Goal: Task Accomplishment & Management: Use online tool/utility

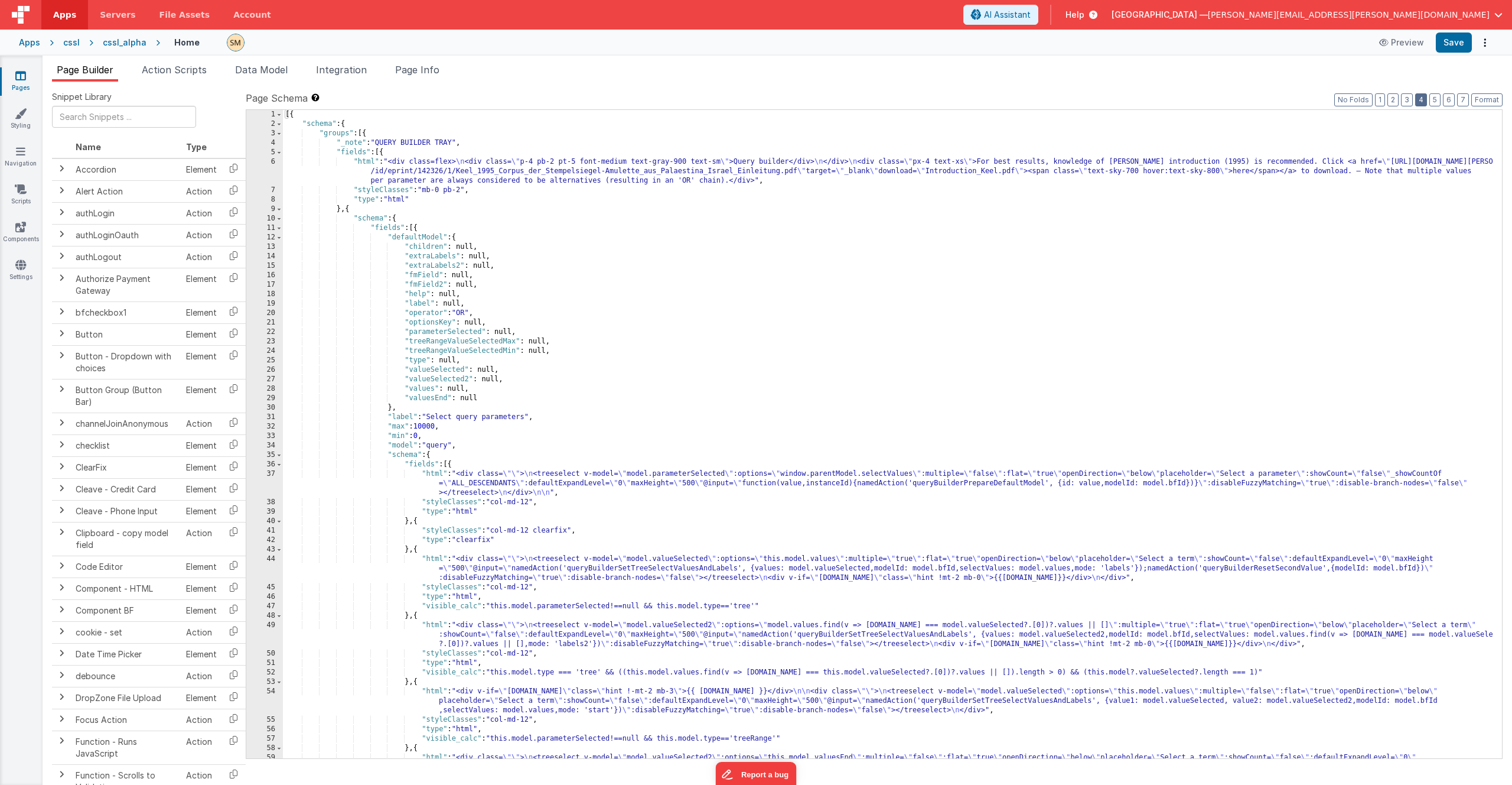
click at [1423, 101] on button "4" at bounding box center [1421, 99] width 11 height 13
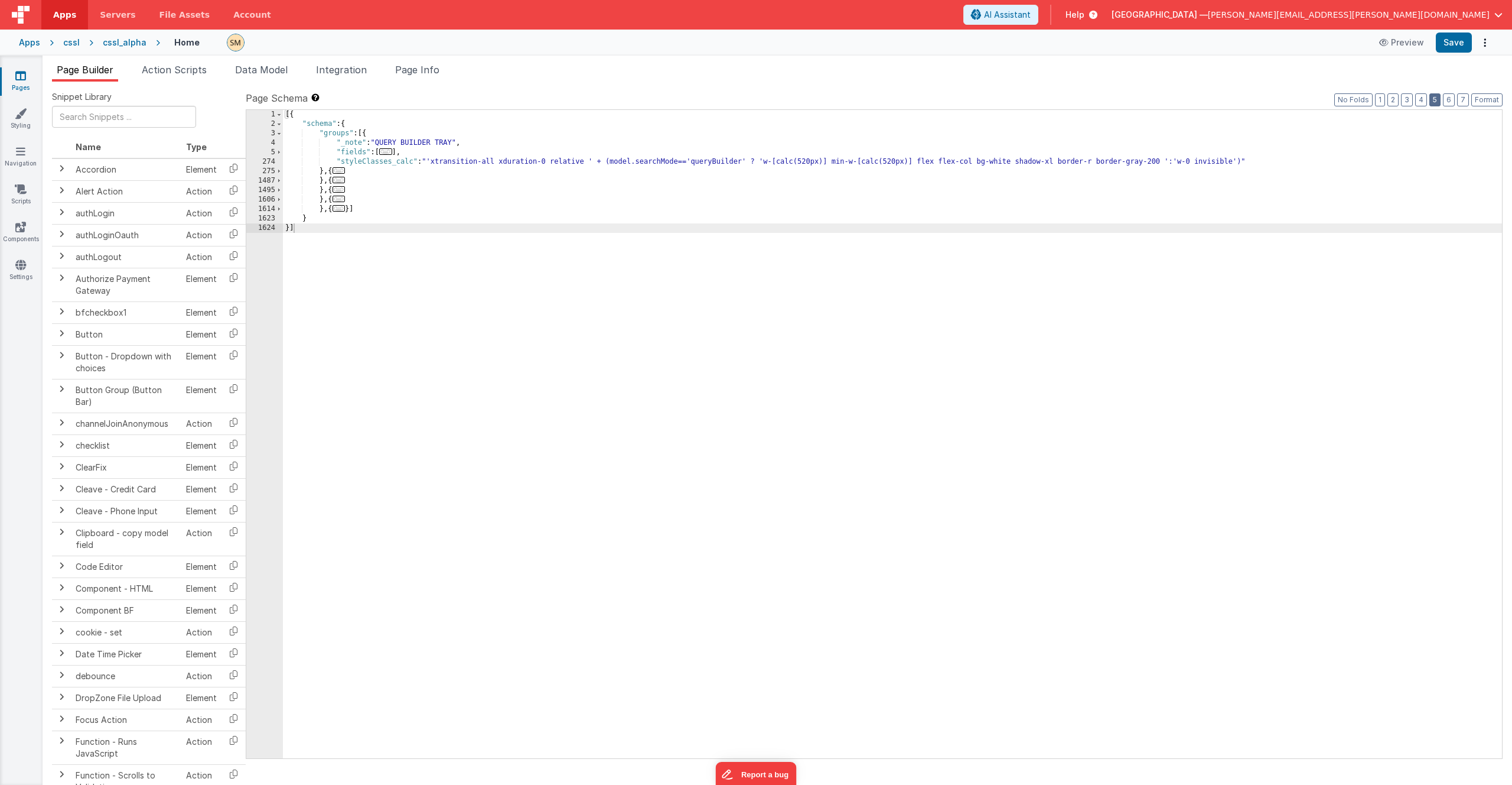
click at [1440, 101] on button "5" at bounding box center [1435, 99] width 11 height 13
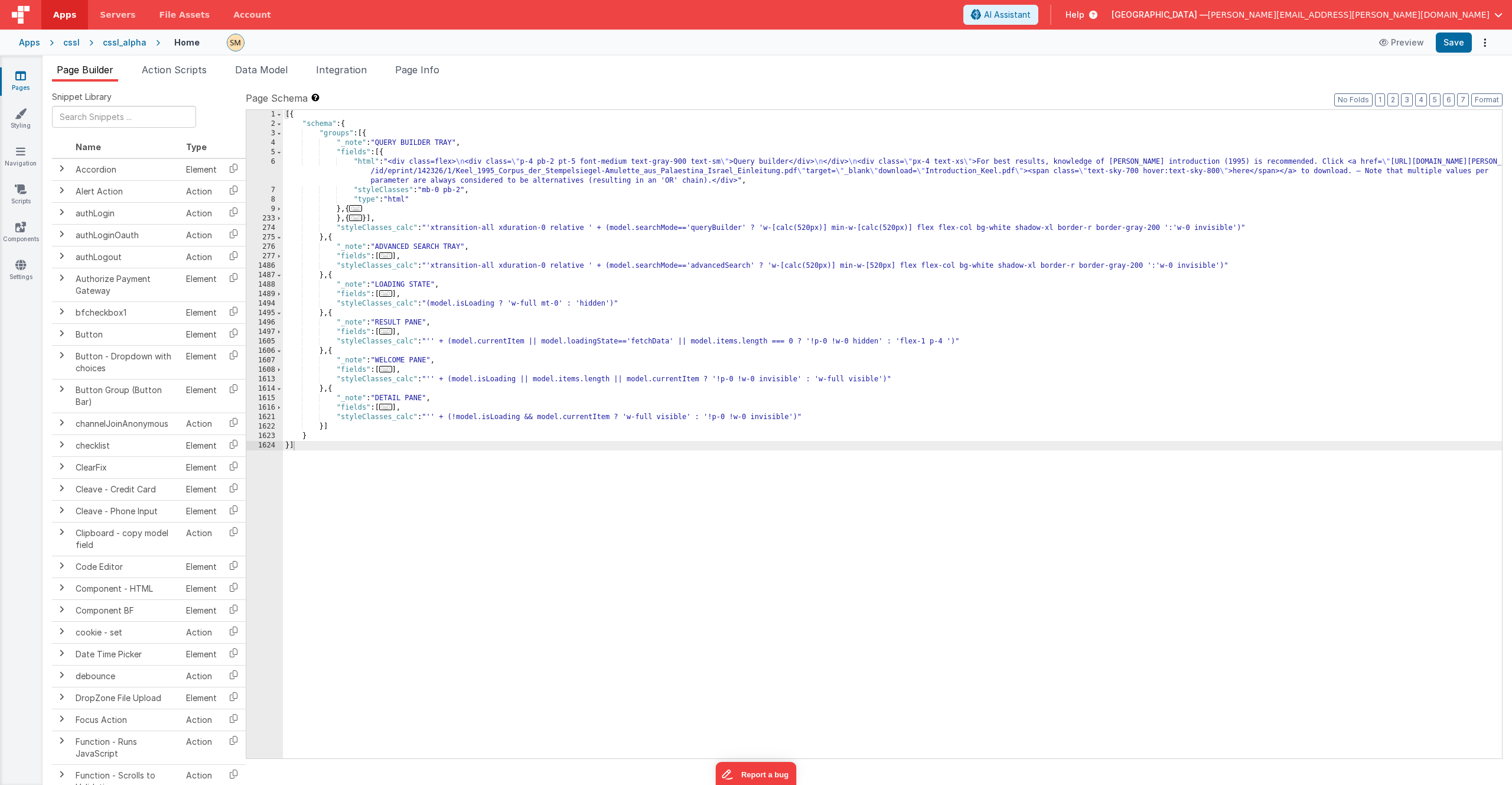
click at [353, 333] on div "[{ "schema" : { "groups" : [{ "_note" : "QUERY BUILDER TRAY" , "fields" : [{ "h…" at bounding box center [893, 444] width 1219 height 667
click at [279, 331] on span at bounding box center [279, 332] width 7 height 9
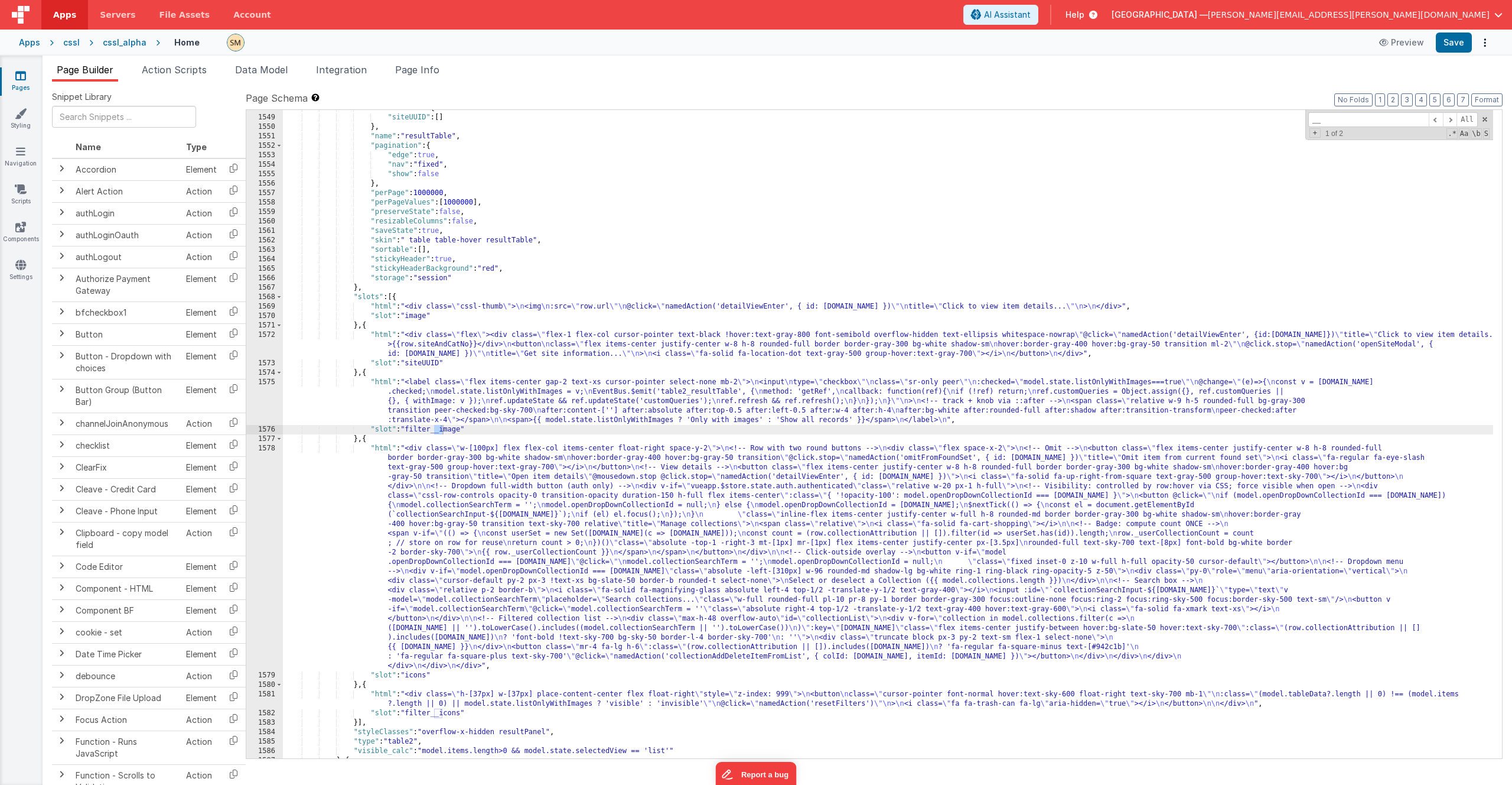
scroll to position [782, 0]
type input "__"
click at [497, 396] on div ""listColumns" : { "siteUUID" : [ ] } , "name" : "resultTable" , "pagination" : …" at bounding box center [888, 437] width 1211 height 667
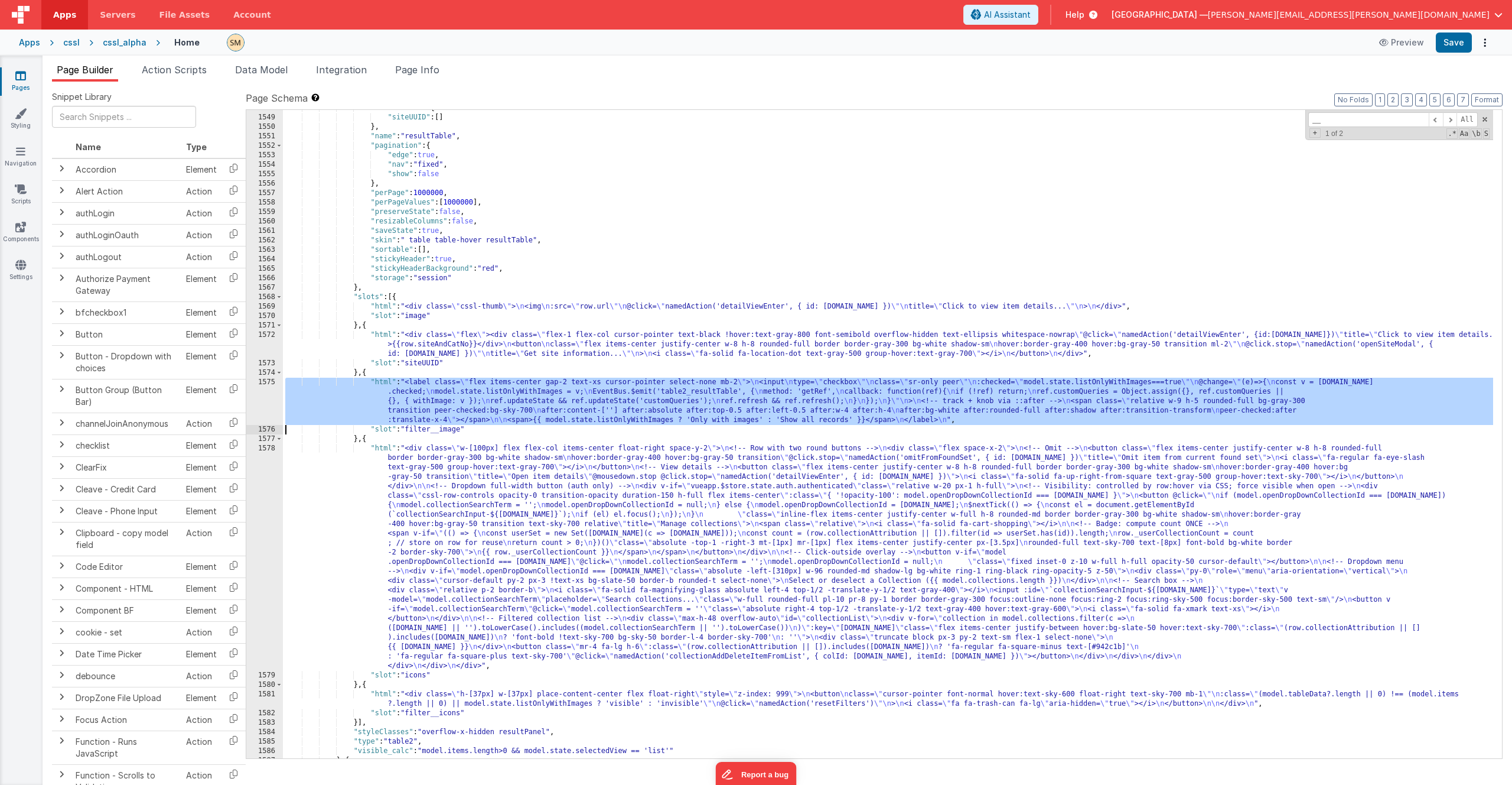
click at [269, 397] on div "1575" at bounding box center [264, 401] width 36 height 47
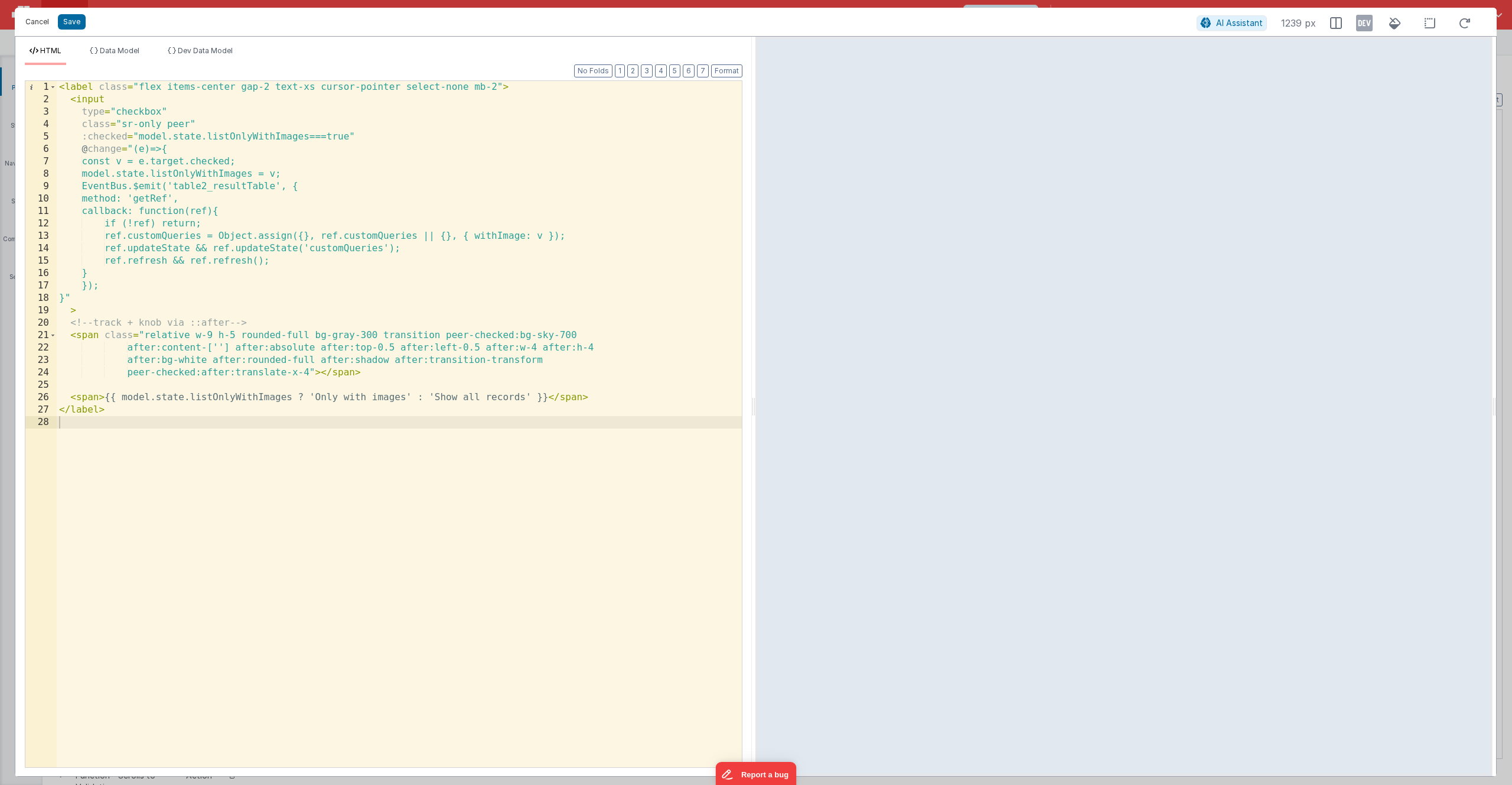
click at [47, 23] on button "Cancel" at bounding box center [37, 22] width 35 height 16
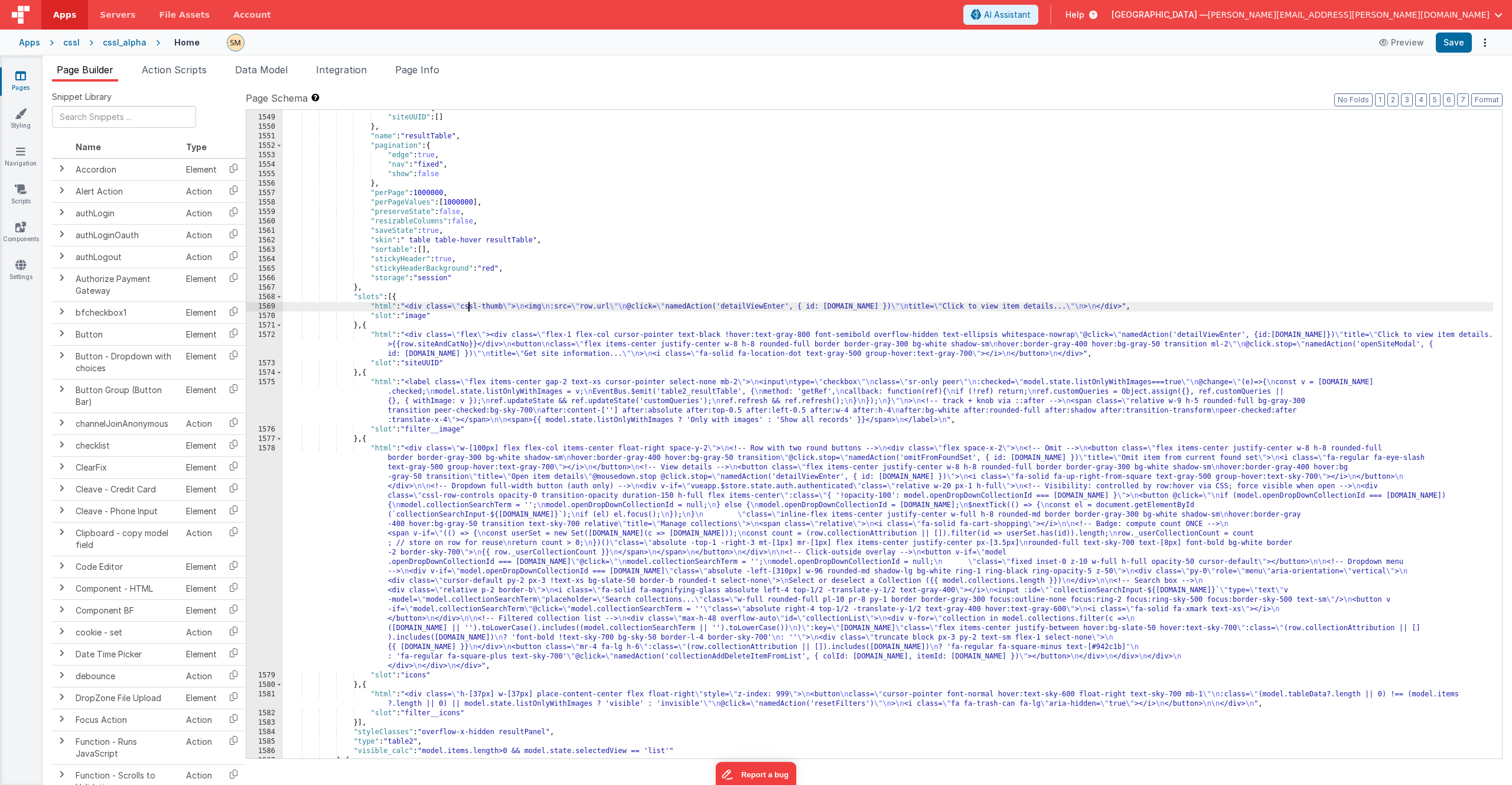
click at [469, 304] on div ""listColumns" : { "siteUUID" : [ ] } , "name" : "resultTable" , "pagination" : …" at bounding box center [888, 437] width 1211 height 667
click at [270, 308] on div "1569" at bounding box center [264, 307] width 36 height 9
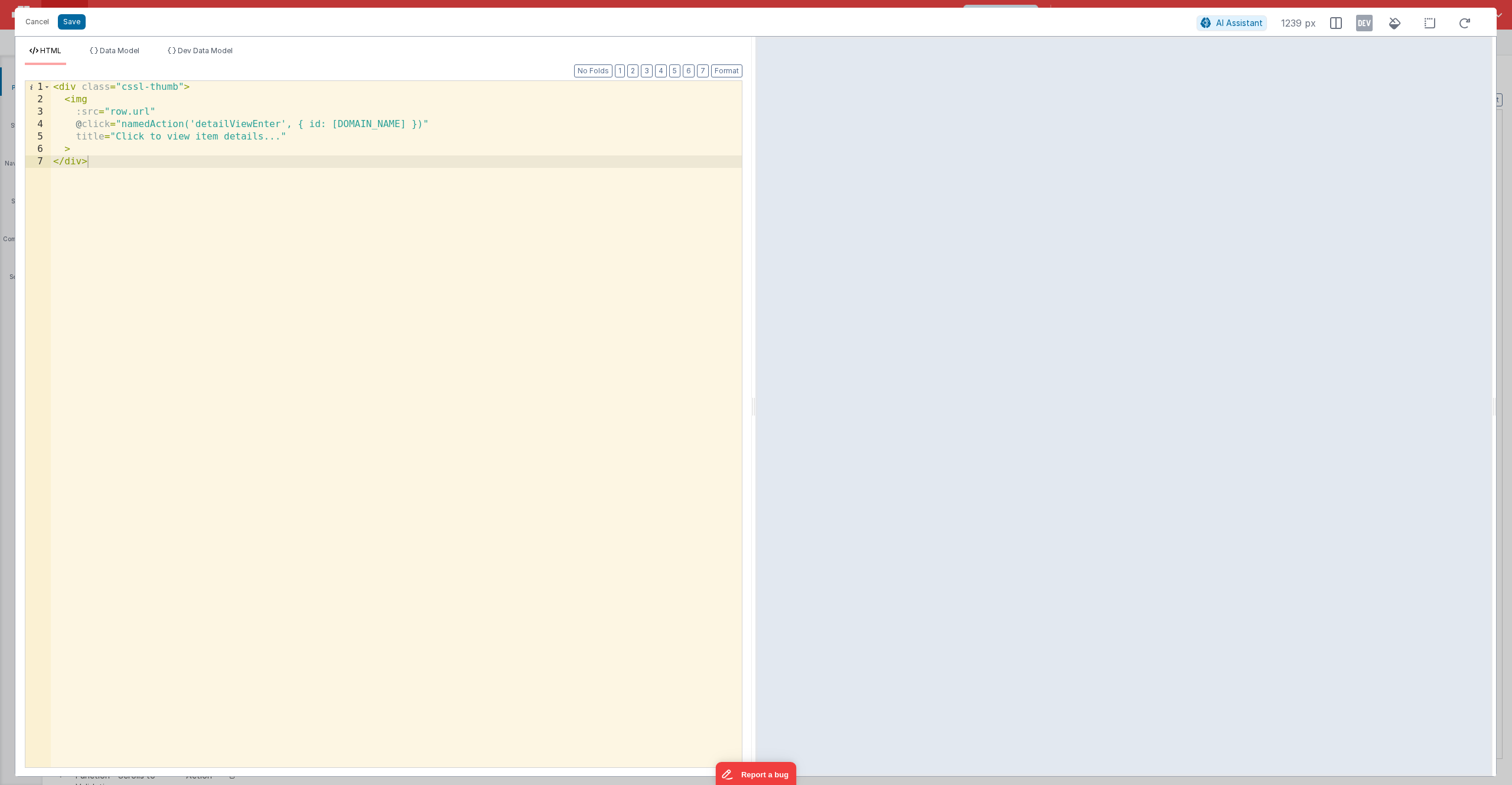
click at [133, 203] on div "< div class = "cssl-thumb" > < img :src = "row.url" @ click = "namedAction('det…" at bounding box center [396, 436] width 691 height 711
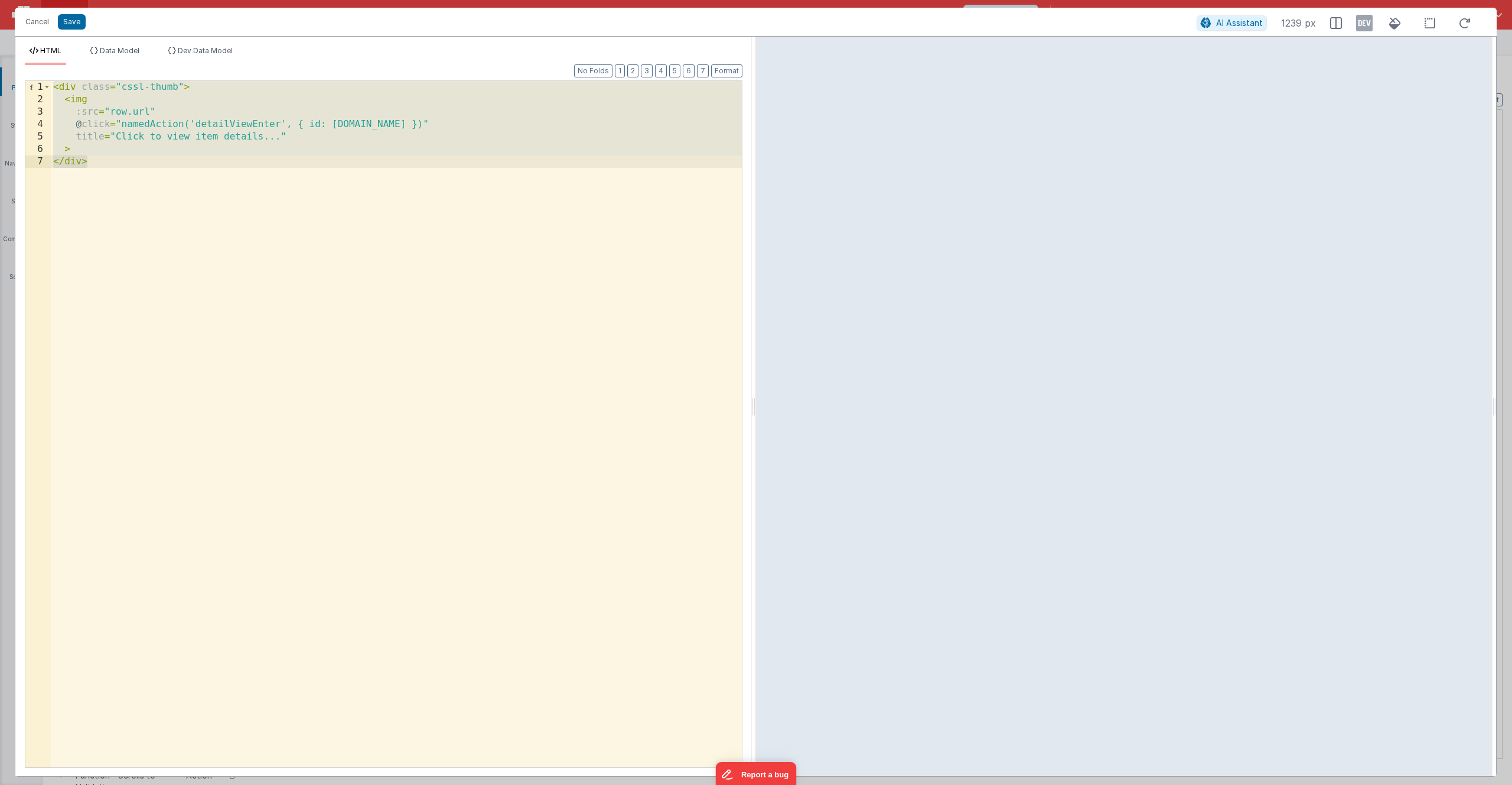
click at [241, 235] on div "< div class = "cssl-thumb" > < img :src = "row.url" @ click = "namedAction('det…" at bounding box center [396, 436] width 691 height 711
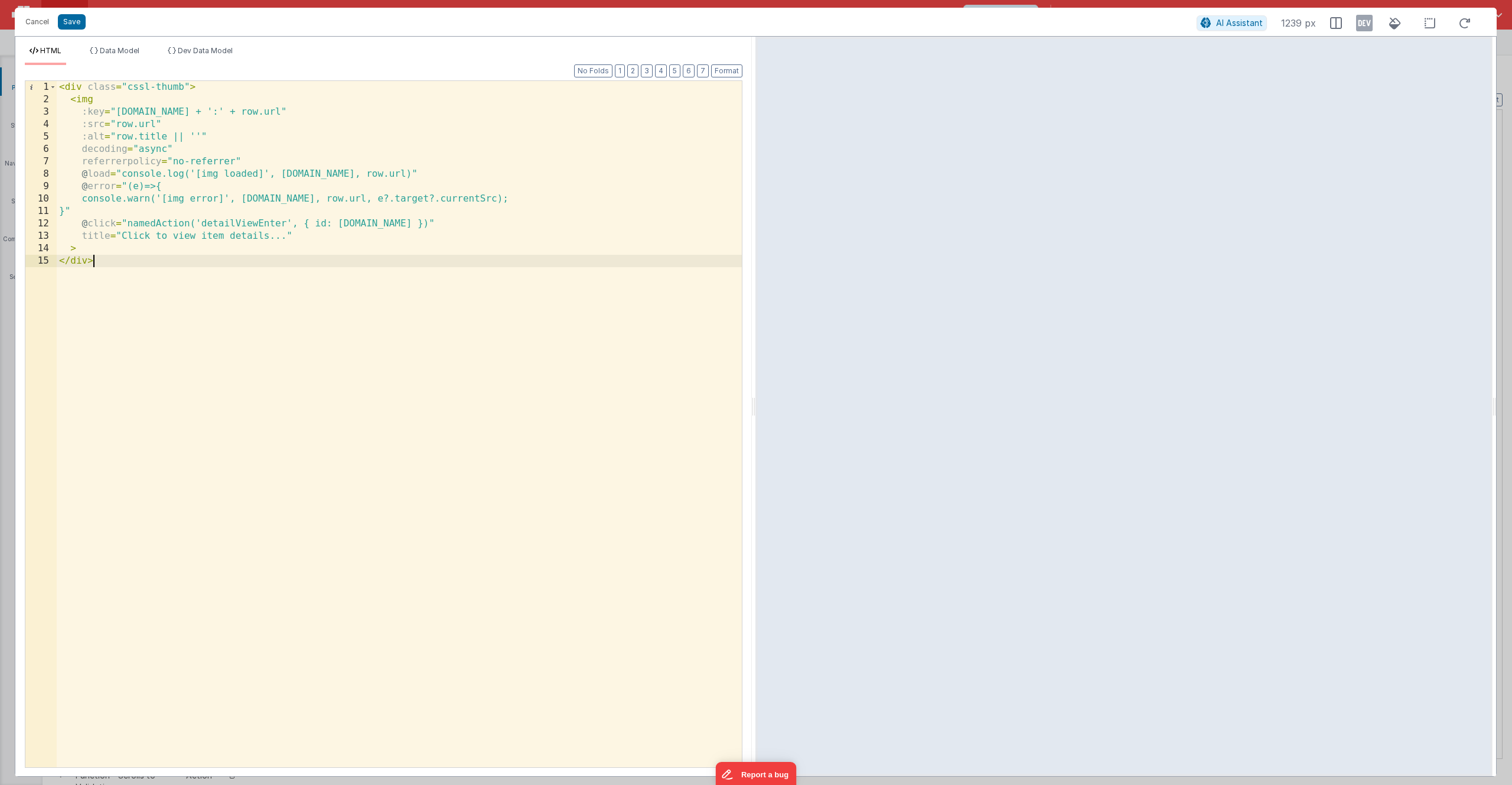
click at [401, 174] on div "< div class = "cssl-thumb" > < img :key = "[DOMAIN_NAME] + ':' + row.url" :src …" at bounding box center [399, 436] width 685 height 711
click at [514, 198] on div "< div class = "cssl-thumb" > < img :key = "[DOMAIN_NAME] + ':' + row.url" :src …" at bounding box center [399, 436] width 685 height 711
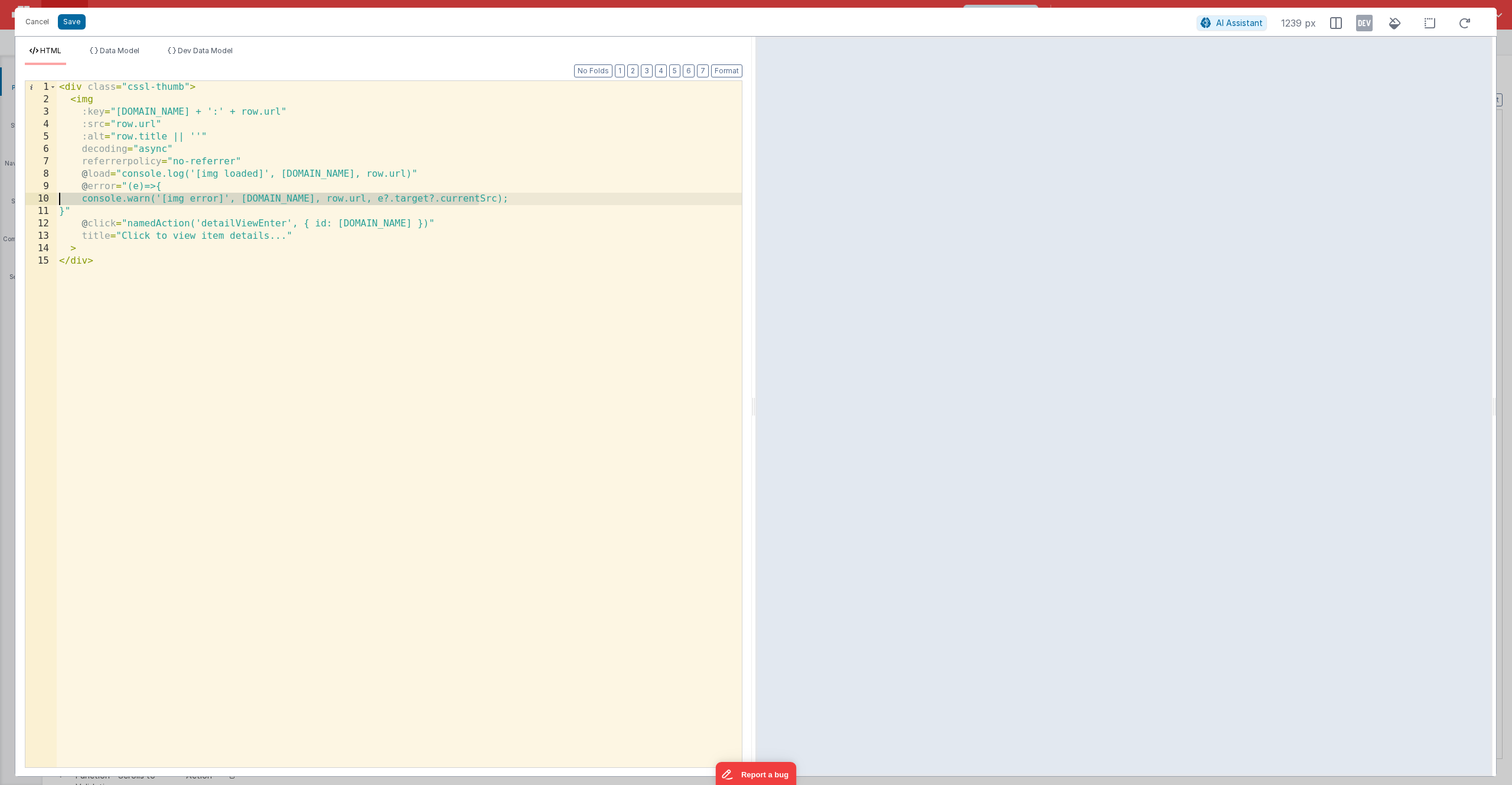
drag, startPoint x: 510, startPoint y: 197, endPoint x: 33, endPoint y: 198, distance: 477.0
click at [33, 198] on div "1 2 3 4 5 6 7 8 9 10 11 12 13 14 15 < div class = "cssl-thumb" > < img :key = "…" at bounding box center [384, 424] width 718 height 687
click at [105, 199] on div "< div class = "cssl-thumb" > < img :key = "[DOMAIN_NAME] + ':' + row.url" :src …" at bounding box center [399, 436] width 685 height 711
click at [72, 24] on button "Save" at bounding box center [72, 22] width 28 height 16
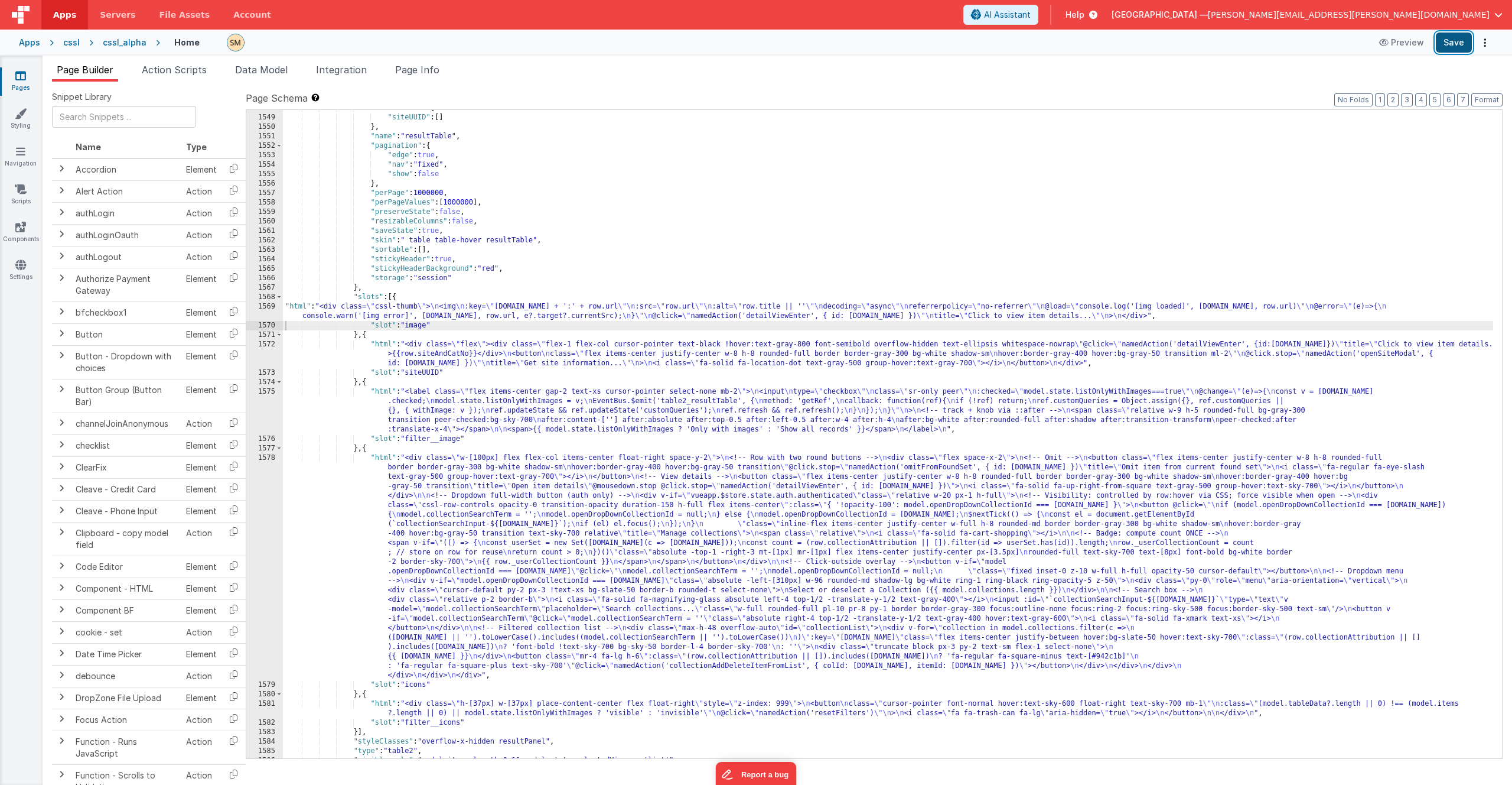
click at [1457, 44] on button "Save" at bounding box center [1454, 43] width 36 height 20
click at [416, 70] on span "Page Info" at bounding box center [418, 69] width 45 height 11
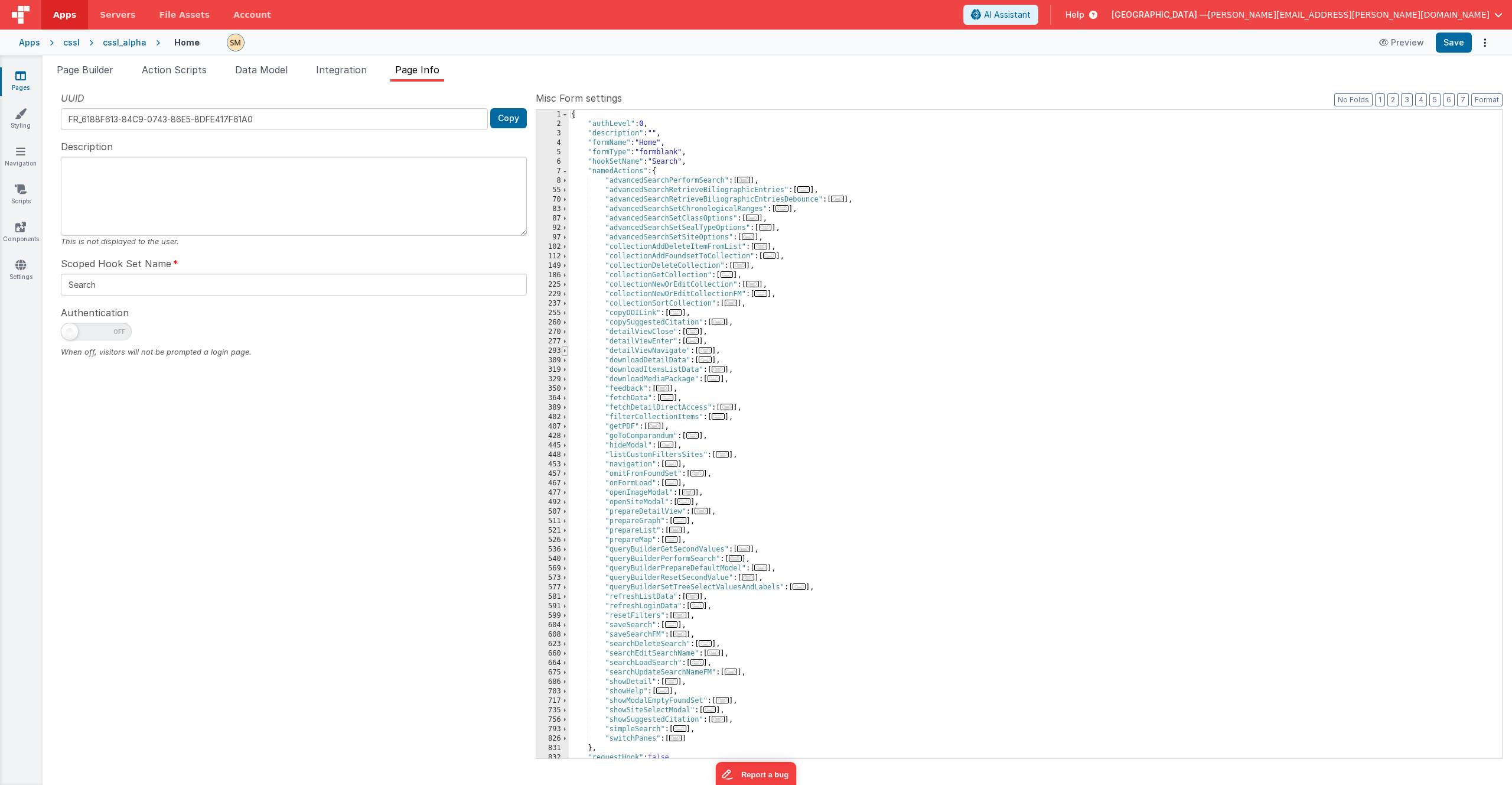
click at [564, 350] on span at bounding box center [565, 351] width 7 height 9
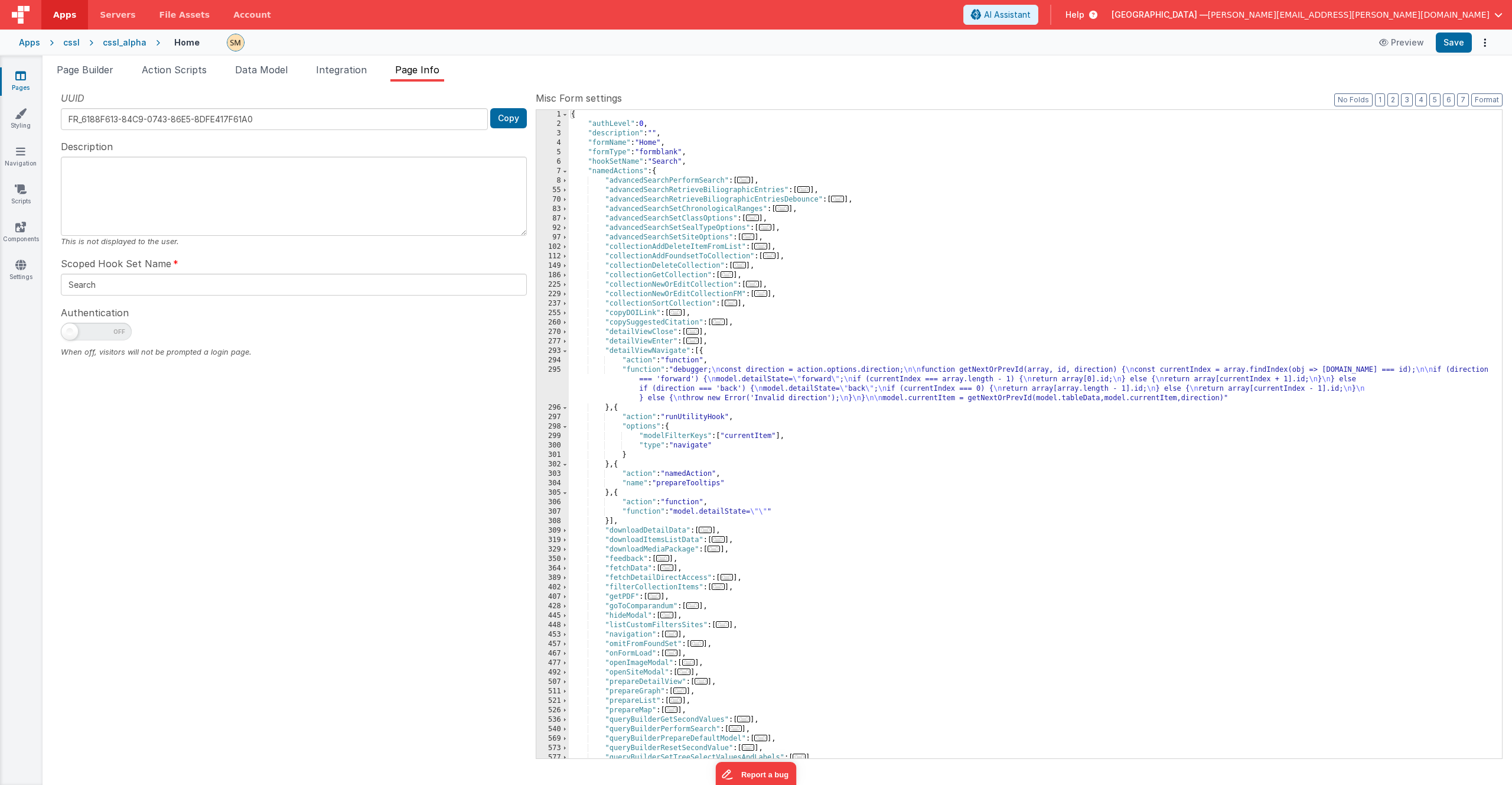
click at [714, 375] on div "{ "authLevel" : 0 , "description" : "" , "formName" : "Home" , "formType" : "fo…" at bounding box center [1031, 444] width 925 height 667
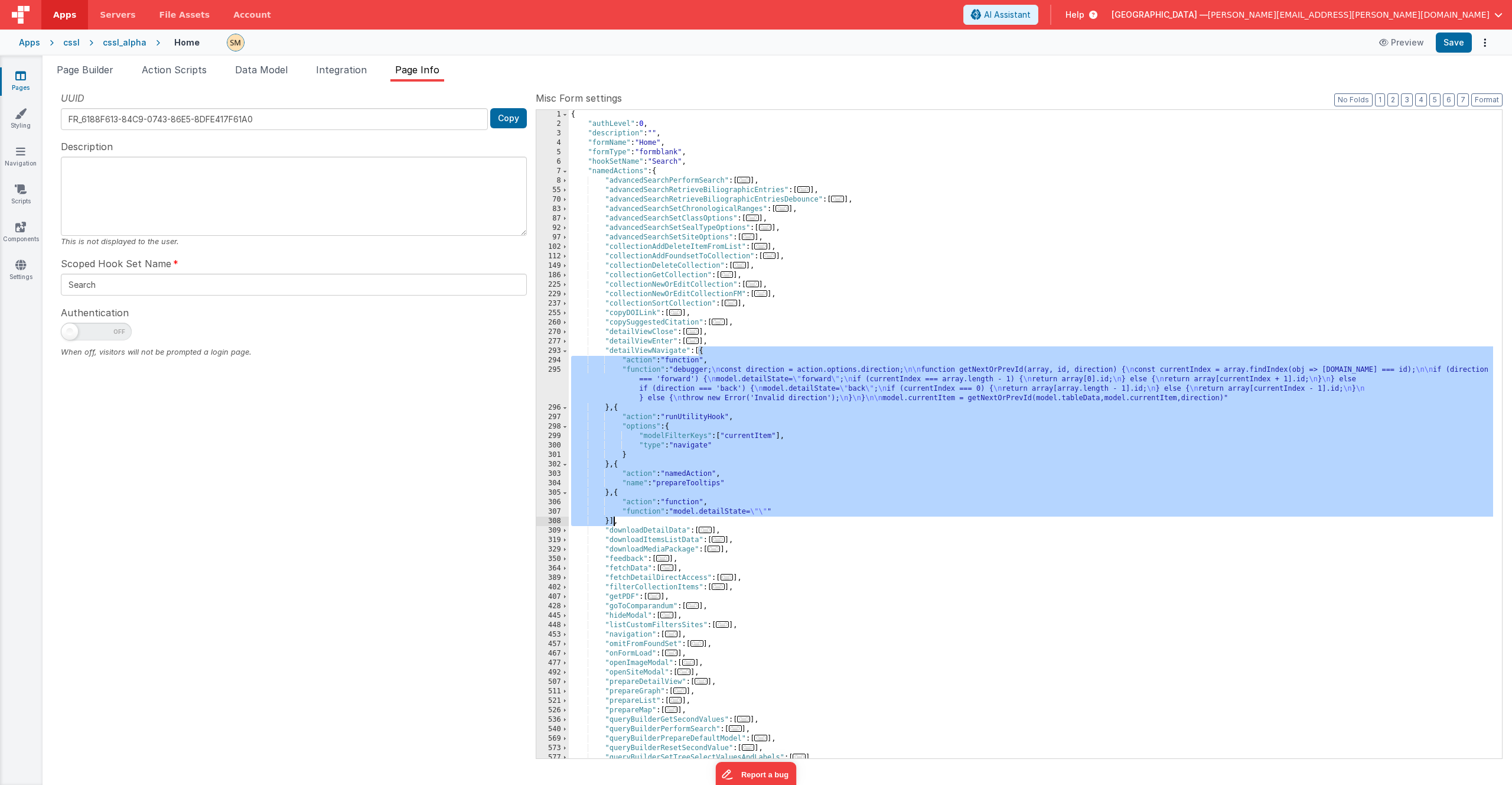
drag, startPoint x: 700, startPoint y: 350, endPoint x: 613, endPoint y: 521, distance: 191.9
click at [613, 521] on div "{ "authLevel" : 0 , "description" : "" , "formName" : "Home" , "formType" : "fo…" at bounding box center [1031, 444] width 925 height 667
click at [614, 525] on div "{ "authLevel" : 0 , "description" : "" , "formName" : "Home" , "formType" : "fo…" at bounding box center [1031, 444] width 925 height 667
drag, startPoint x: 614, startPoint y: 525, endPoint x: 570, endPoint y: 350, distance: 180.4
click at [570, 350] on div "{ "authLevel" : 0 , "description" : "" , "formName" : "Home" , "formType" : "fo…" at bounding box center [1031, 444] width 925 height 667
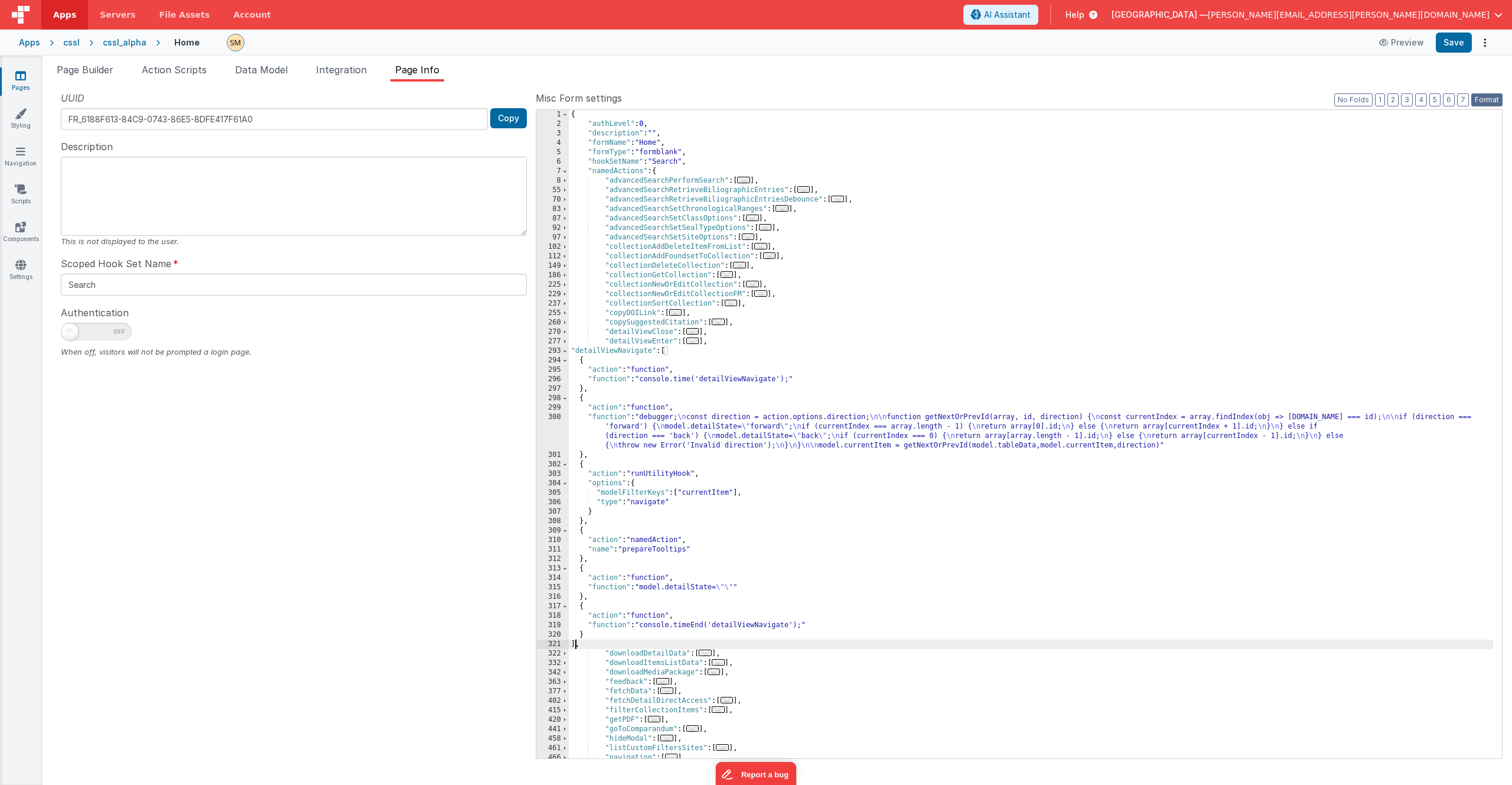
click at [1486, 97] on button "Format" at bounding box center [1487, 99] width 31 height 13
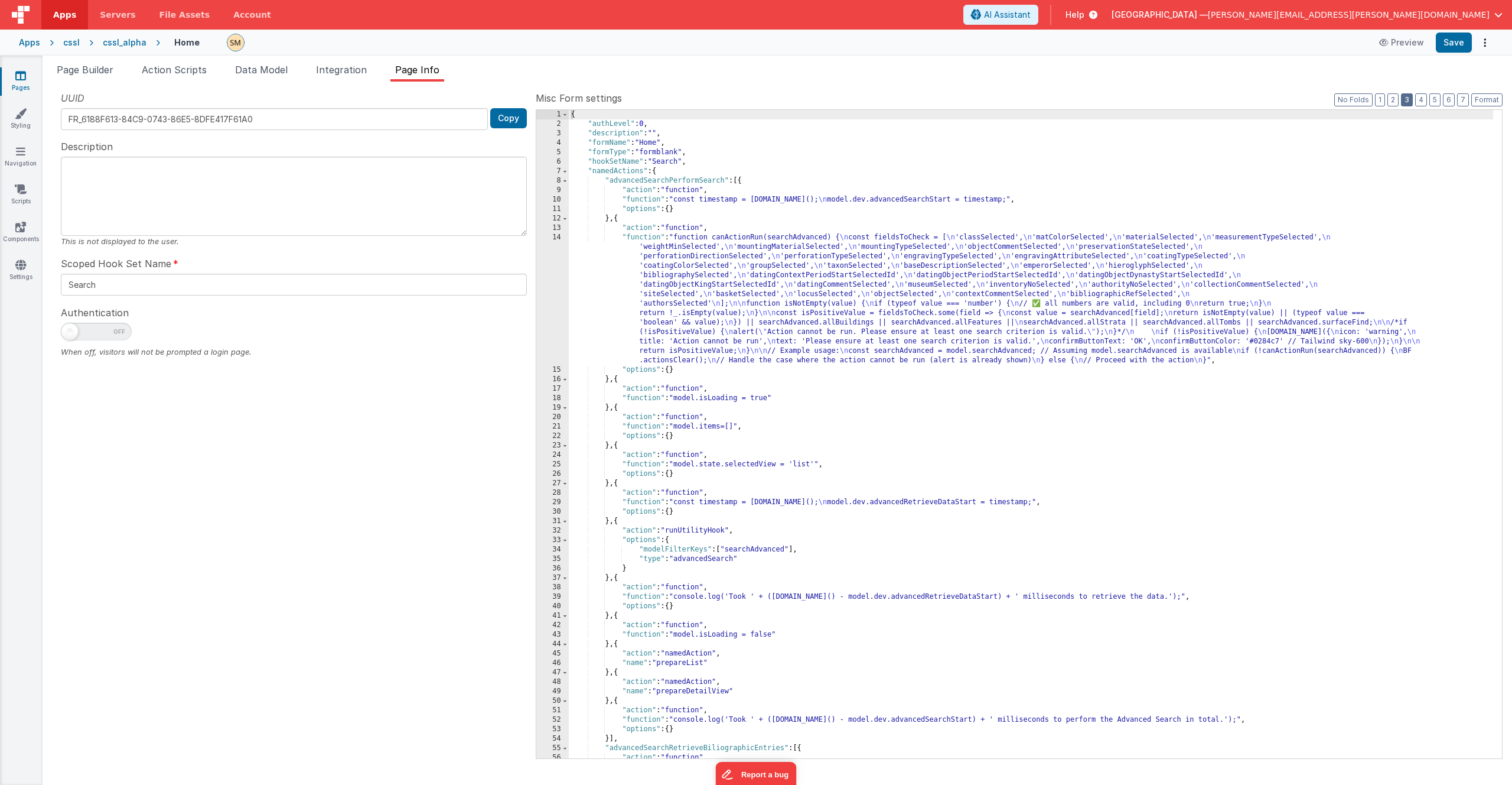
click at [1409, 100] on button "3" at bounding box center [1407, 99] width 11 height 13
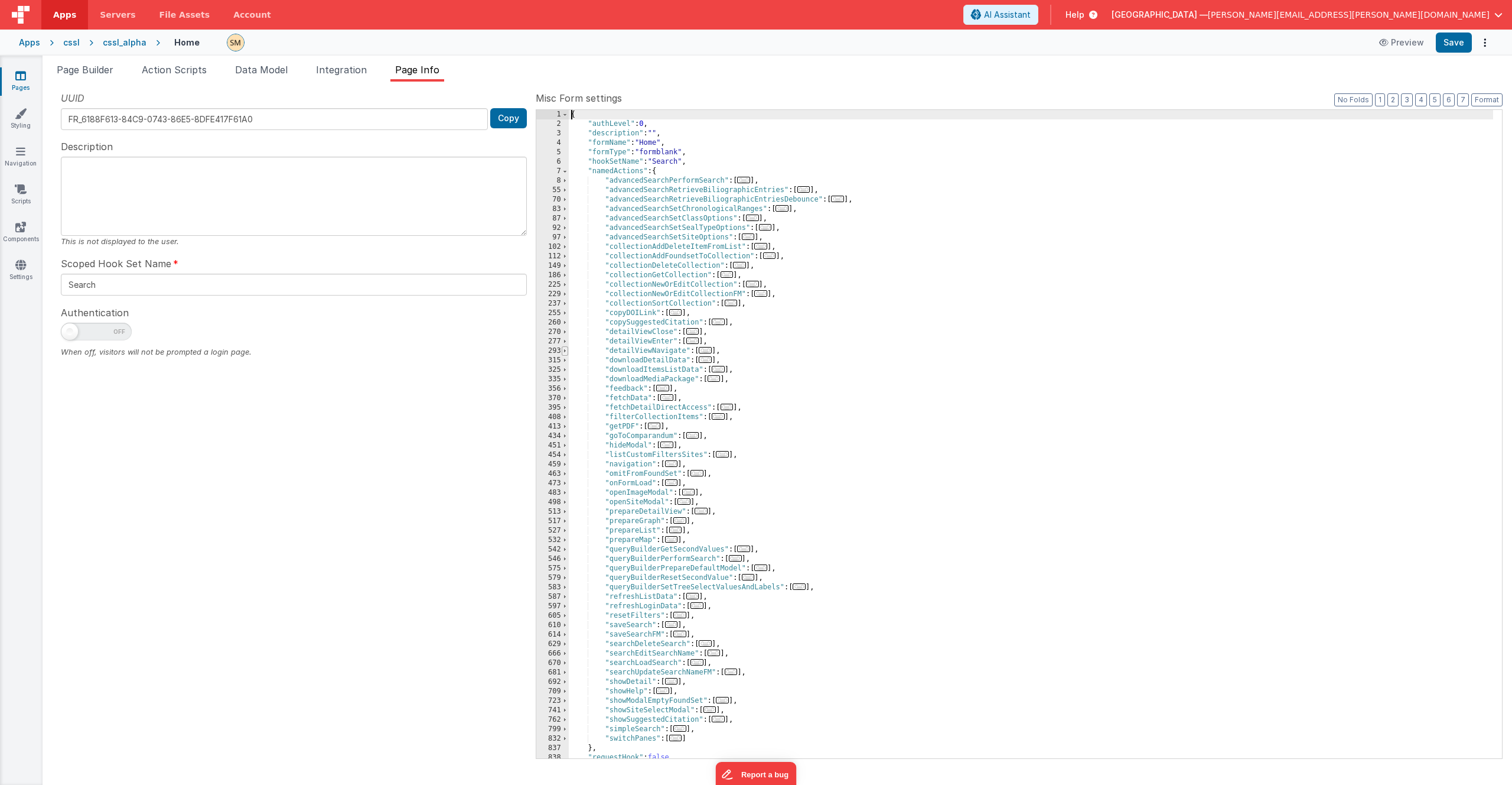
click at [565, 350] on span at bounding box center [565, 351] width 7 height 9
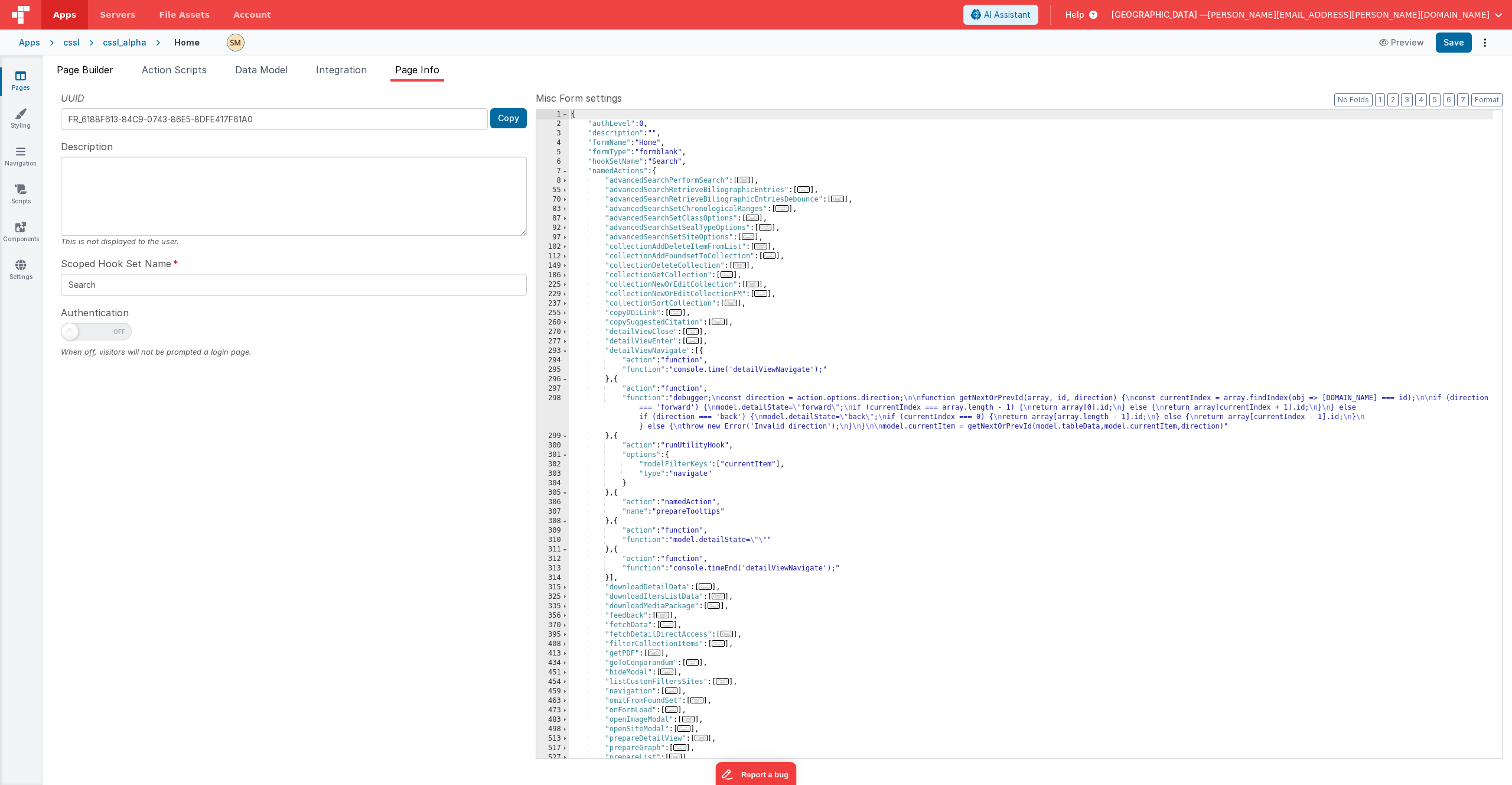
click at [90, 68] on span "Page Builder" at bounding box center [85, 69] width 57 height 11
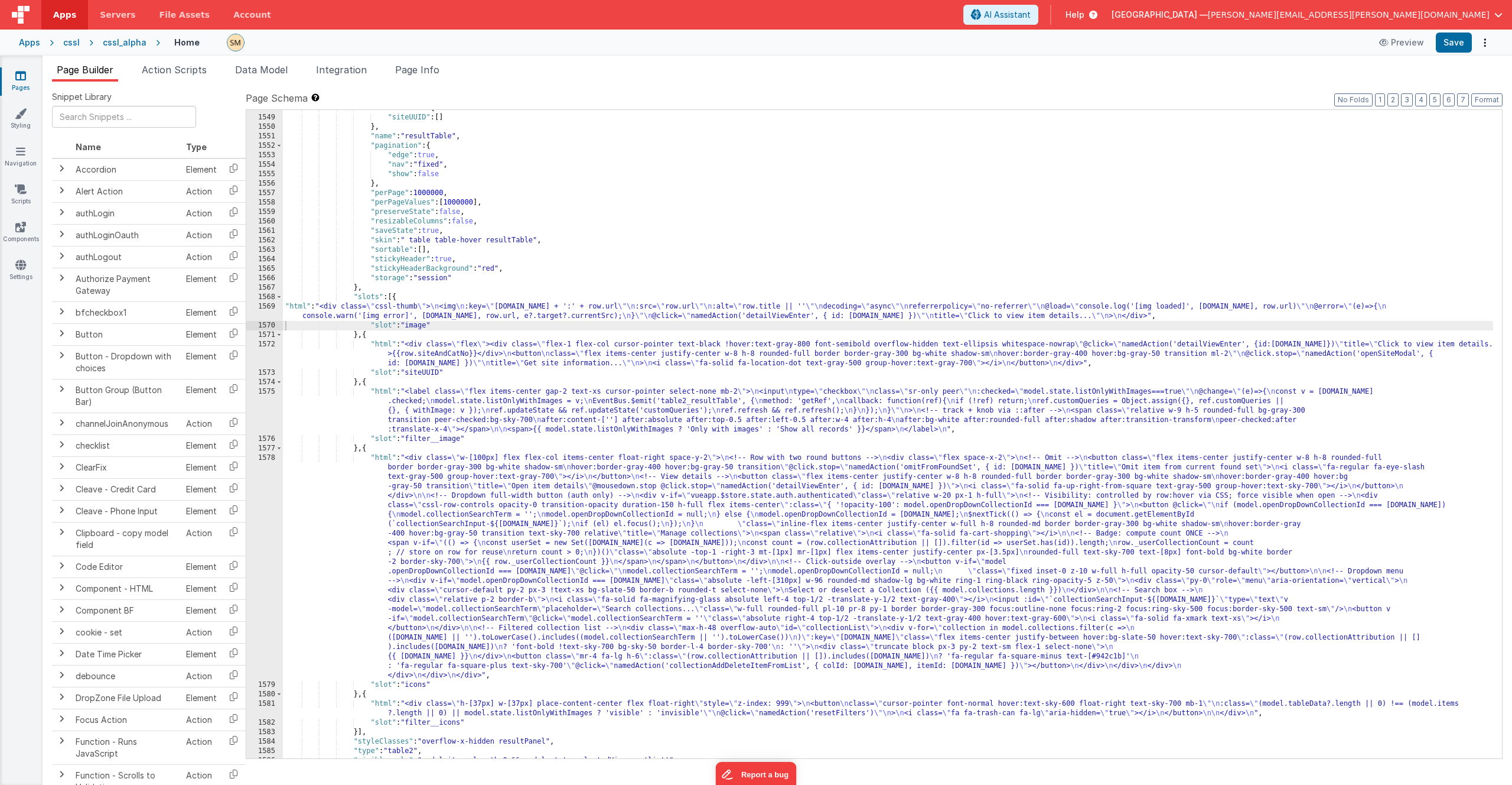
click at [464, 312] on div ""listColumns" : { "siteUUID" : [ ] } , "name" : "resultTable" , "pagination" : …" at bounding box center [888, 437] width 1211 height 667
click at [265, 313] on div "1569" at bounding box center [264, 312] width 36 height 19
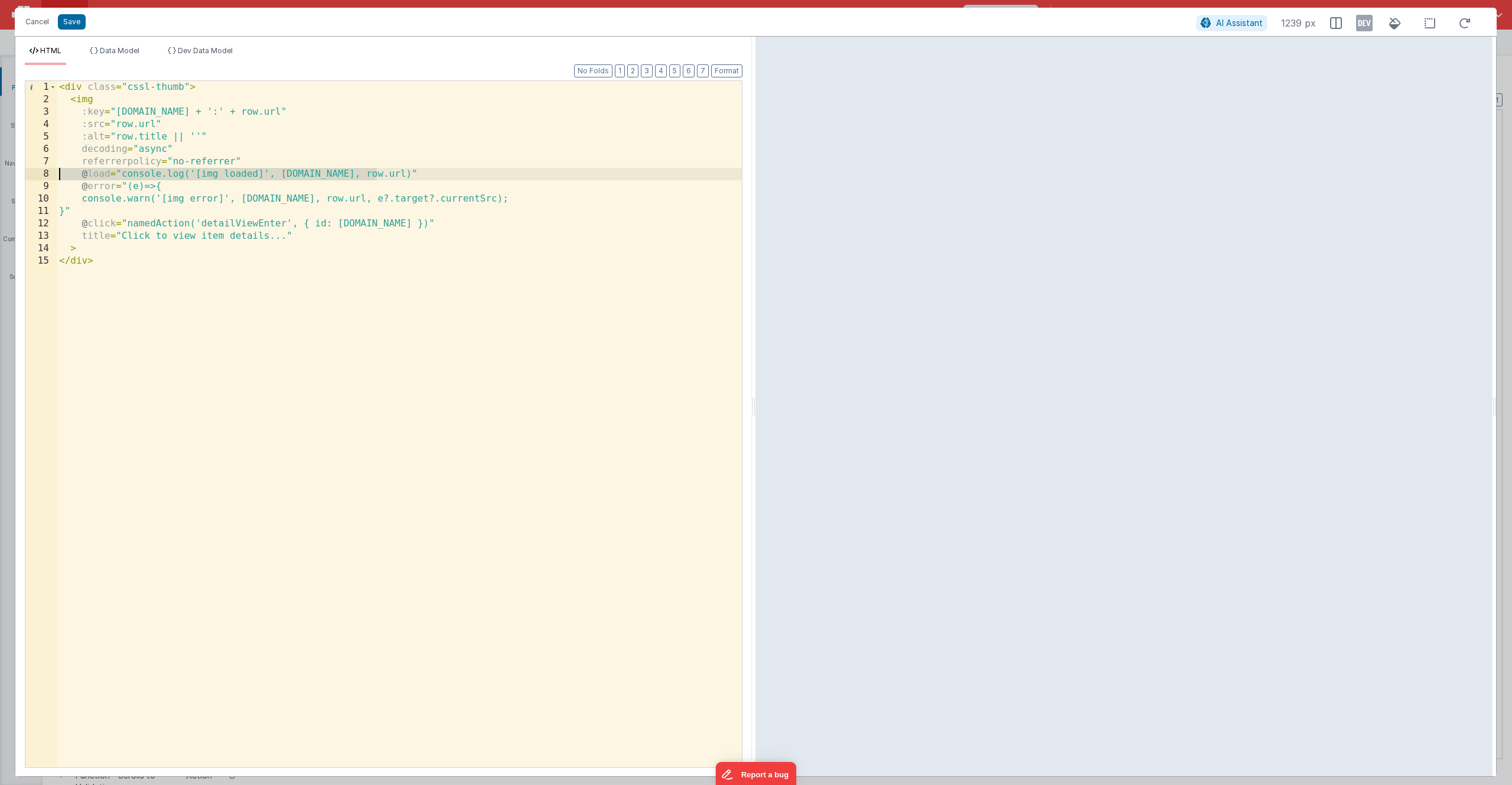
drag, startPoint x: 378, startPoint y: 174, endPoint x: 14, endPoint y: 178, distance: 364.0
click at [15, 178] on div "HTML Data Model Dev Data Model Format 7 6 5 4 3 2 1 No Folds 1 2 3 4 5 6 7 8 9 …" at bounding box center [756, 406] width 1482 height 740
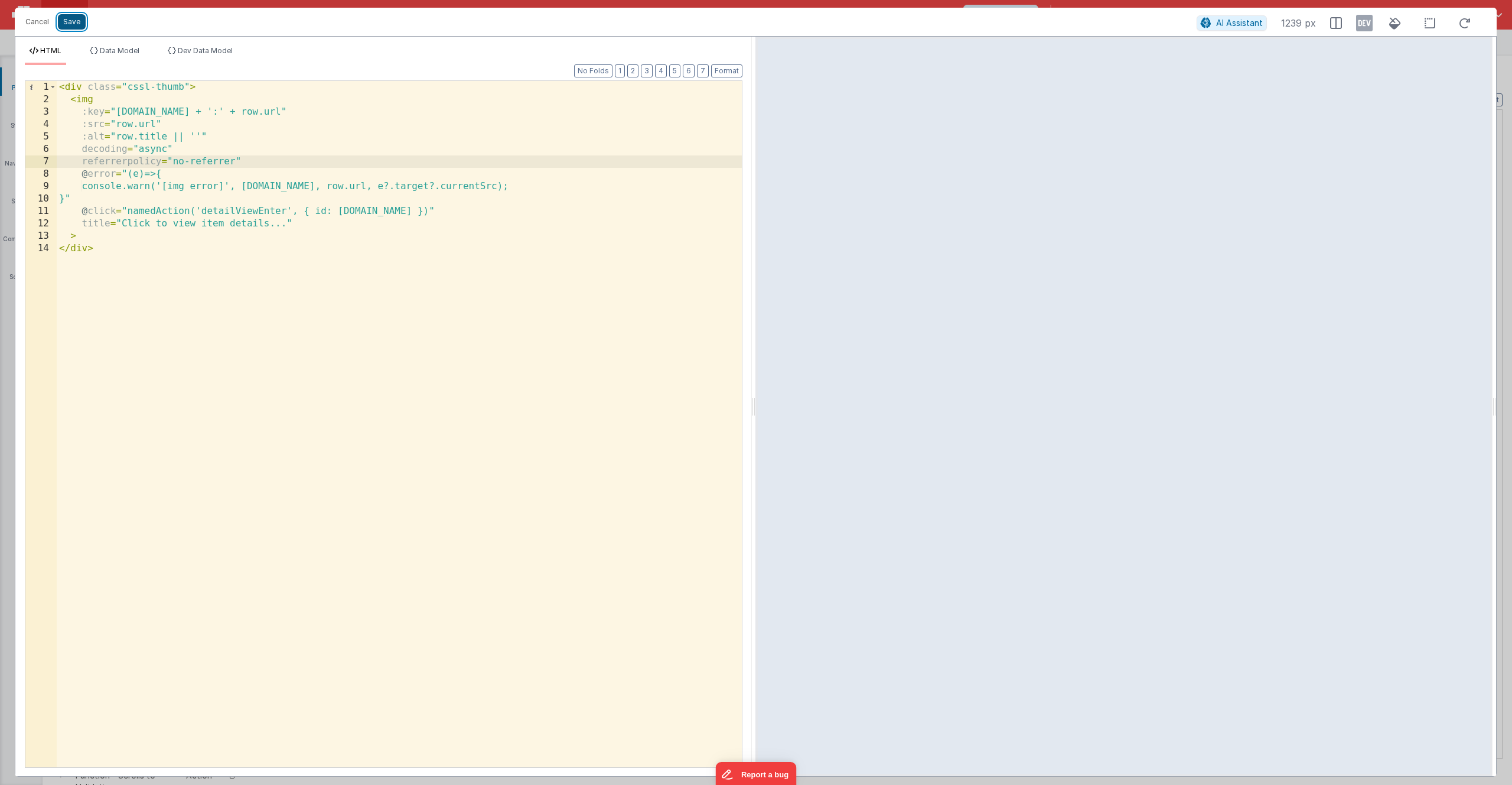
click at [72, 24] on button "Save" at bounding box center [72, 22] width 28 height 16
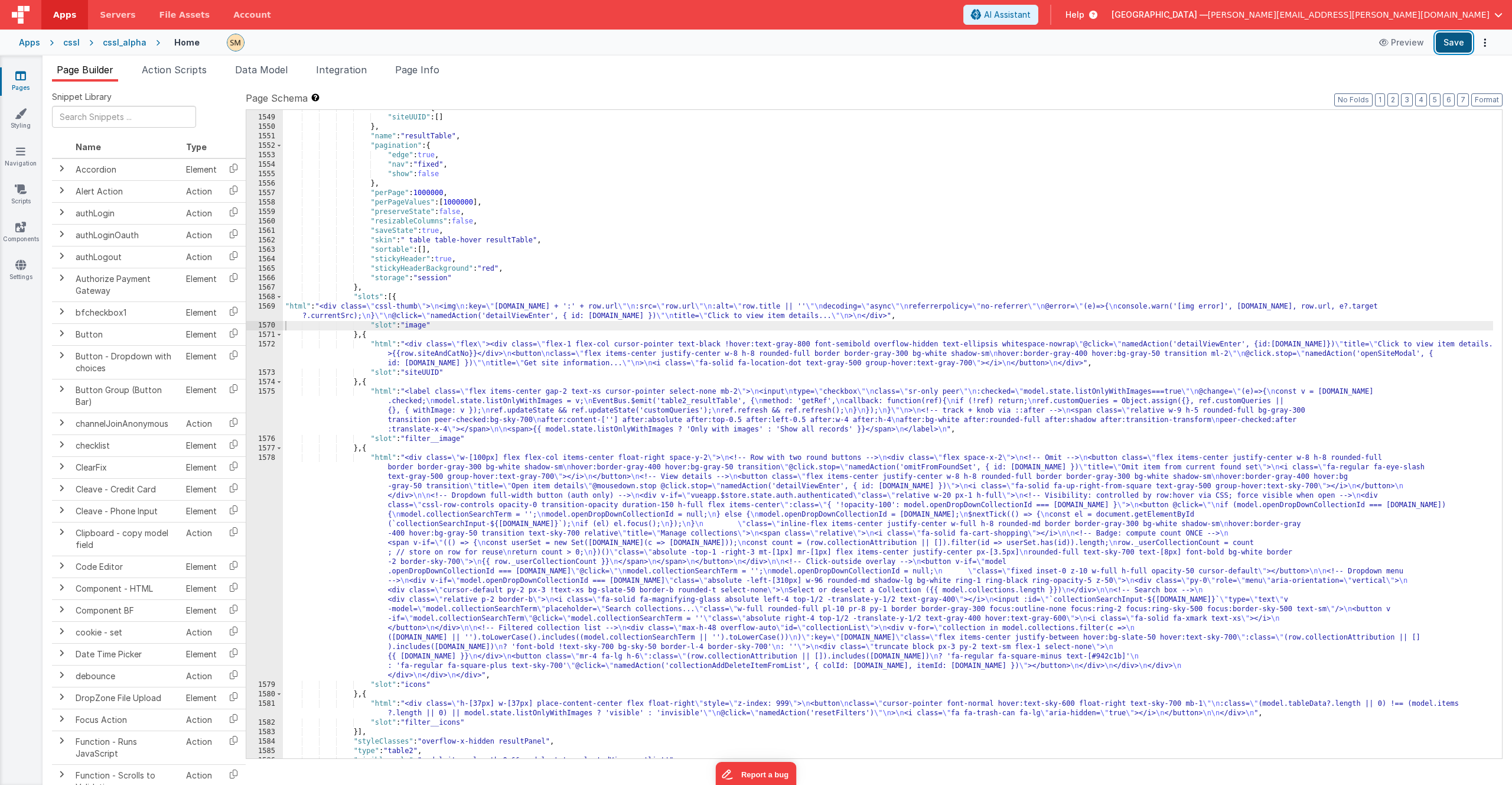
click at [1456, 40] on button "Save" at bounding box center [1454, 43] width 36 height 20
click at [417, 72] on span "Page Info" at bounding box center [418, 69] width 45 height 11
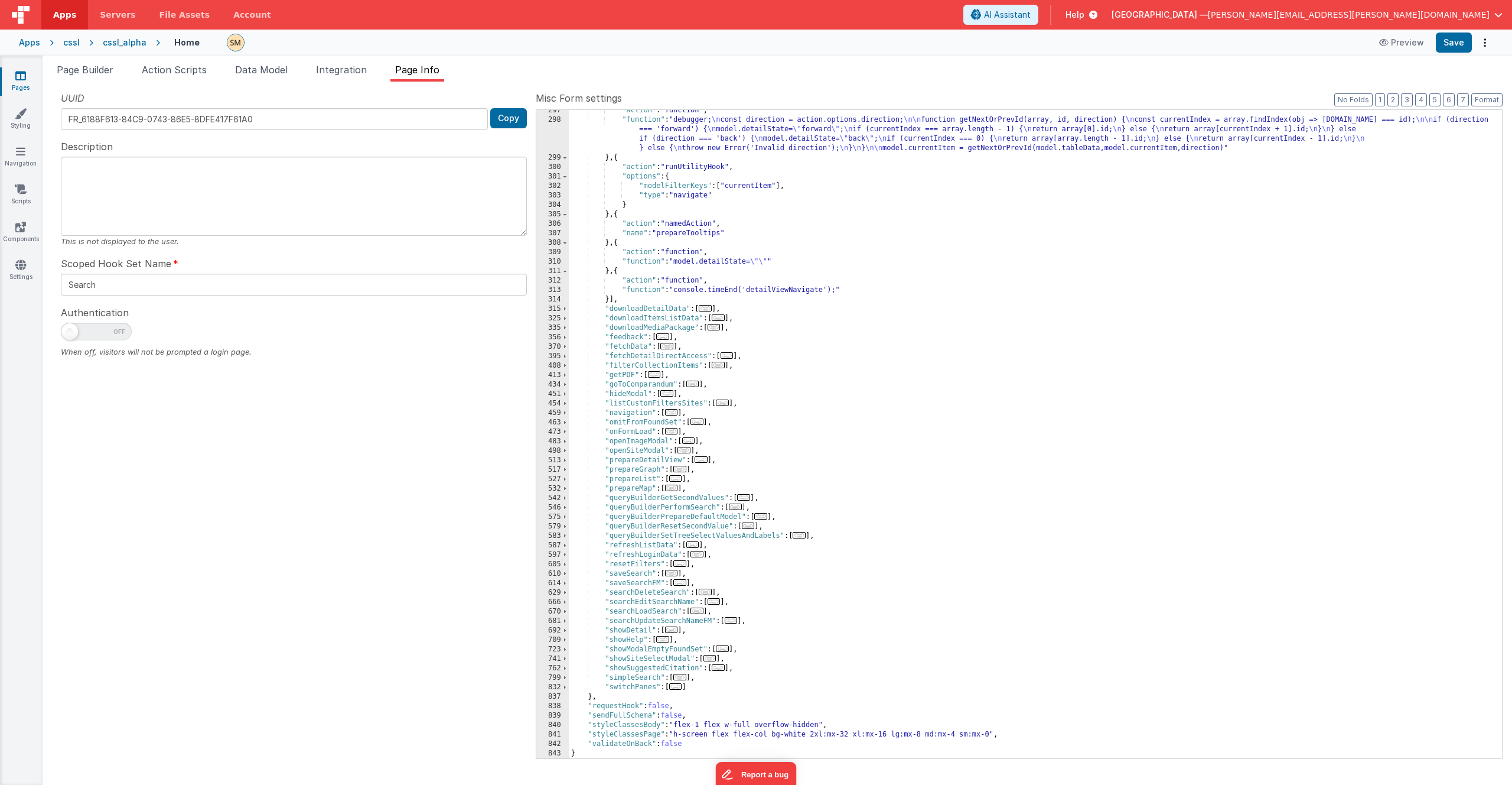
scroll to position [243, 0]
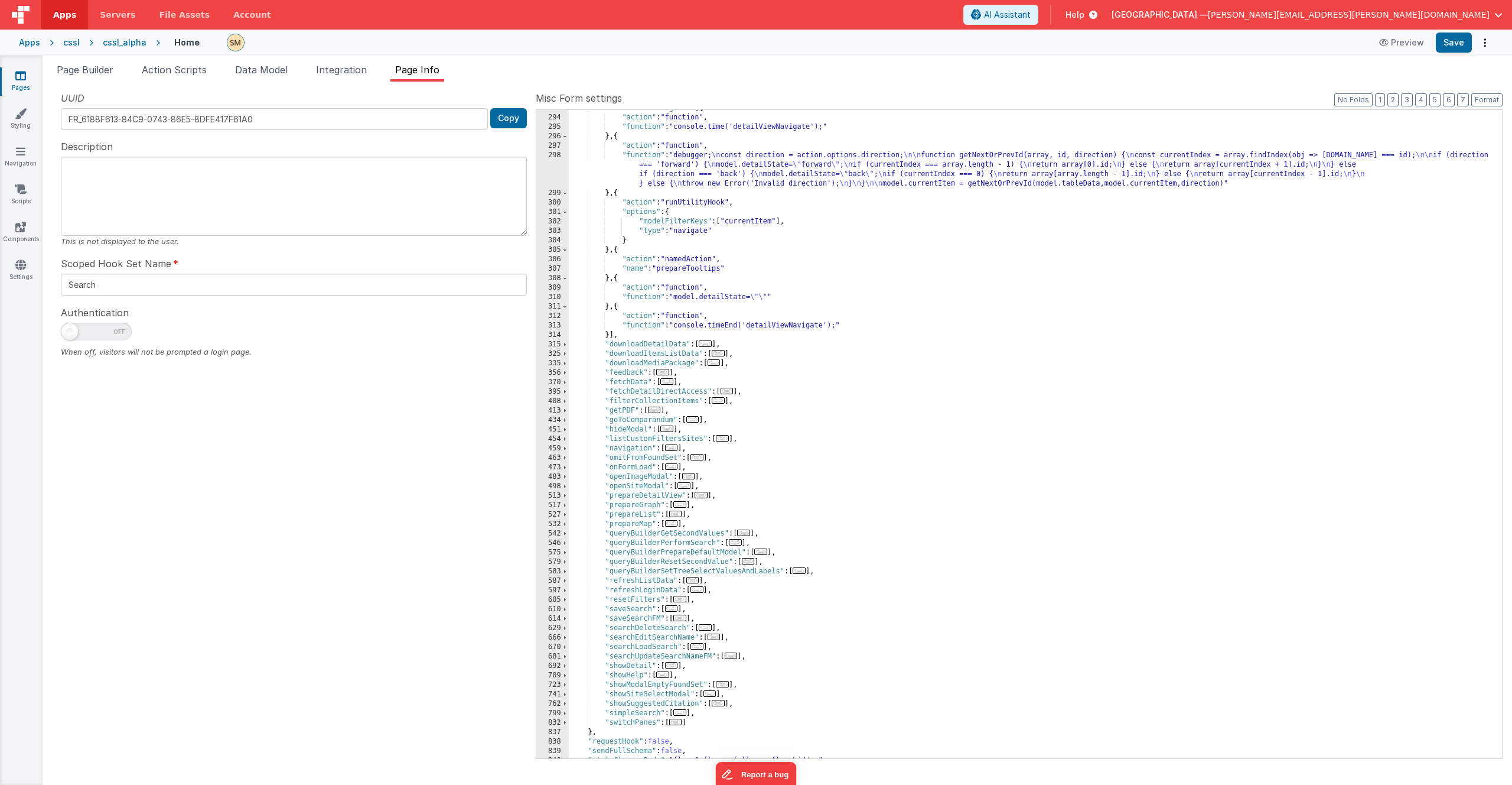
click at [619, 527] on div ""detailViewNavigate" : [{ "action" : "function" , "function" : "console.time('d…" at bounding box center [1031, 437] width 925 height 667
click at [629, 525] on div ""detailViewNavigate" : [{ "action" : "function" , "function" : "console.time('d…" at bounding box center [1031, 437] width 925 height 667
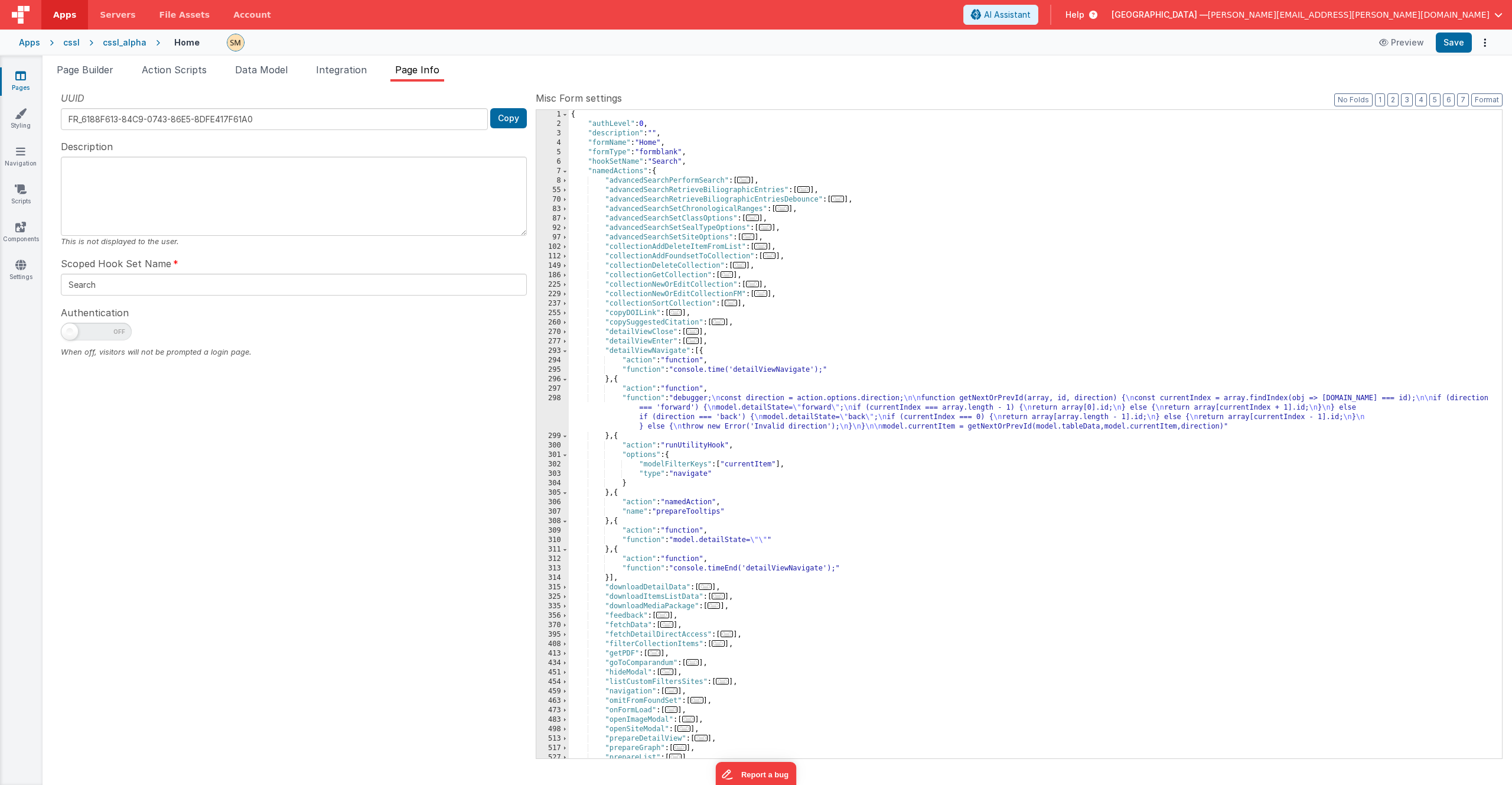
scroll to position [0, 0]
click at [785, 120] on div "{ "authLevel" : 0 , "description" : "" , "formName" : "Home" , "formType" : "fo…" at bounding box center [1031, 444] width 925 height 667
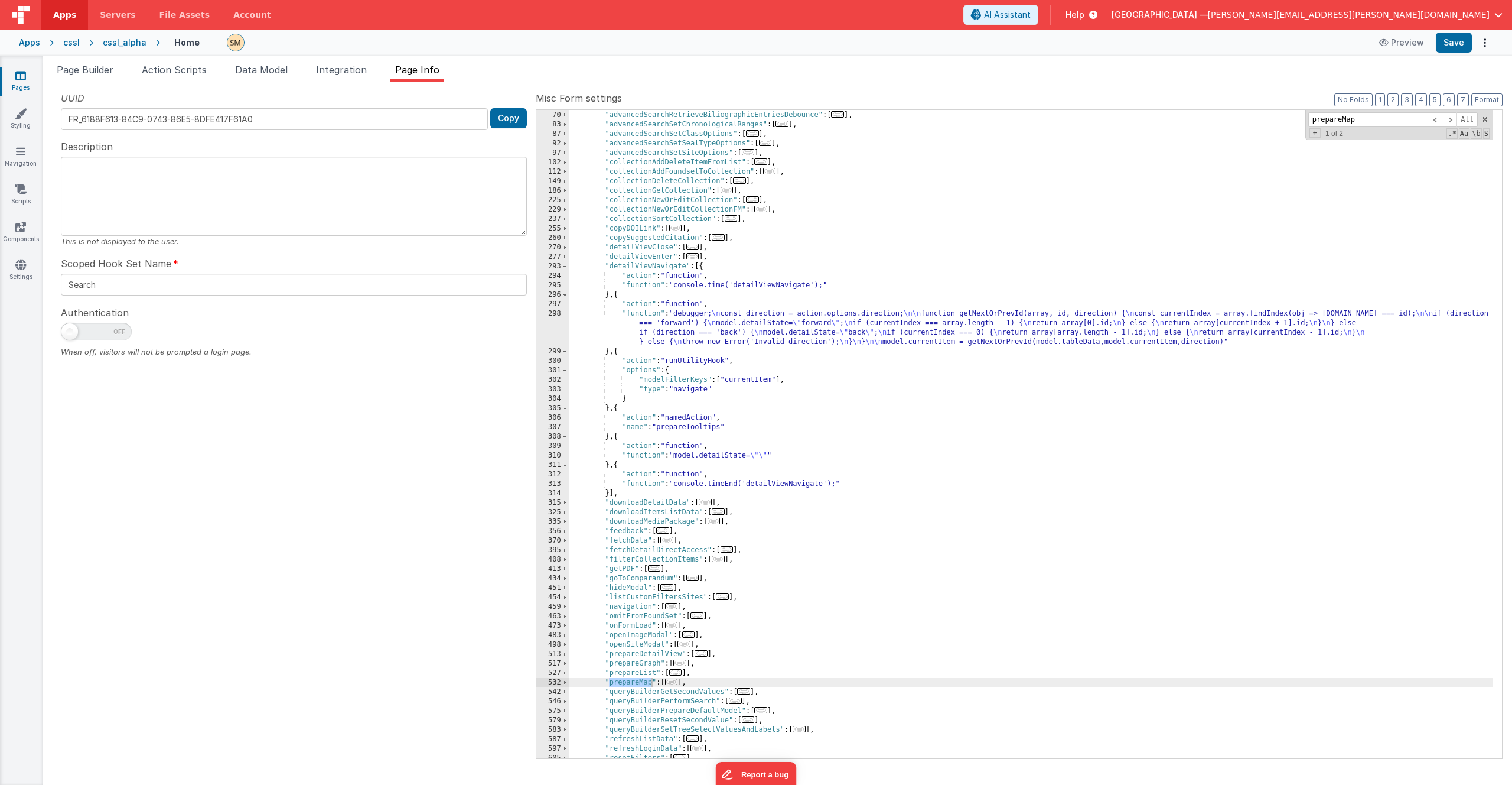
scroll to position [85, 0]
click at [1449, 120] on span at bounding box center [1450, 120] width 14 height 15
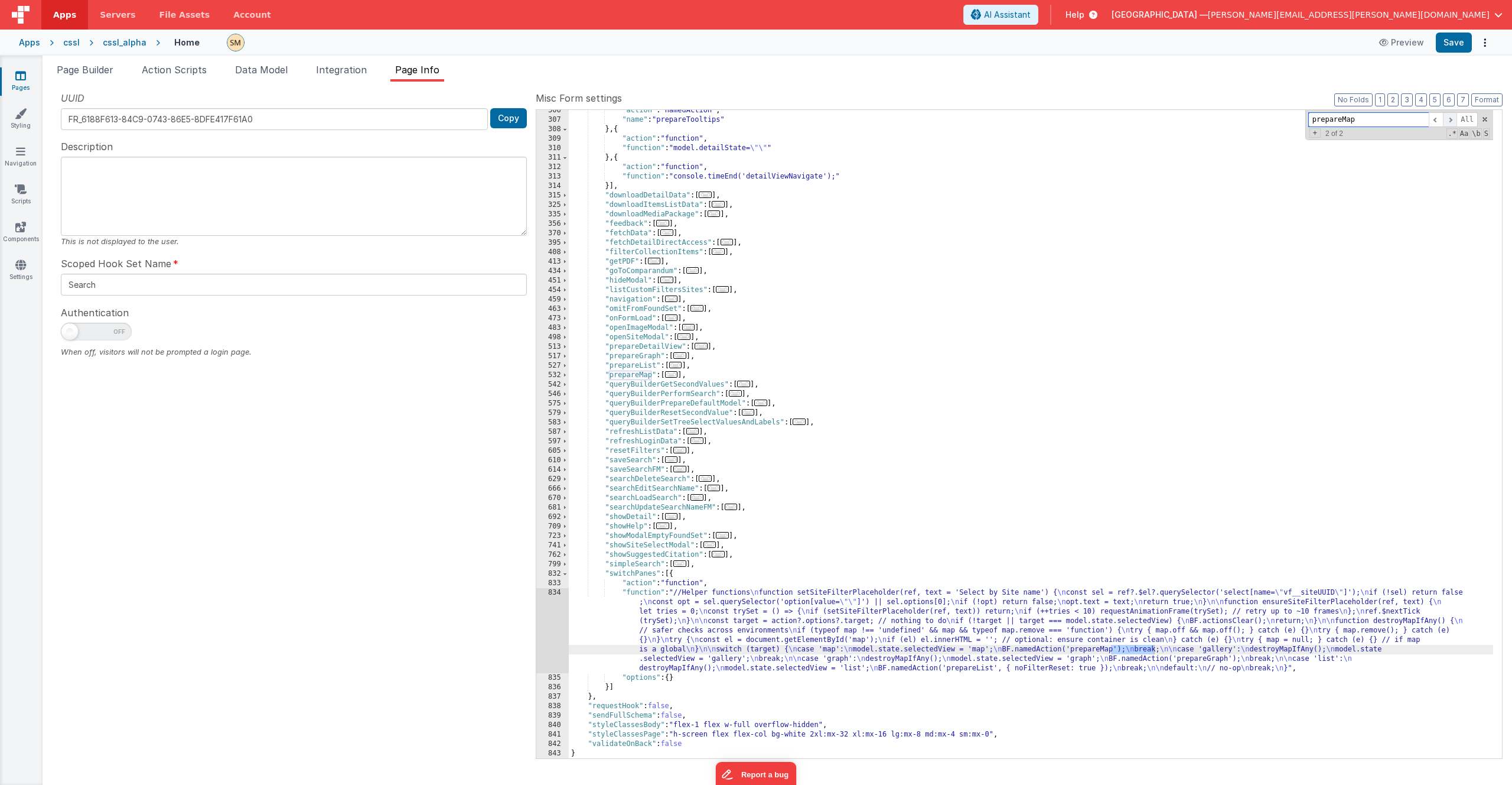
click at [1449, 120] on span at bounding box center [1450, 120] width 14 height 15
click at [566, 373] on span at bounding box center [565, 375] width 7 height 9
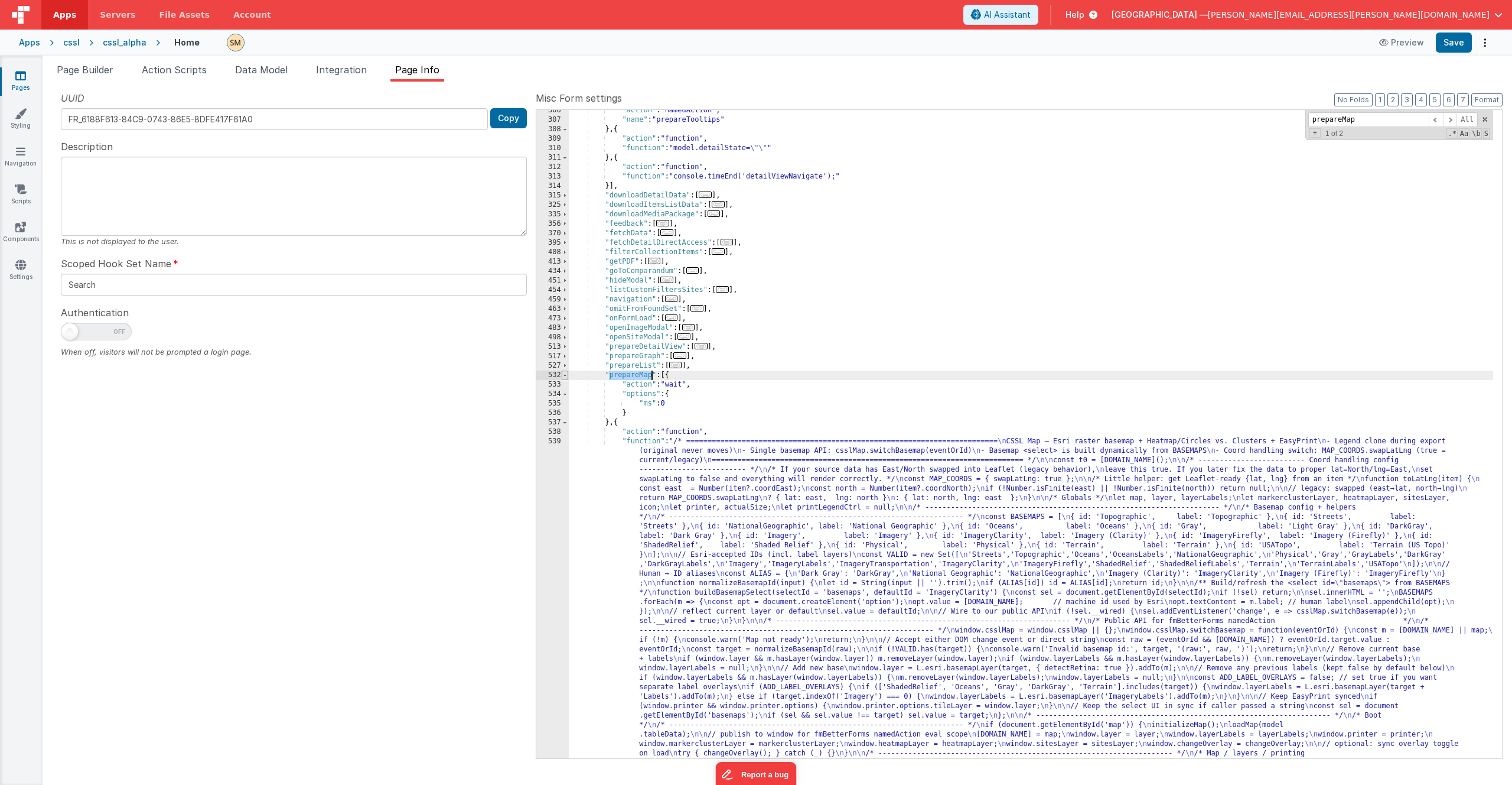
click at [566, 373] on span at bounding box center [565, 375] width 7 height 9
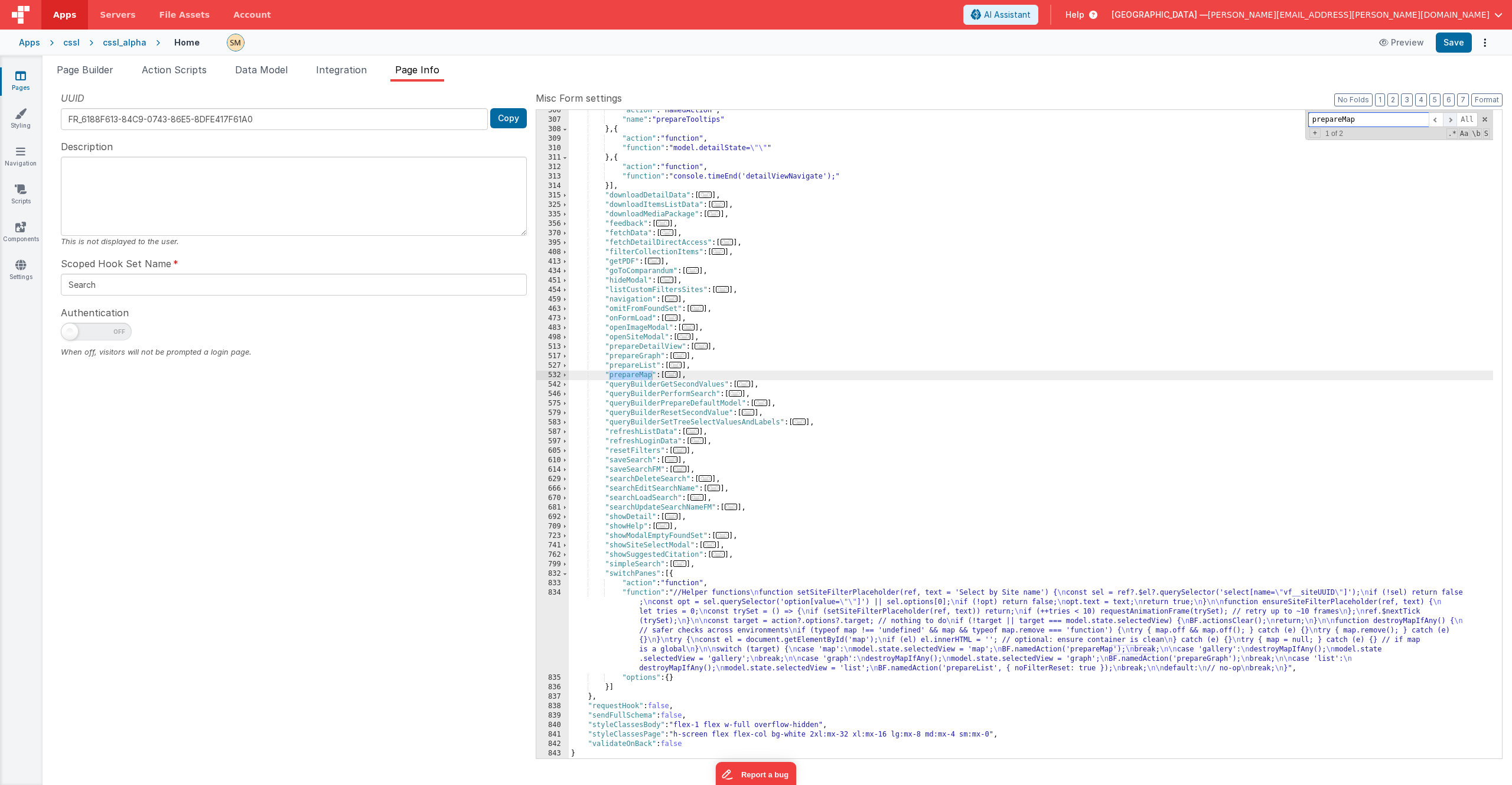
click at [1450, 120] on span at bounding box center [1450, 120] width 14 height 15
click at [1436, 122] on span at bounding box center [1436, 120] width 14 height 15
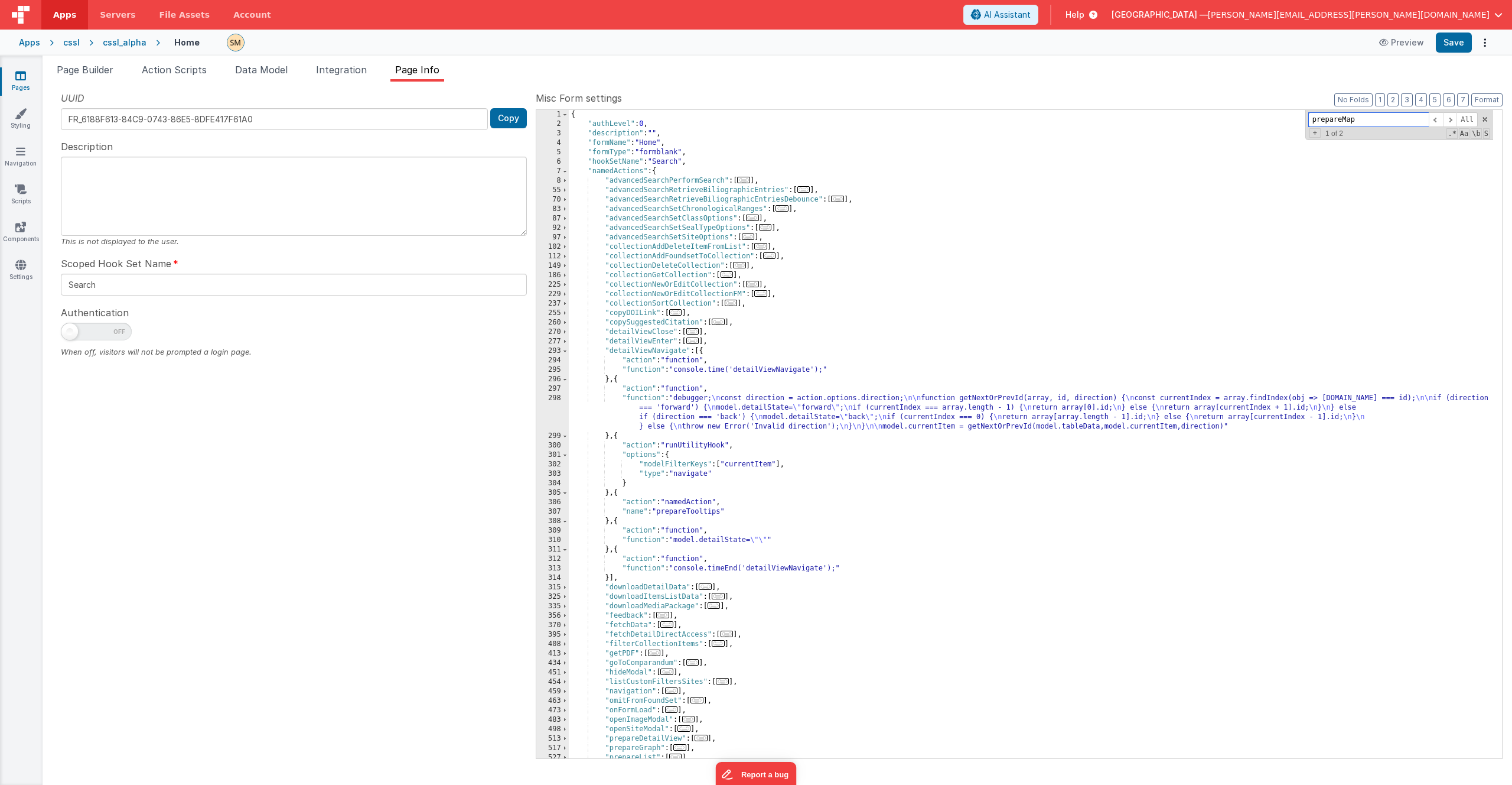
scroll to position [0, 0]
click at [566, 181] on span at bounding box center [565, 181] width 7 height 9
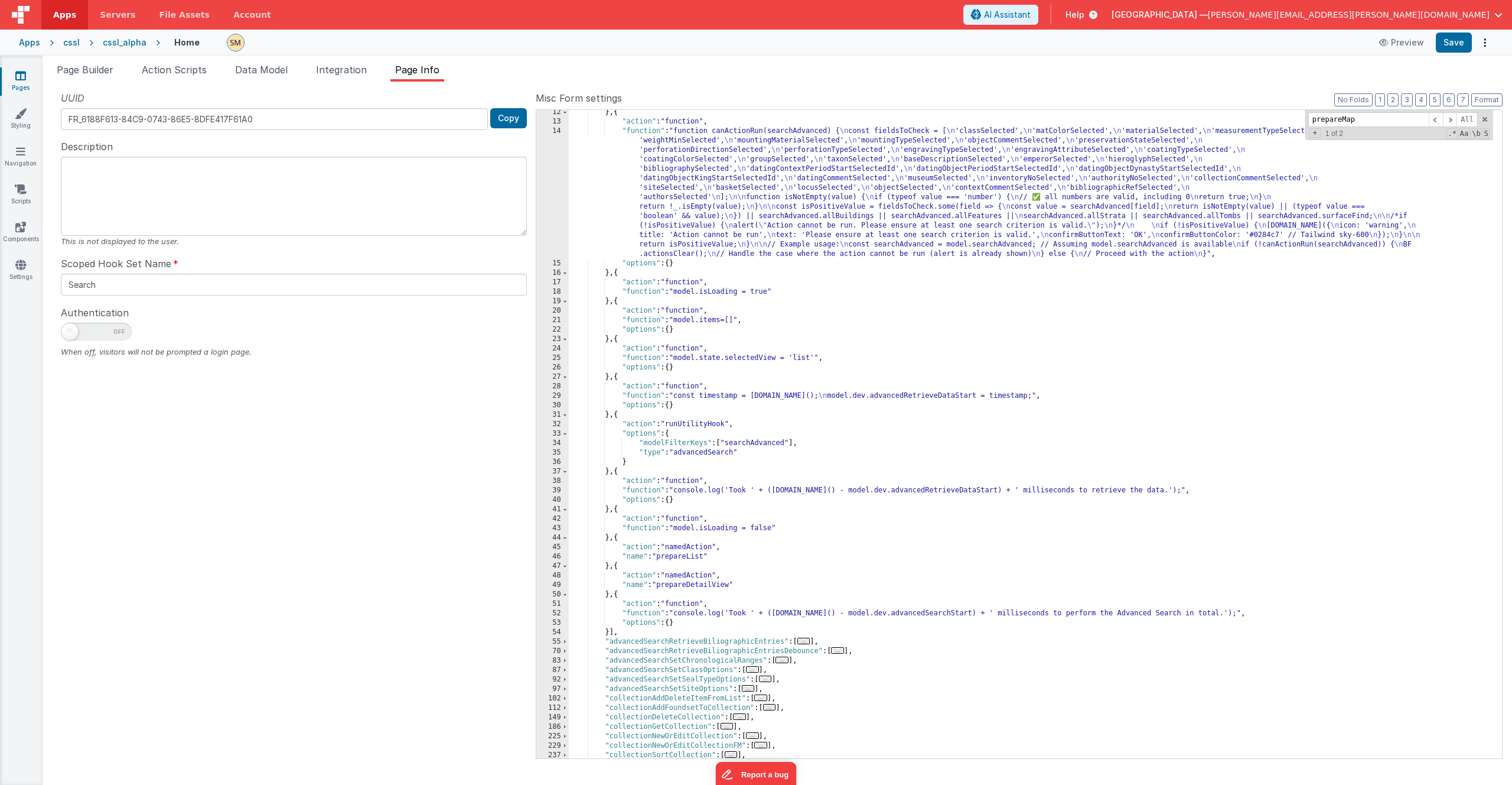
scroll to position [142, 0]
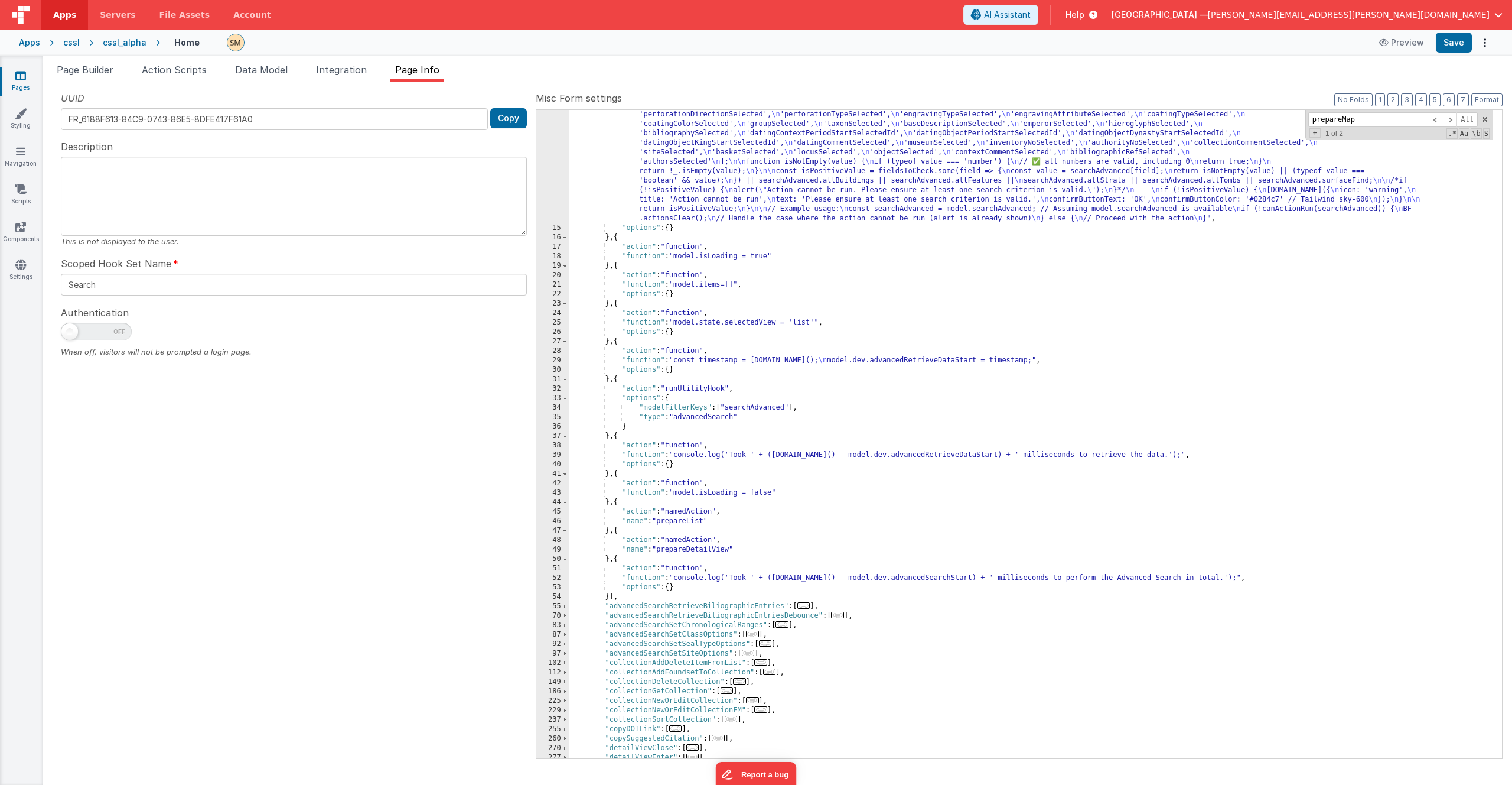
click at [677, 547] on div ""function" : "function canActionRun(searchAdvanced) { \n const fieldsToCheck = …" at bounding box center [1031, 486] width 925 height 790
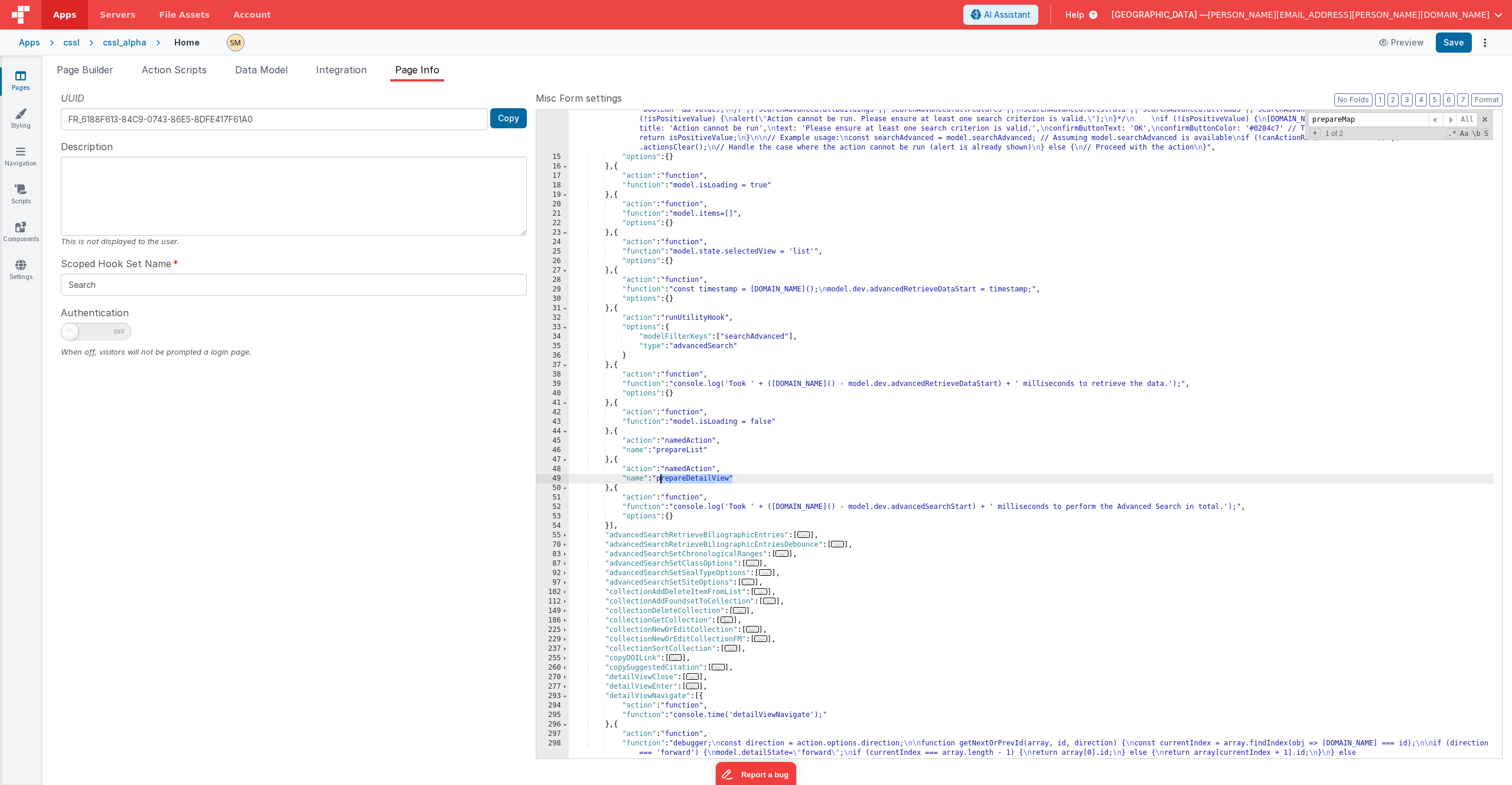
scroll to position [248, 0]
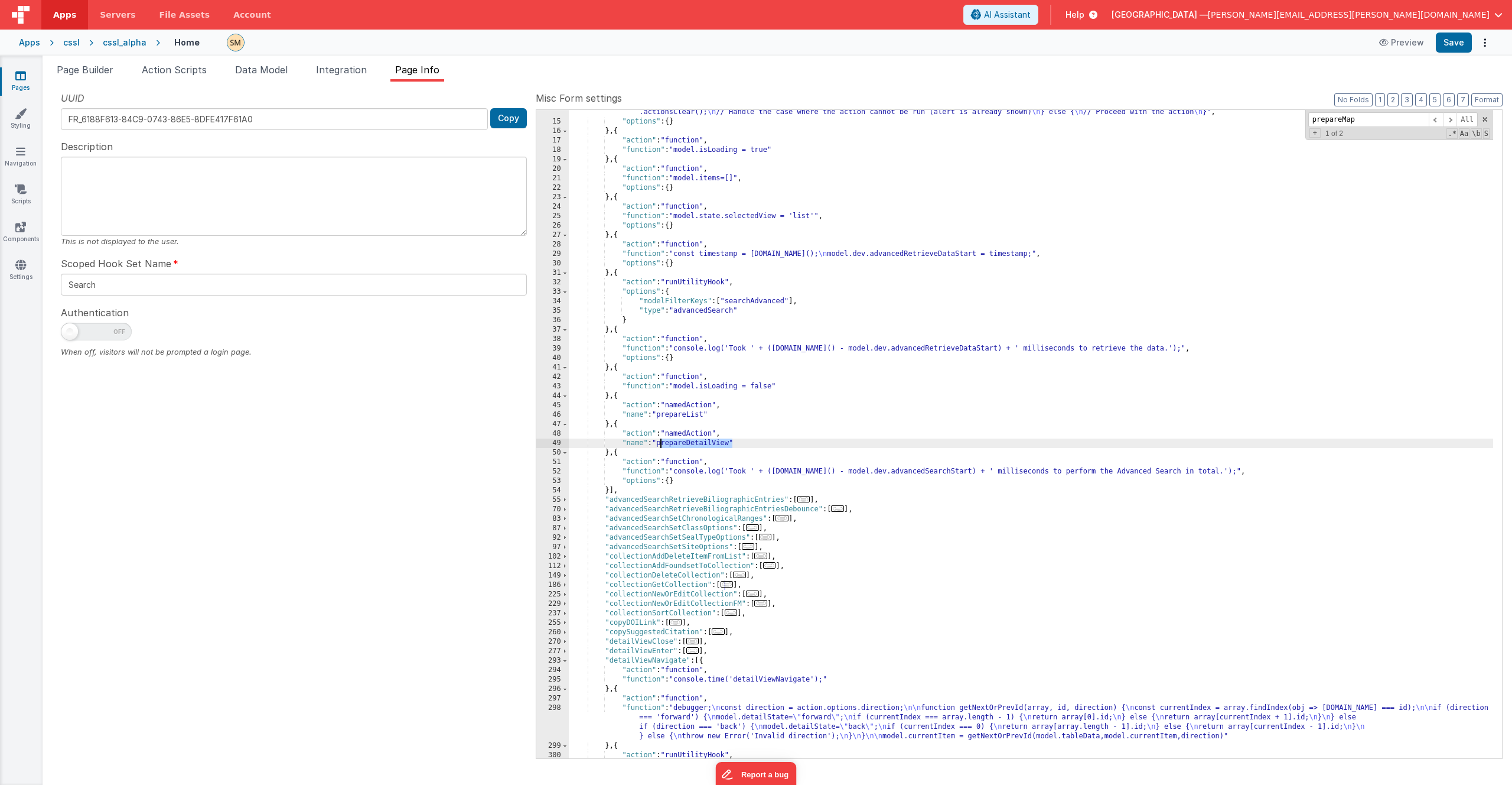
click at [698, 443] on div ""function" : "function canActionRun(searchAdvanced) { \n const fieldsToCheck = …" at bounding box center [1031, 379] width 925 height 790
click at [1453, 40] on button "Save" at bounding box center [1454, 43] width 36 height 20
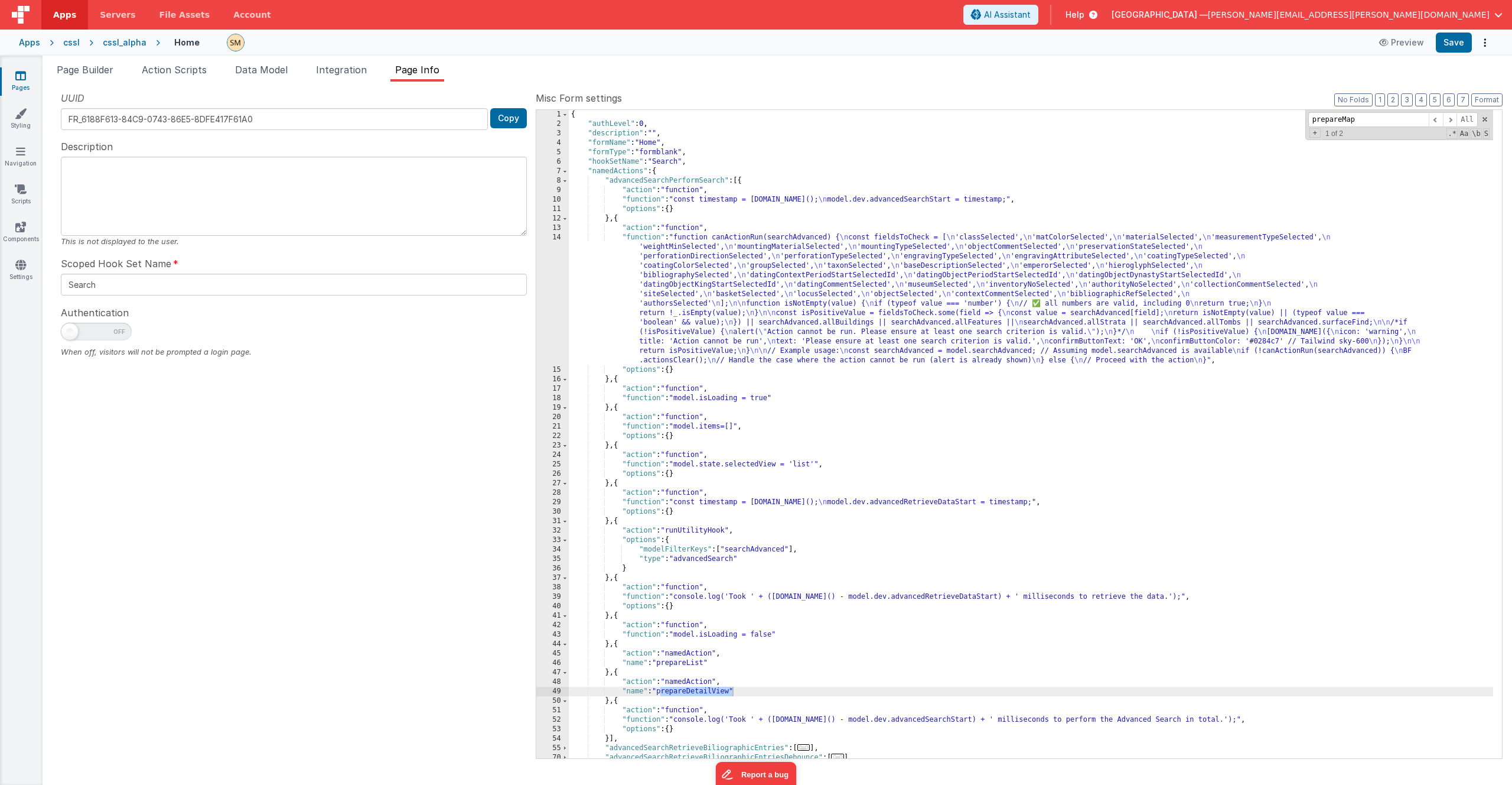
scroll to position [0, 0]
click at [765, 252] on div "{ "authLevel" : 0 , "description" : "" , "formName" : "Home" , "formType" : "fo…" at bounding box center [1031, 444] width 925 height 667
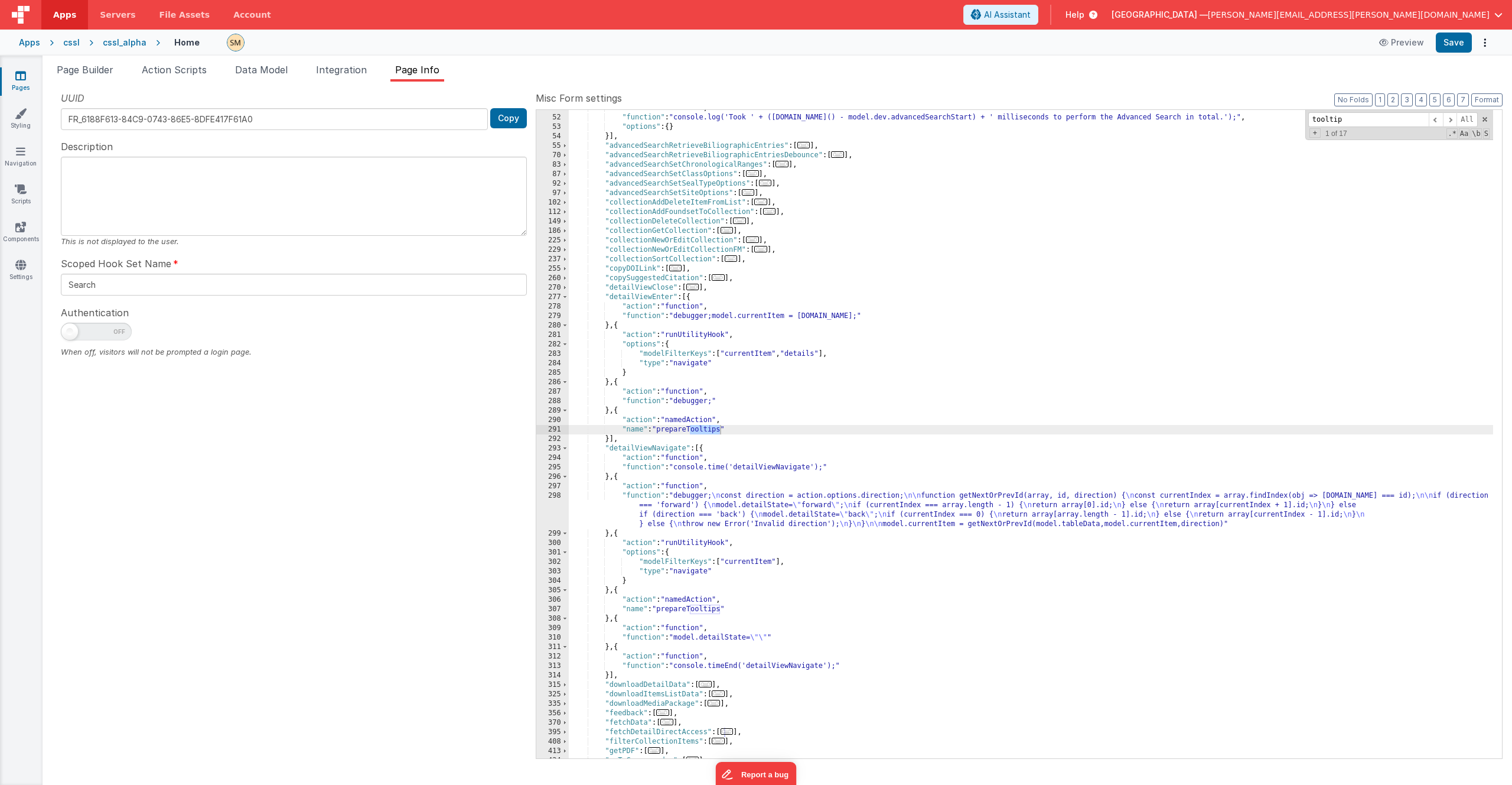
click at [693, 427] on div ""action" : "function" , "function" : "console.log('Took ' + ([DOMAIN_NAME]() - …" at bounding box center [1031, 437] width 925 height 667
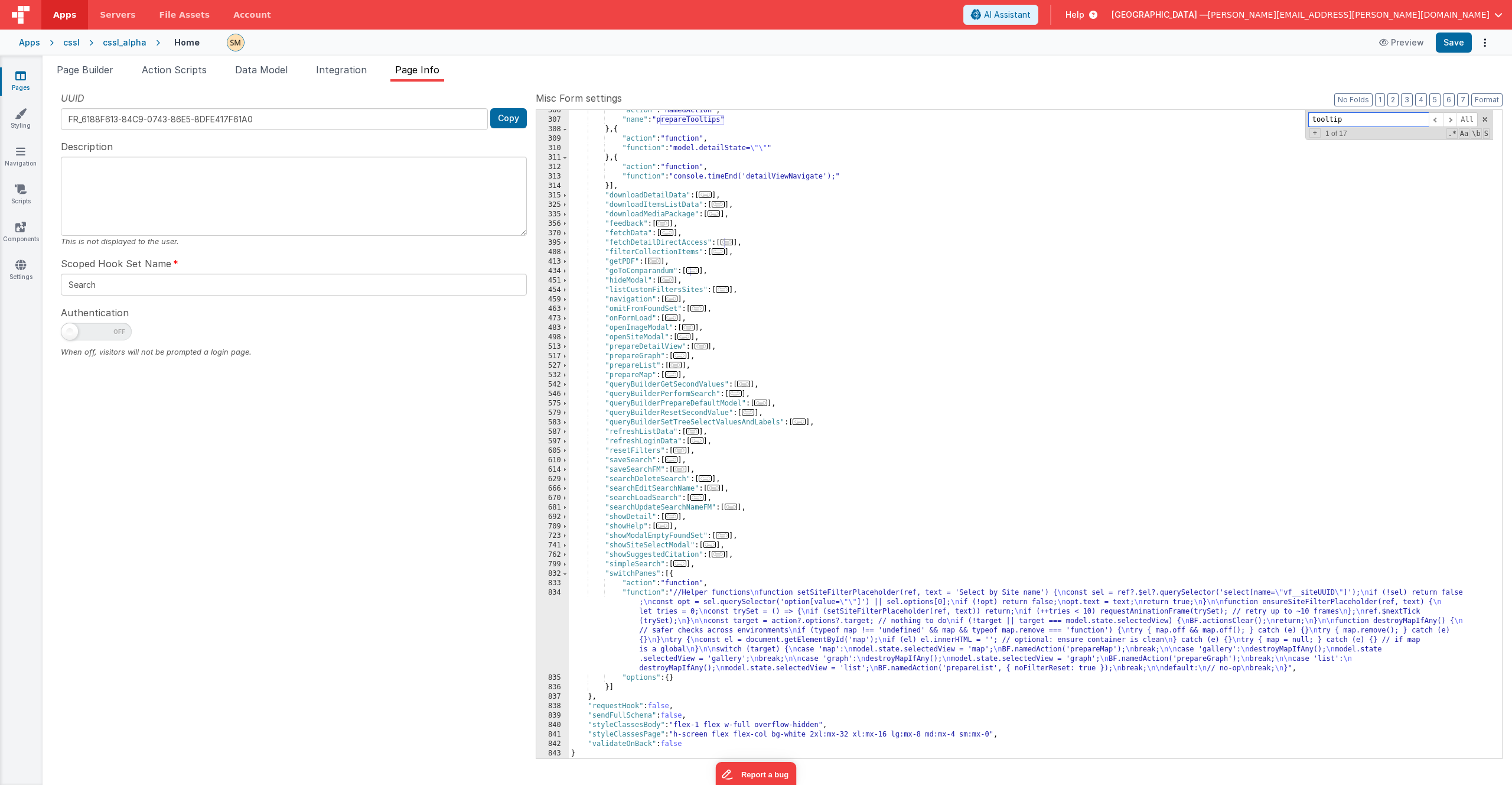
click at [1327, 116] on input "tooltip" at bounding box center [1369, 120] width 120 height 15
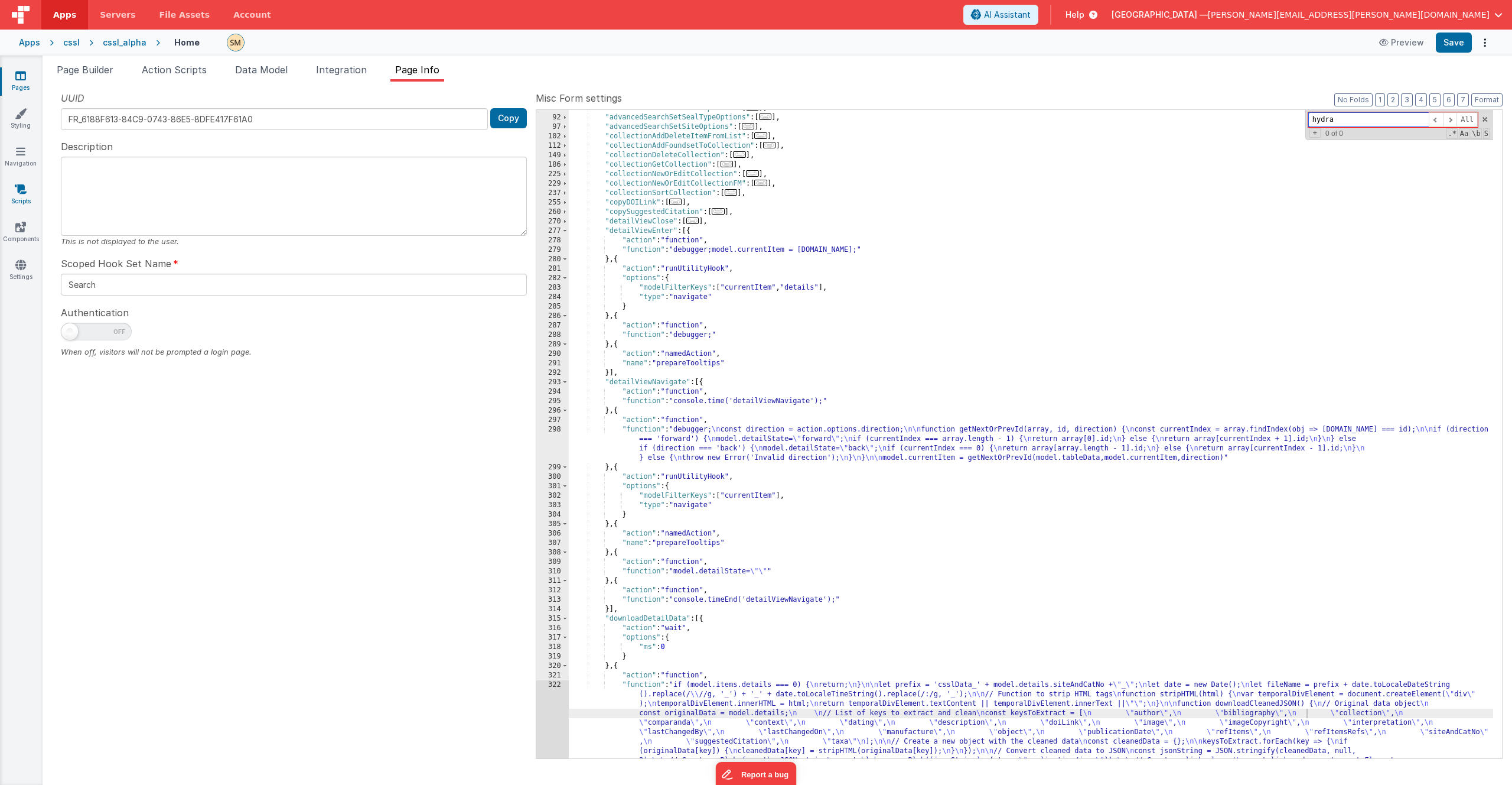
type input "hydra"
click at [21, 187] on icon at bounding box center [20, 189] width 11 height 11
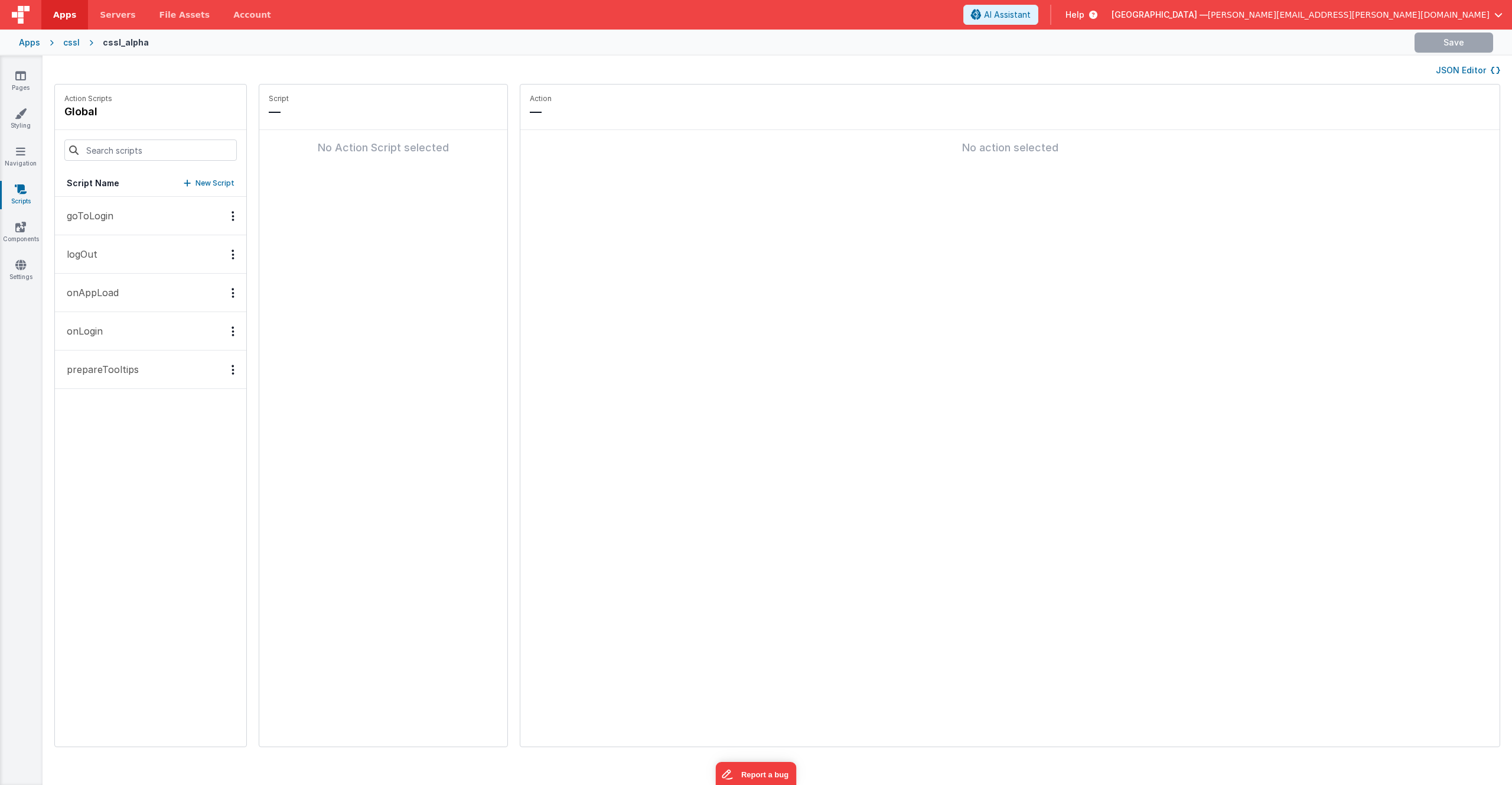
click at [103, 368] on p "prepareTooltips" at bounding box center [99, 369] width 79 height 14
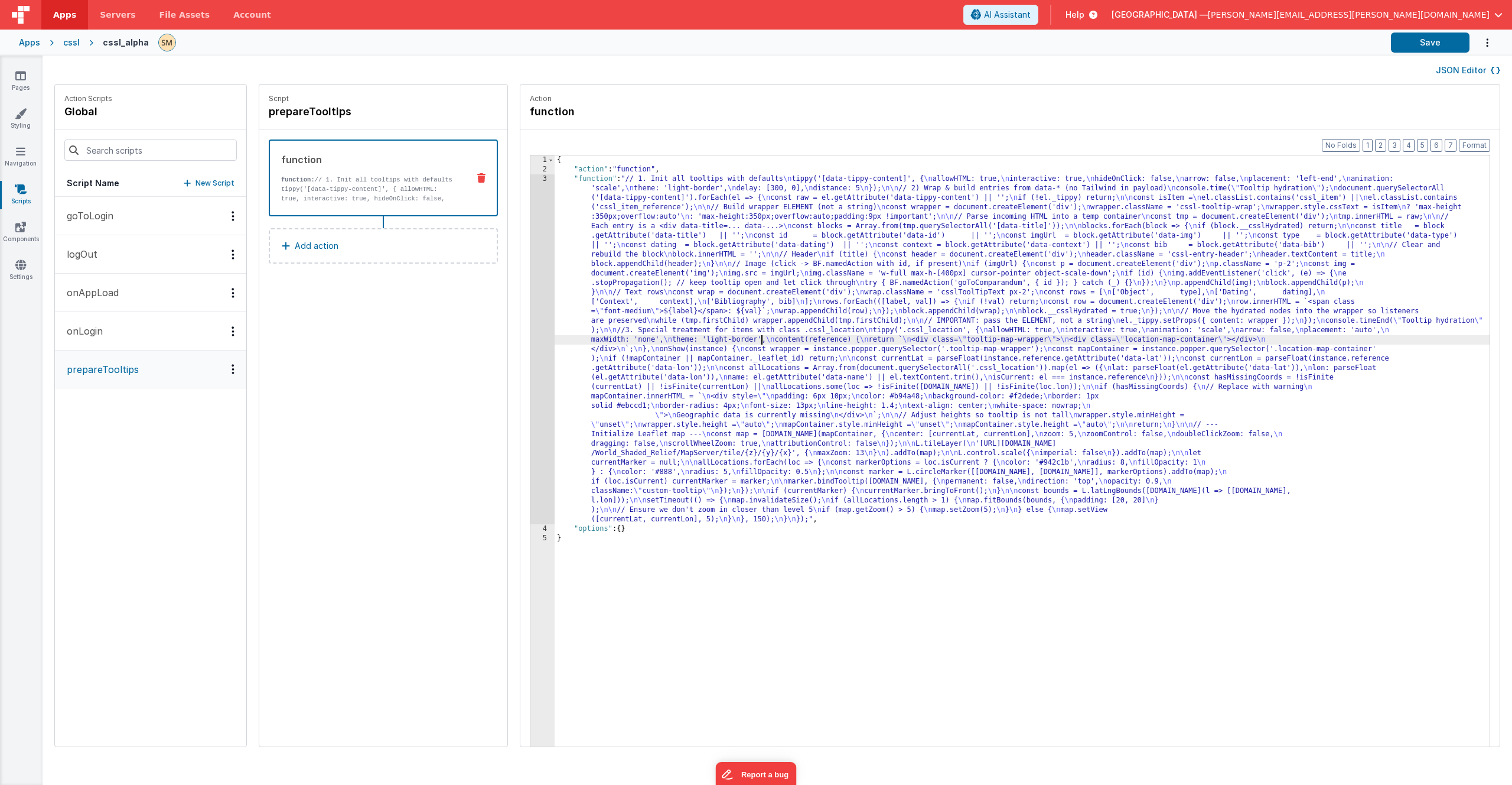
click at [731, 339] on div "{ "action" : "function" , "function" : "// 1. Init all tooltips with defaults \…" at bounding box center [1038, 479] width 966 height 646
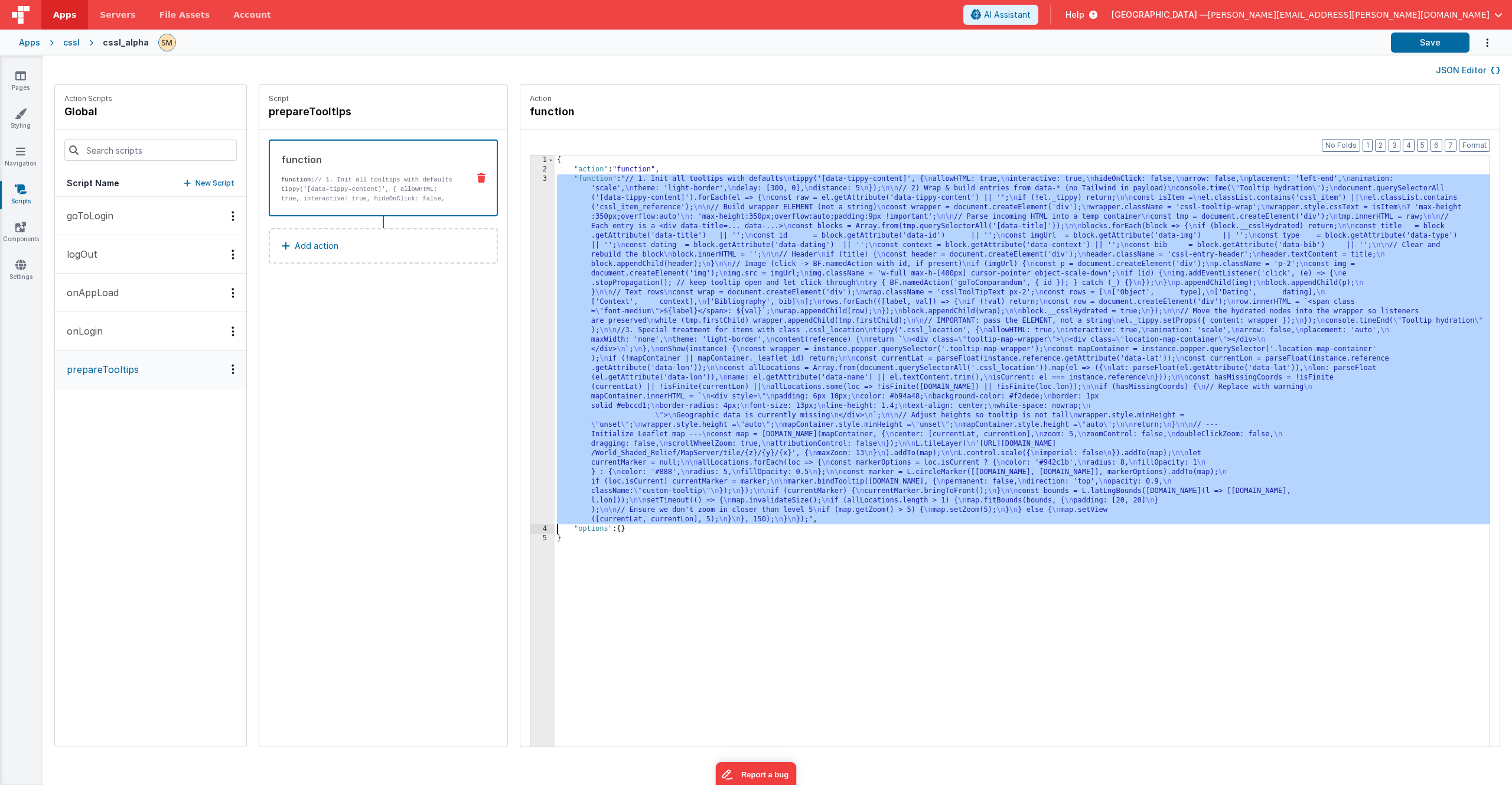
click at [531, 323] on div "3" at bounding box center [543, 349] width 24 height 350
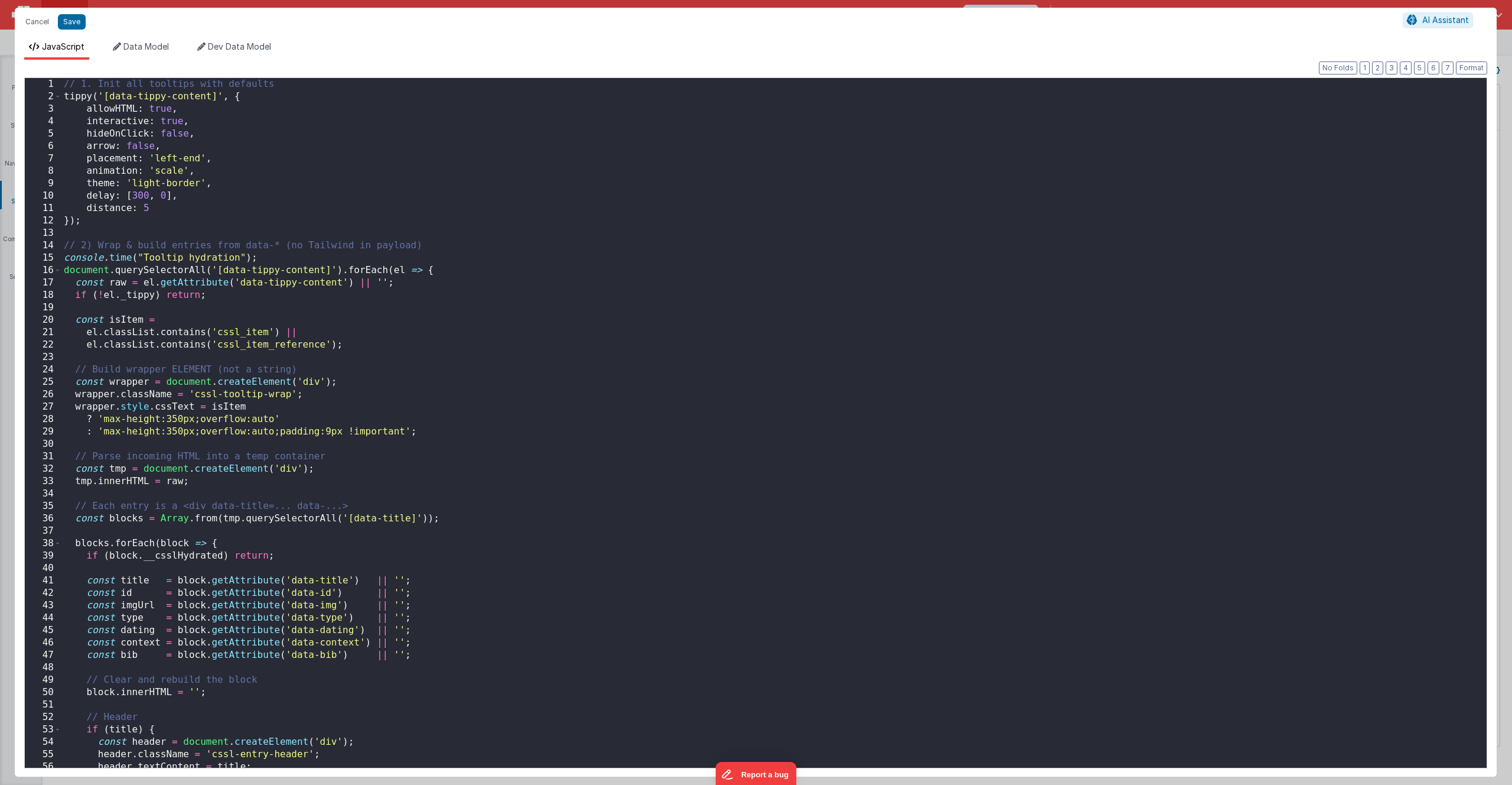
click at [510, 323] on div "// 1. Init all tooltips with defaults tippy ( '[data-tippy-content]' , { allowH…" at bounding box center [770, 435] width 1417 height 715
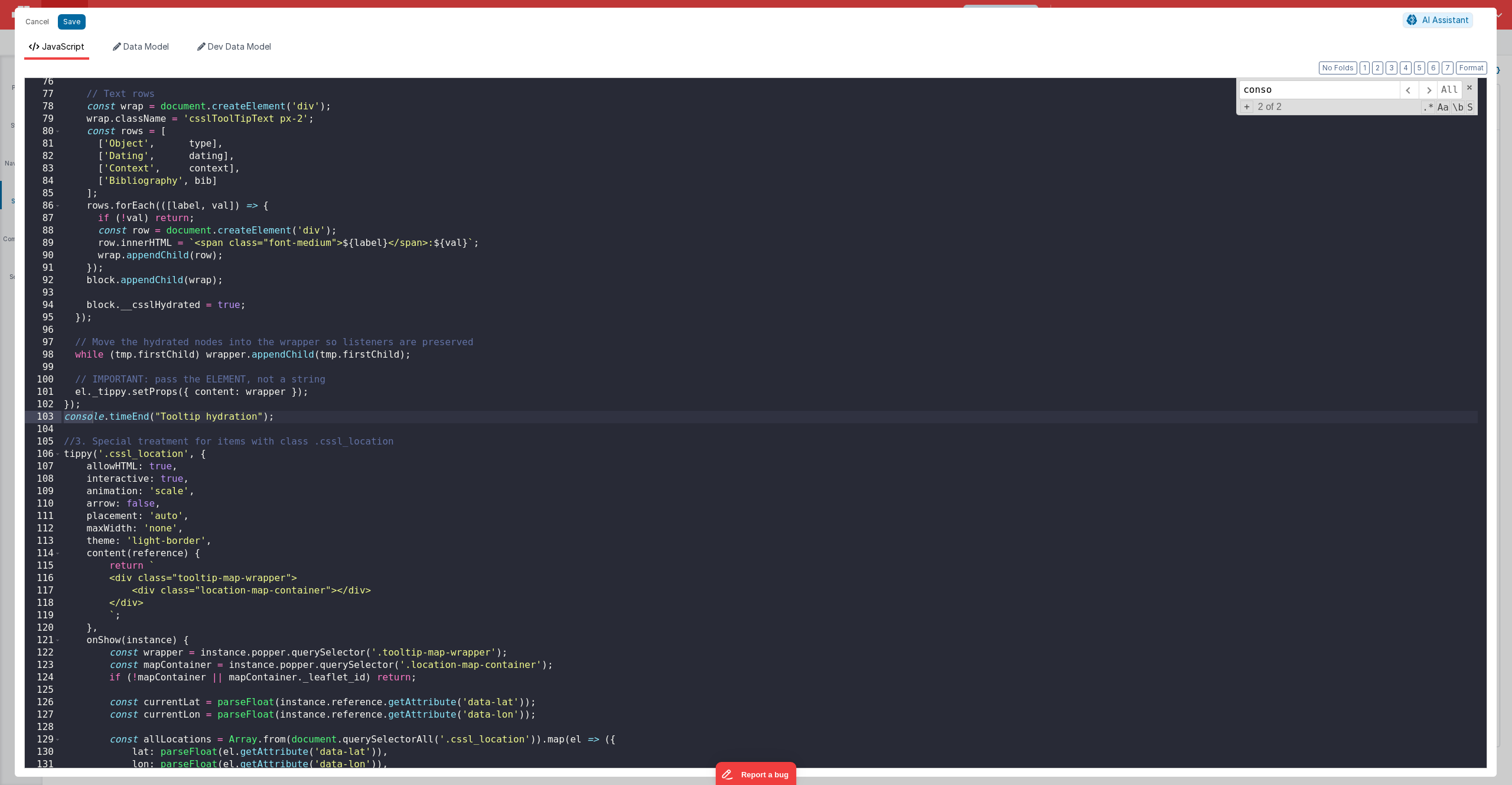
scroll to position [934, 0]
type input "console"
click at [297, 415] on div "// Text rows const wrap = document . createElement ( 'div' ) ; wrap . className…" at bounding box center [770, 433] width 1417 height 715
click at [78, 22] on button "Save" at bounding box center [72, 22] width 28 height 16
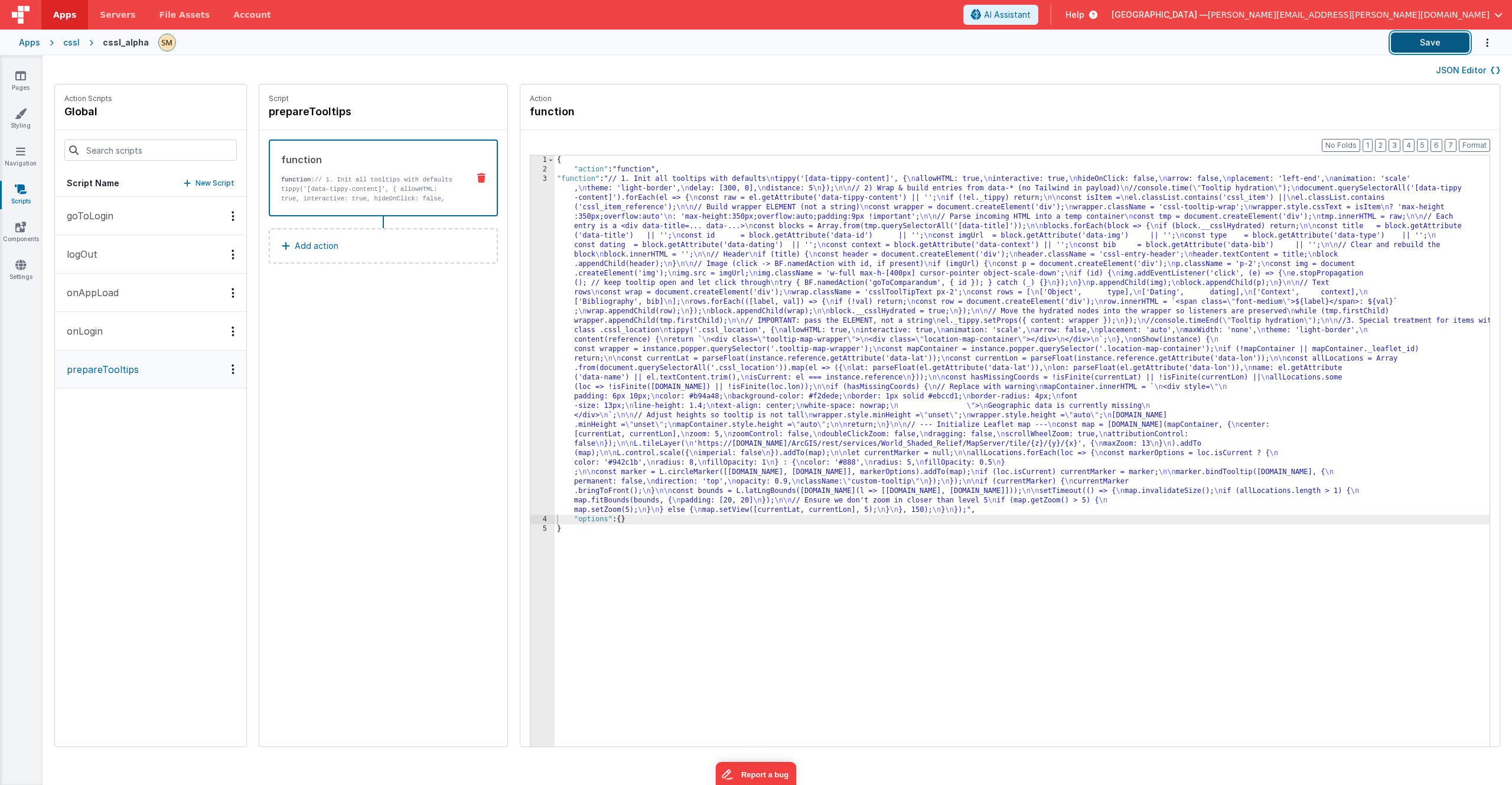
click at [1436, 45] on button "Save" at bounding box center [1430, 43] width 78 height 20
click at [23, 73] on icon at bounding box center [21, 75] width 11 height 11
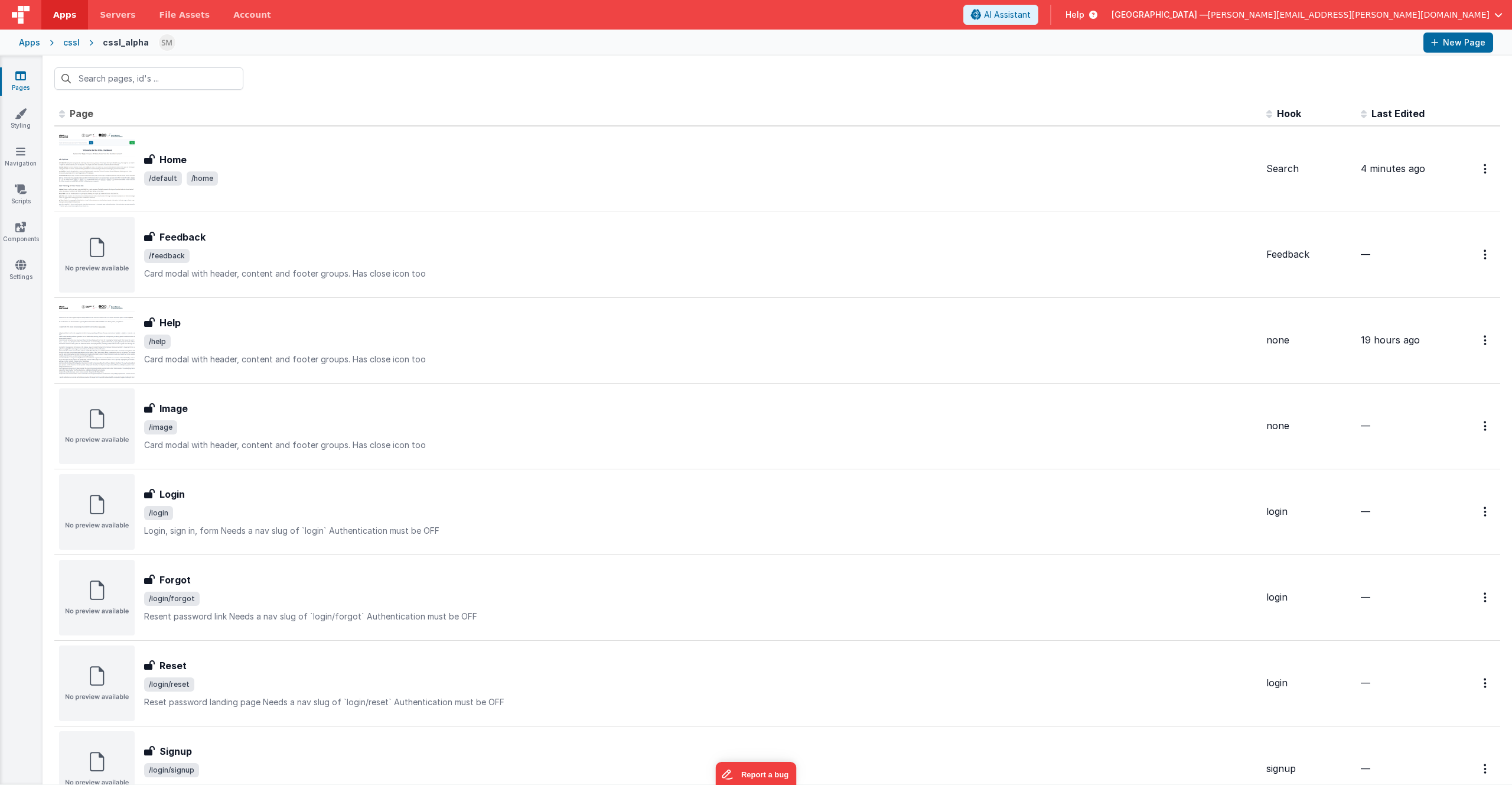
click at [74, 43] on div "cssl" at bounding box center [72, 42] width 16 height 11
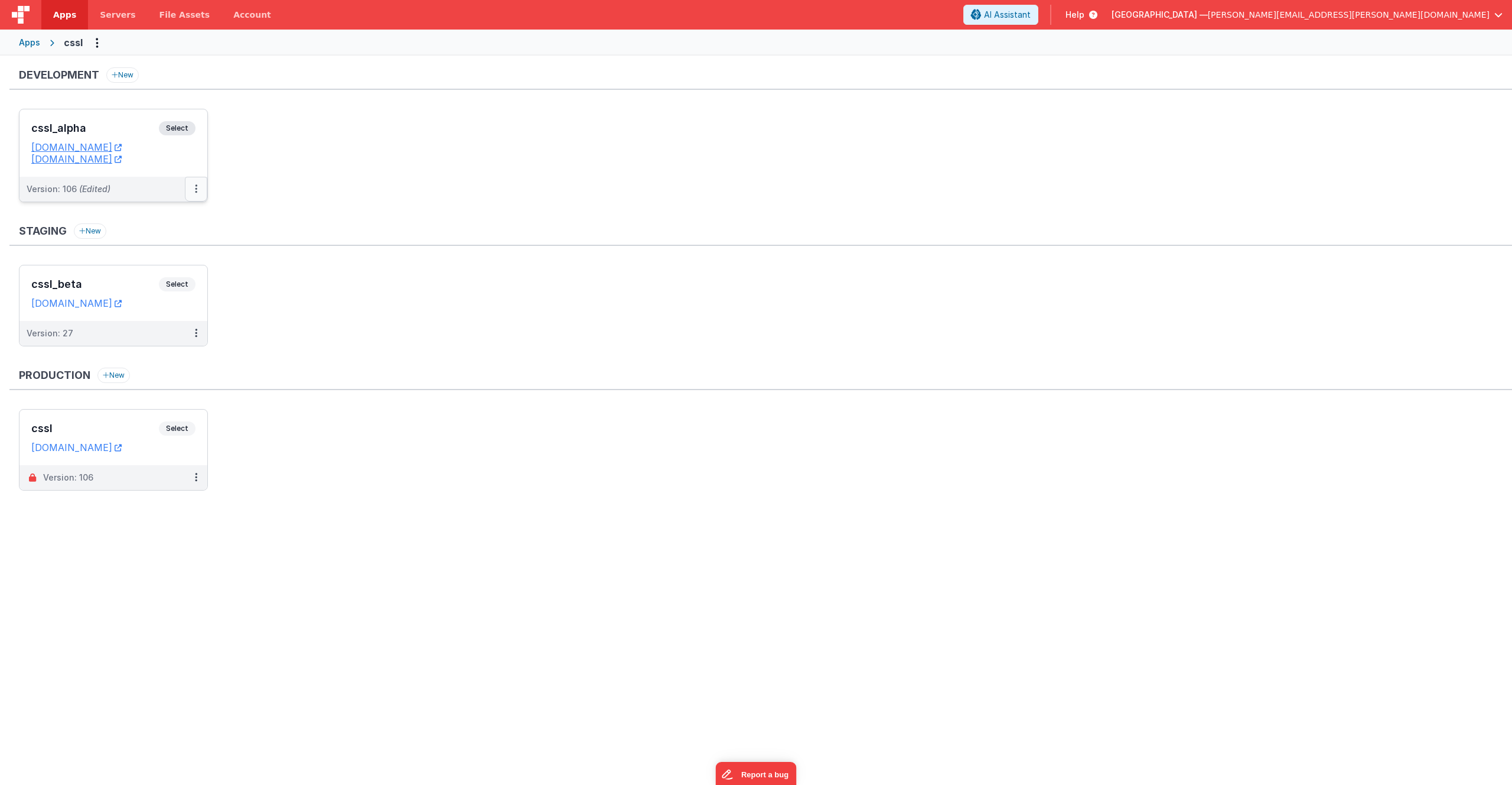
click at [199, 189] on button at bounding box center [196, 189] width 22 height 25
click at [152, 260] on link "Deploy..." at bounding box center [155, 258] width 104 height 21
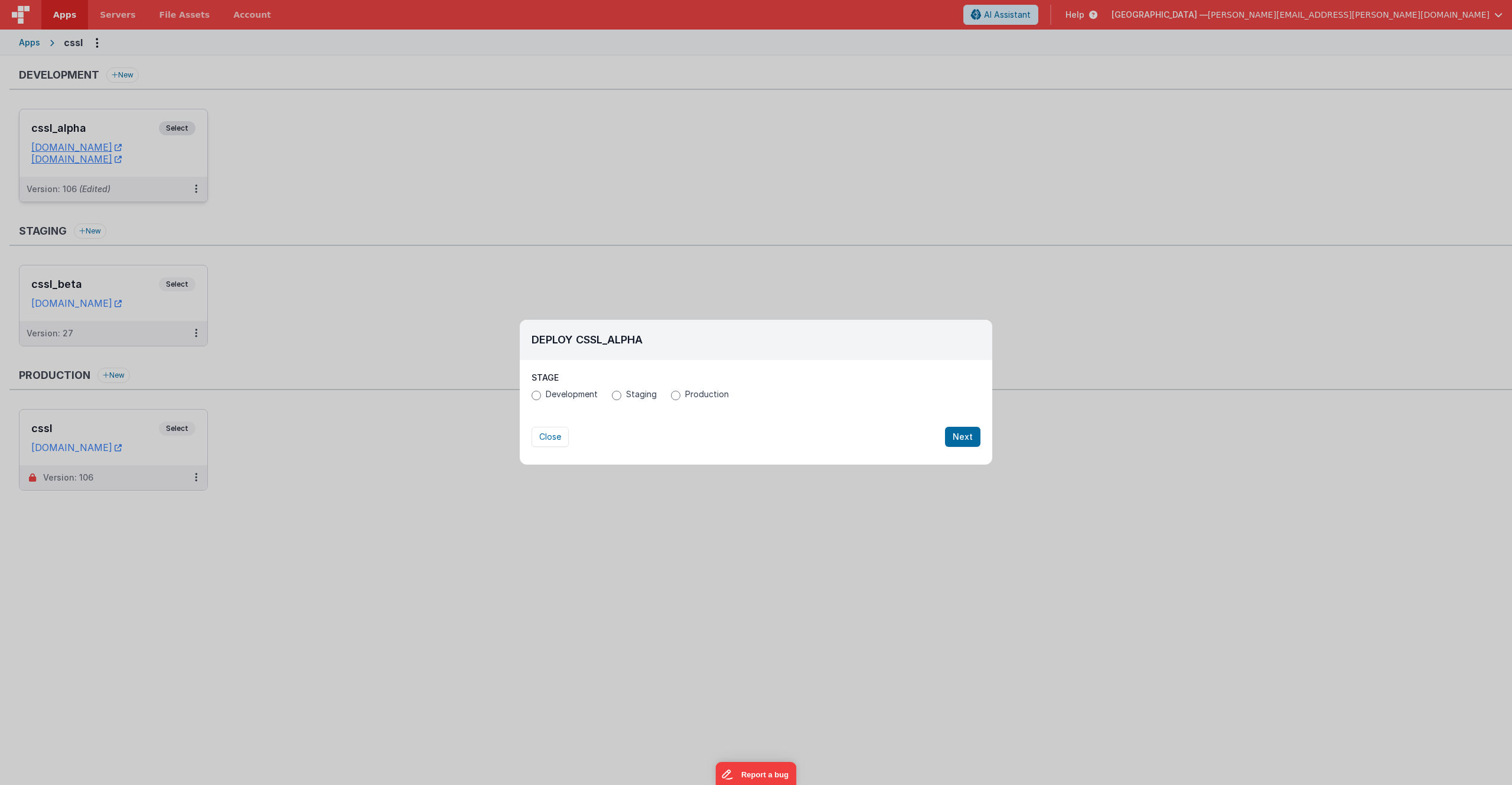
click at [697, 396] on span "Production" at bounding box center [707, 394] width 44 height 11
click at [681, 396] on input "Production" at bounding box center [676, 396] width 9 height 9
radio input "true"
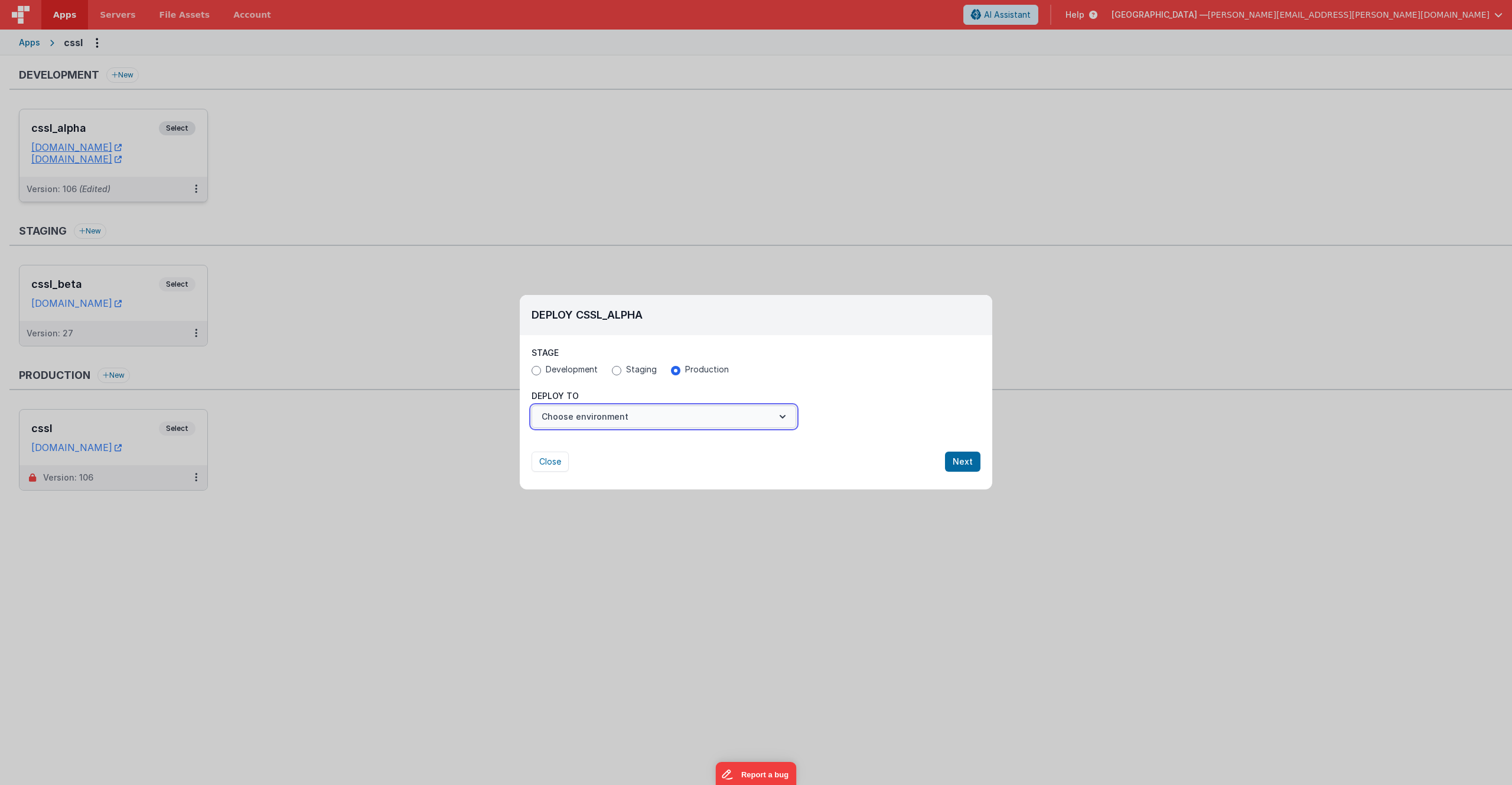
click at [656, 419] on button "Choose environment" at bounding box center [664, 417] width 265 height 22
click at [644, 444] on link "cssl" at bounding box center [664, 445] width 265 height 21
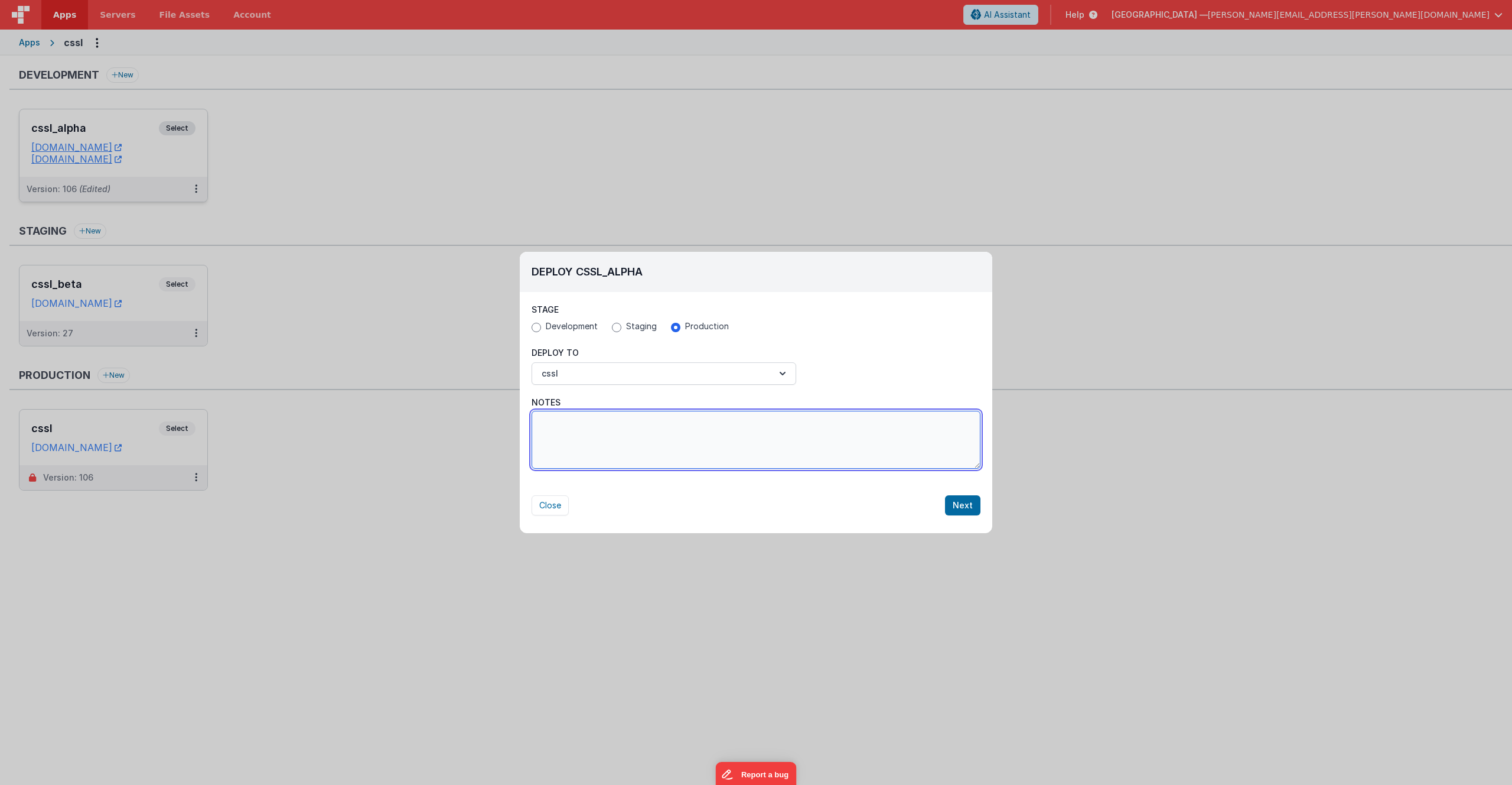
click at [764, 451] on textarea "Notes" at bounding box center [756, 439] width 449 height 58
type textarea "Removed small glitches..."
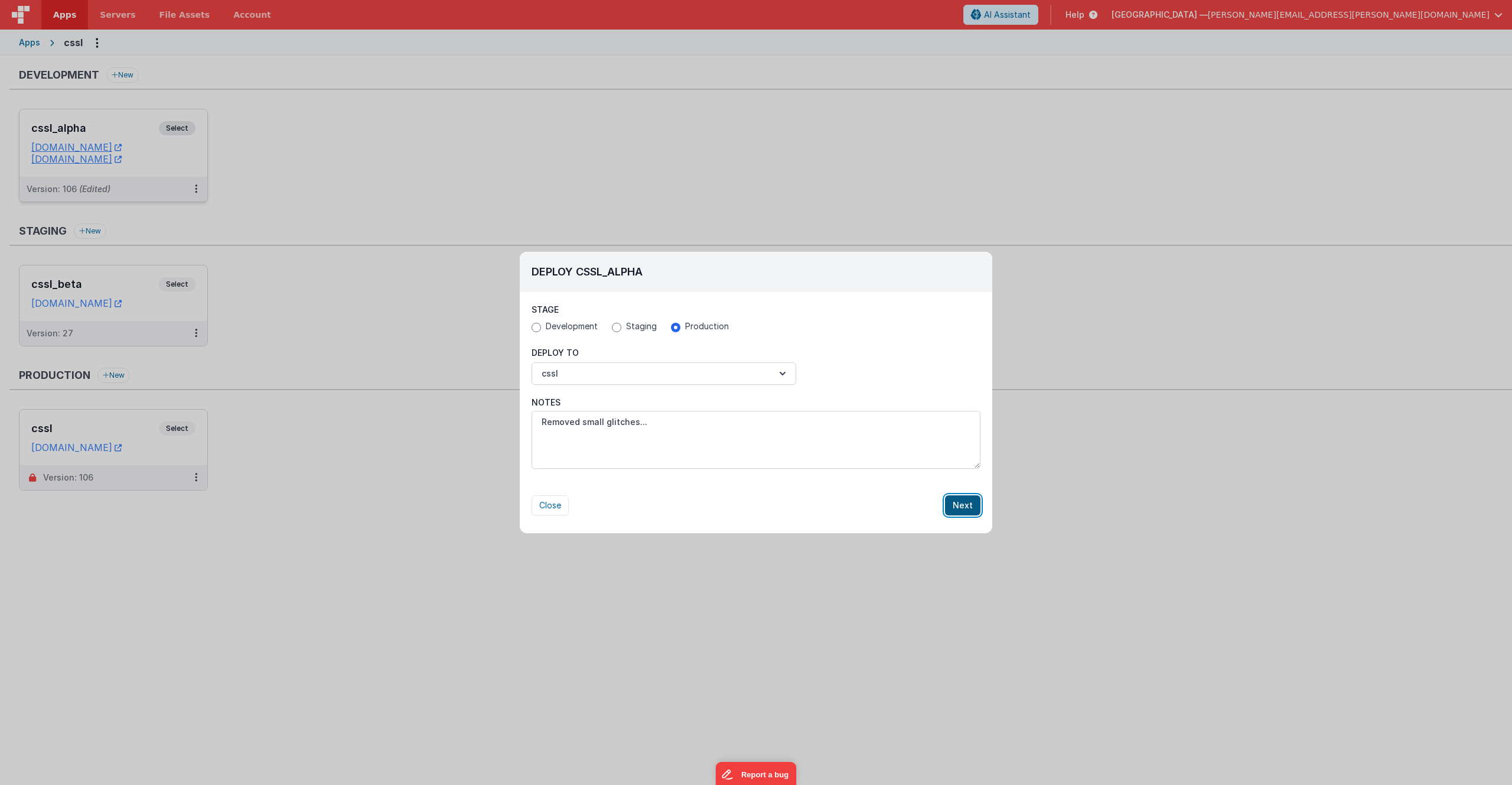
click at [970, 509] on button "Next" at bounding box center [962, 505] width 35 height 20
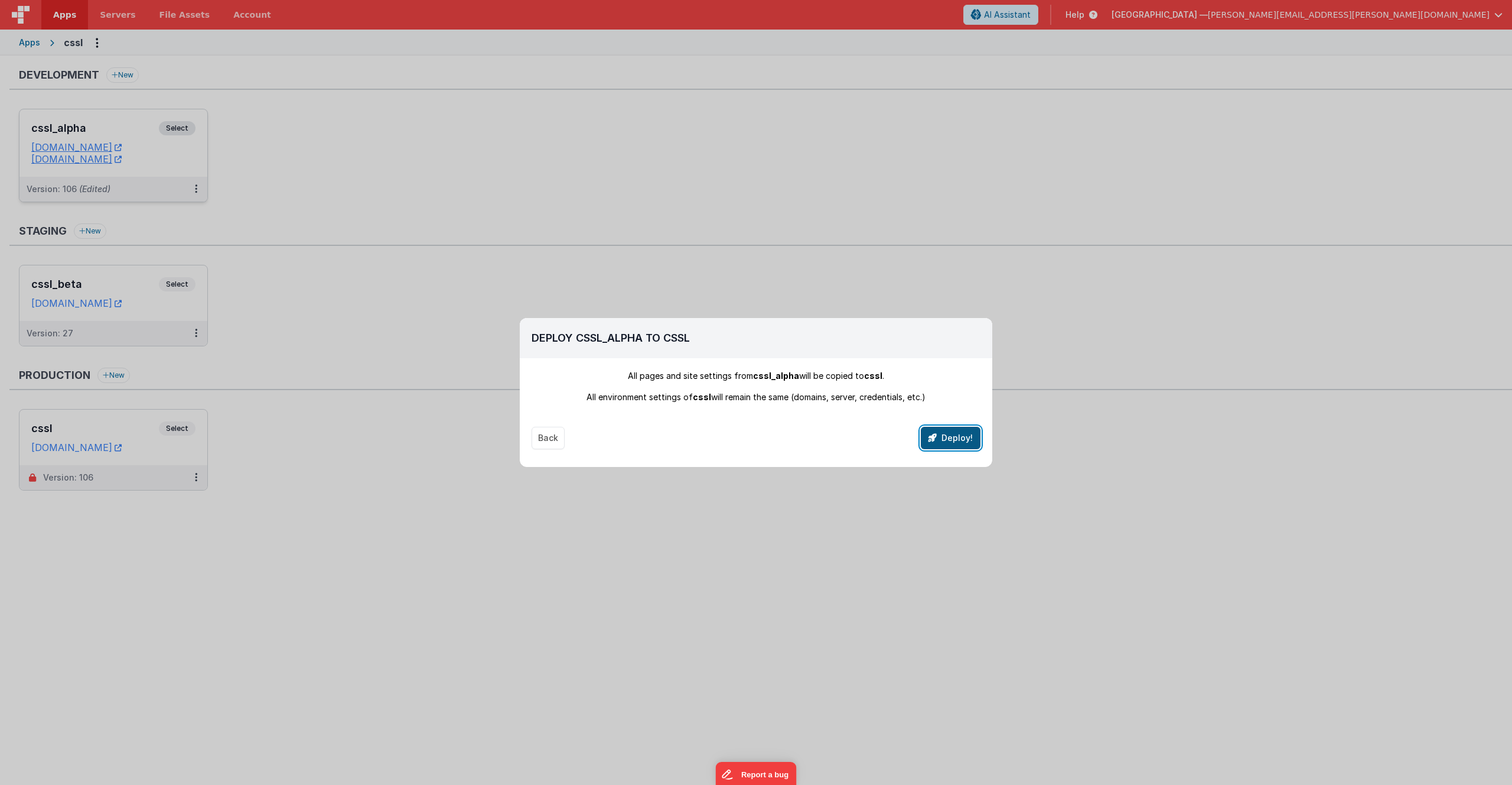
click at [959, 439] on button "Deploy!" at bounding box center [951, 437] width 59 height 22
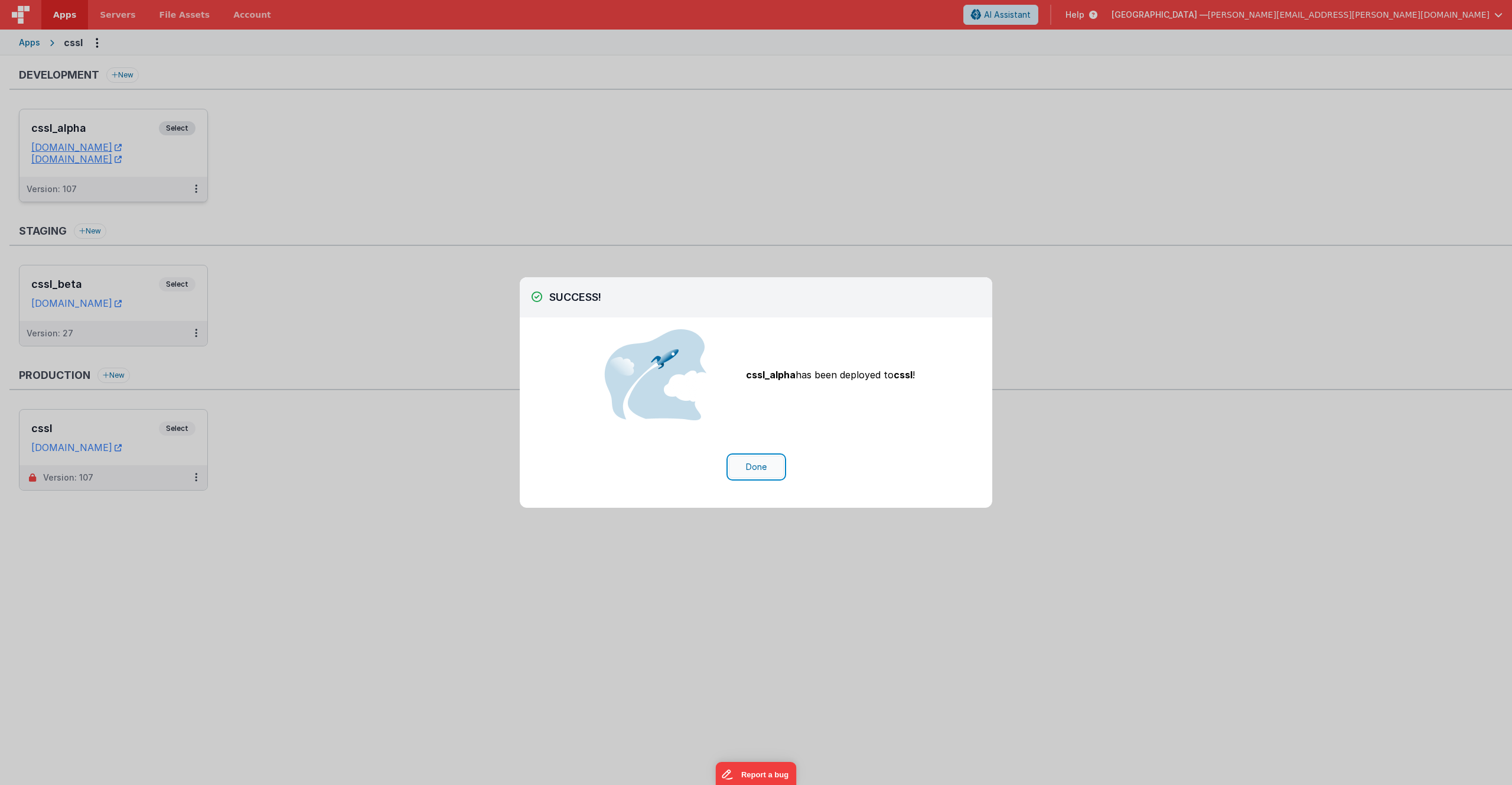
click at [759, 470] on button "Done" at bounding box center [756, 467] width 55 height 22
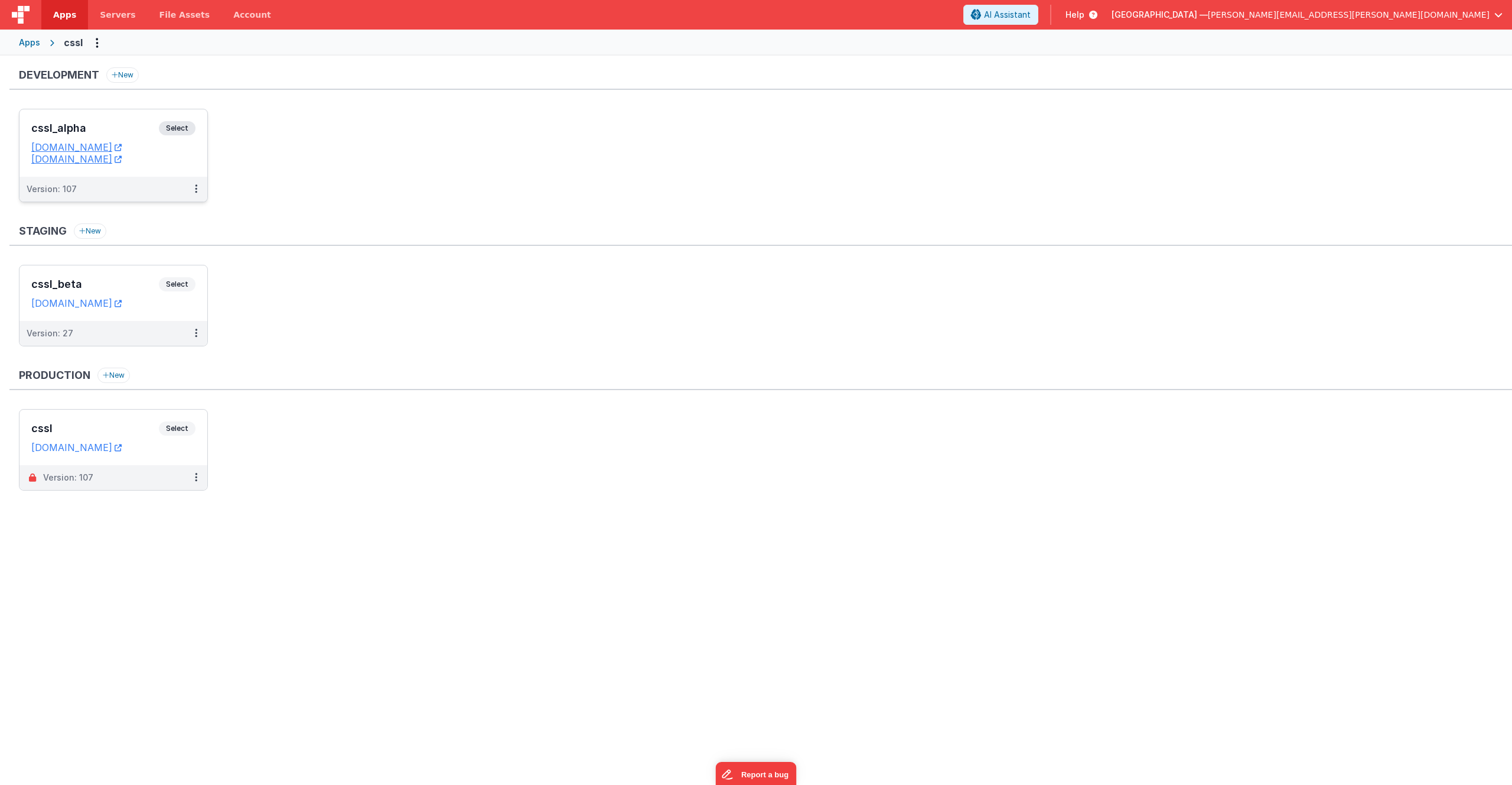
click at [180, 128] on span "Select" at bounding box center [177, 128] width 36 height 14
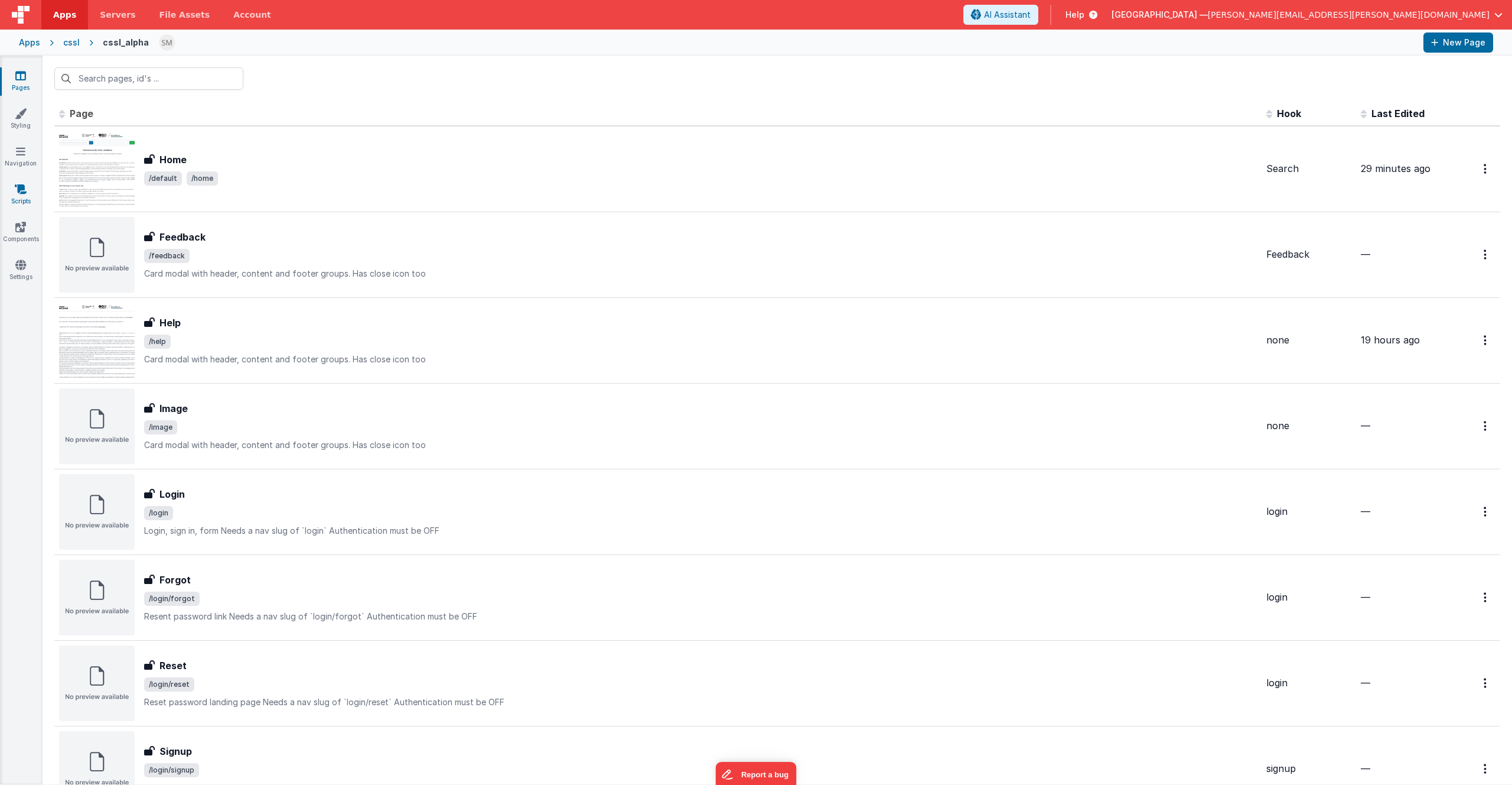
click at [22, 196] on link "Scripts" at bounding box center [20, 195] width 43 height 24
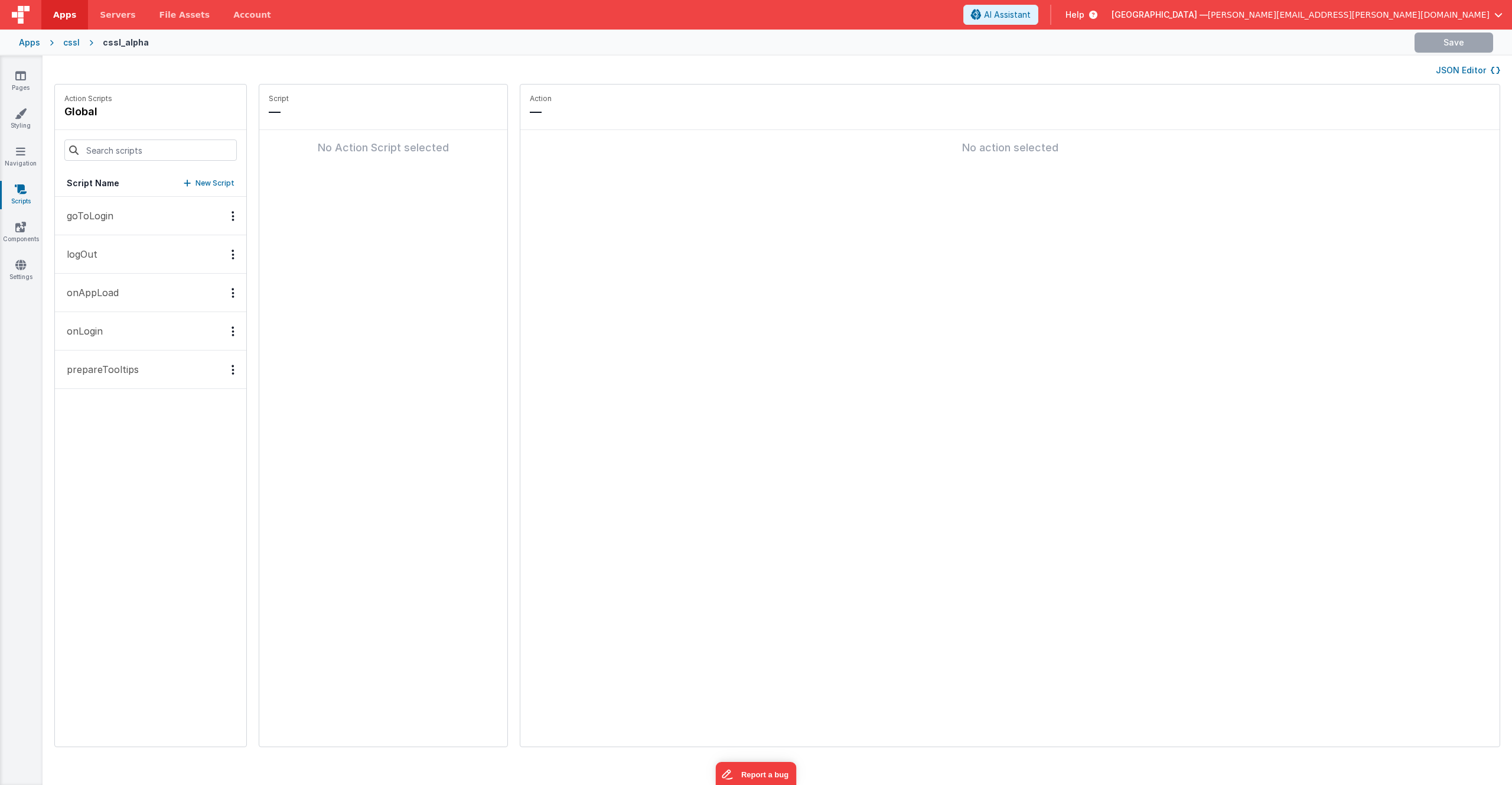
click at [119, 374] on p "prepareTooltips" at bounding box center [99, 369] width 79 height 14
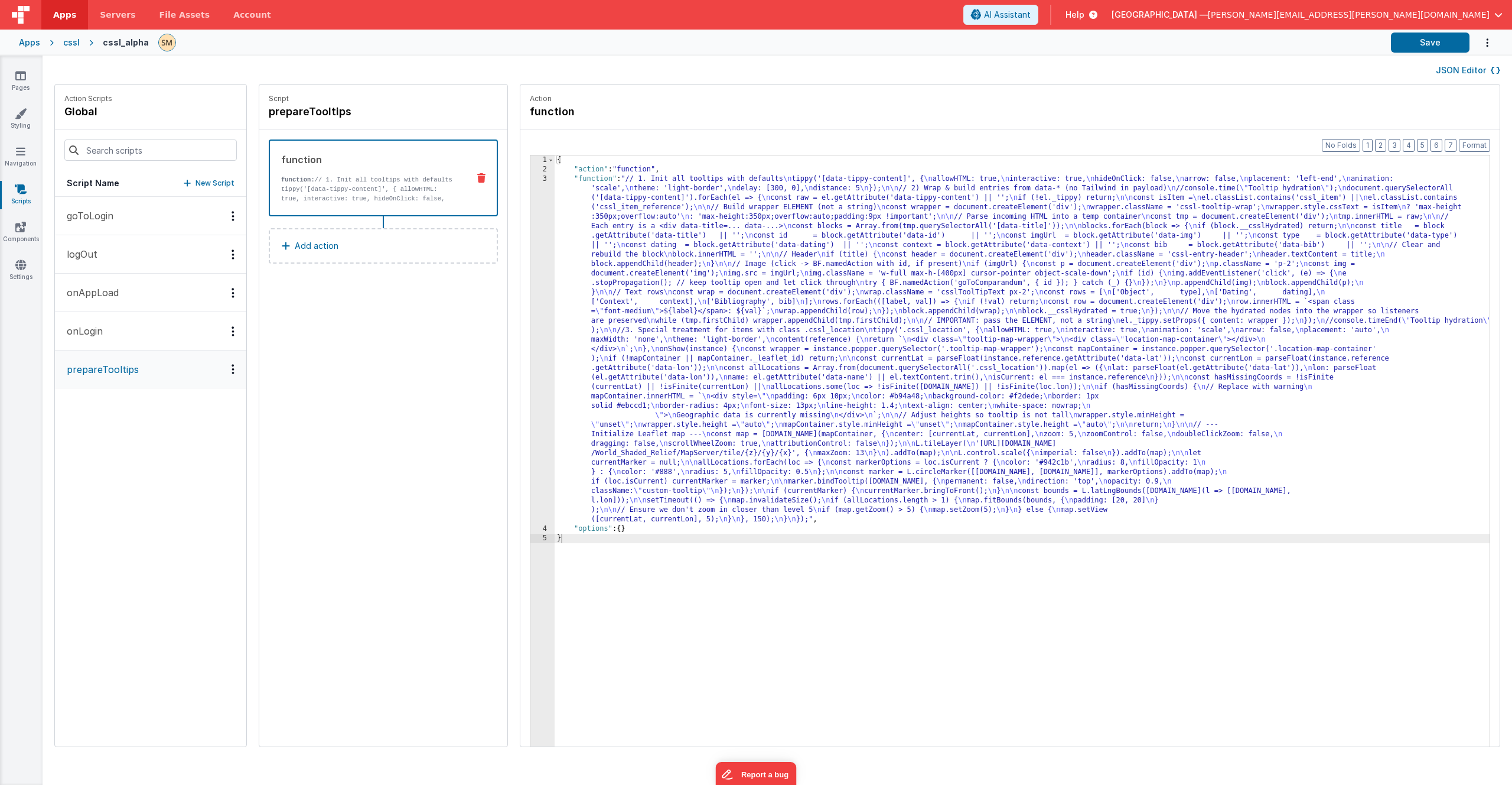
click at [682, 335] on div "{ "action" : "function" , "function" : "// 1. Init all tooltips with defaults \…" at bounding box center [1038, 479] width 966 height 646
click at [531, 332] on div "3" at bounding box center [543, 349] width 24 height 350
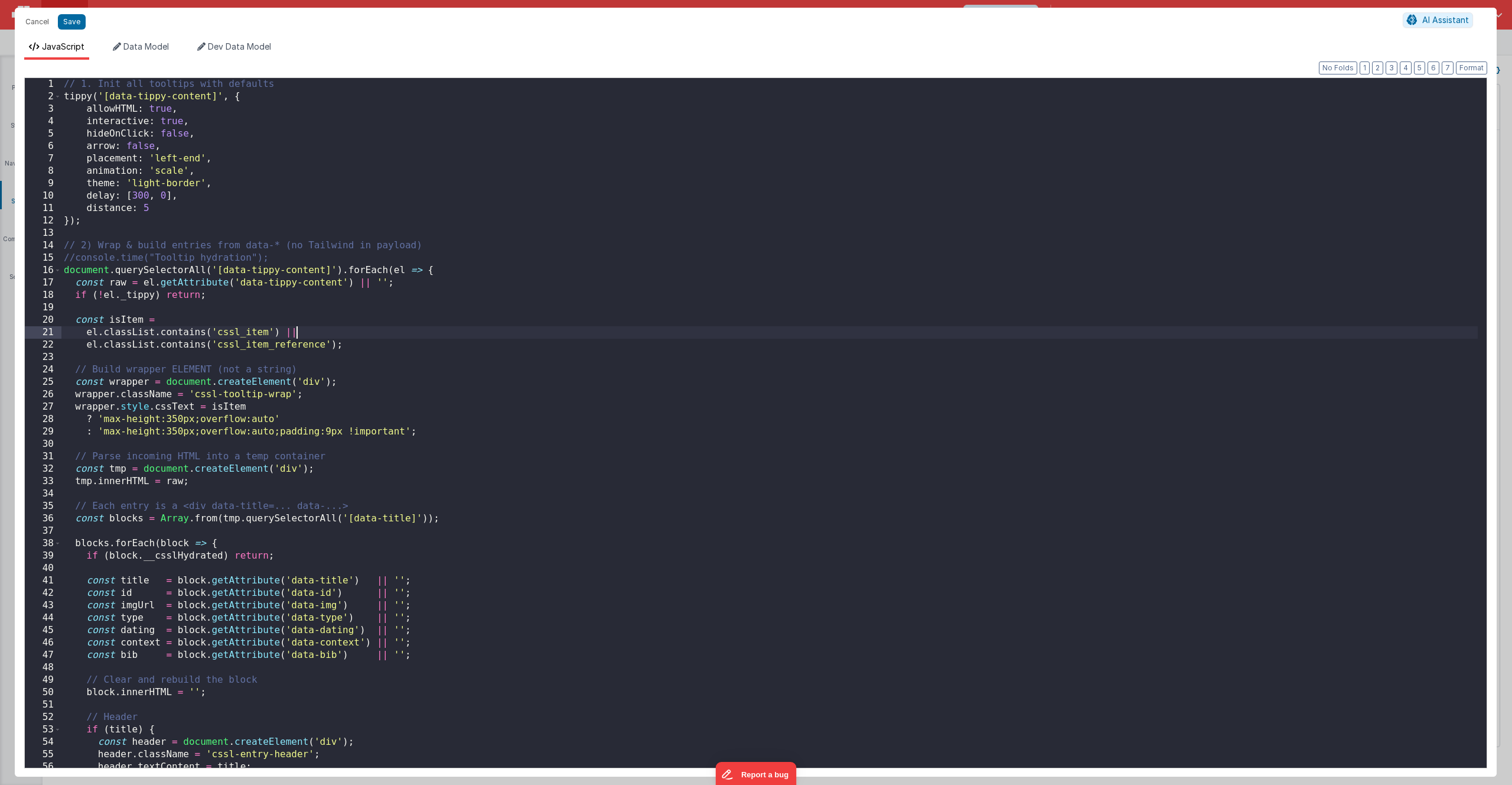
click at [516, 328] on div "// 1. Init all tooltips with defaults tippy ( '[data-tippy-content]' , { allowH…" at bounding box center [770, 435] width 1417 height 715
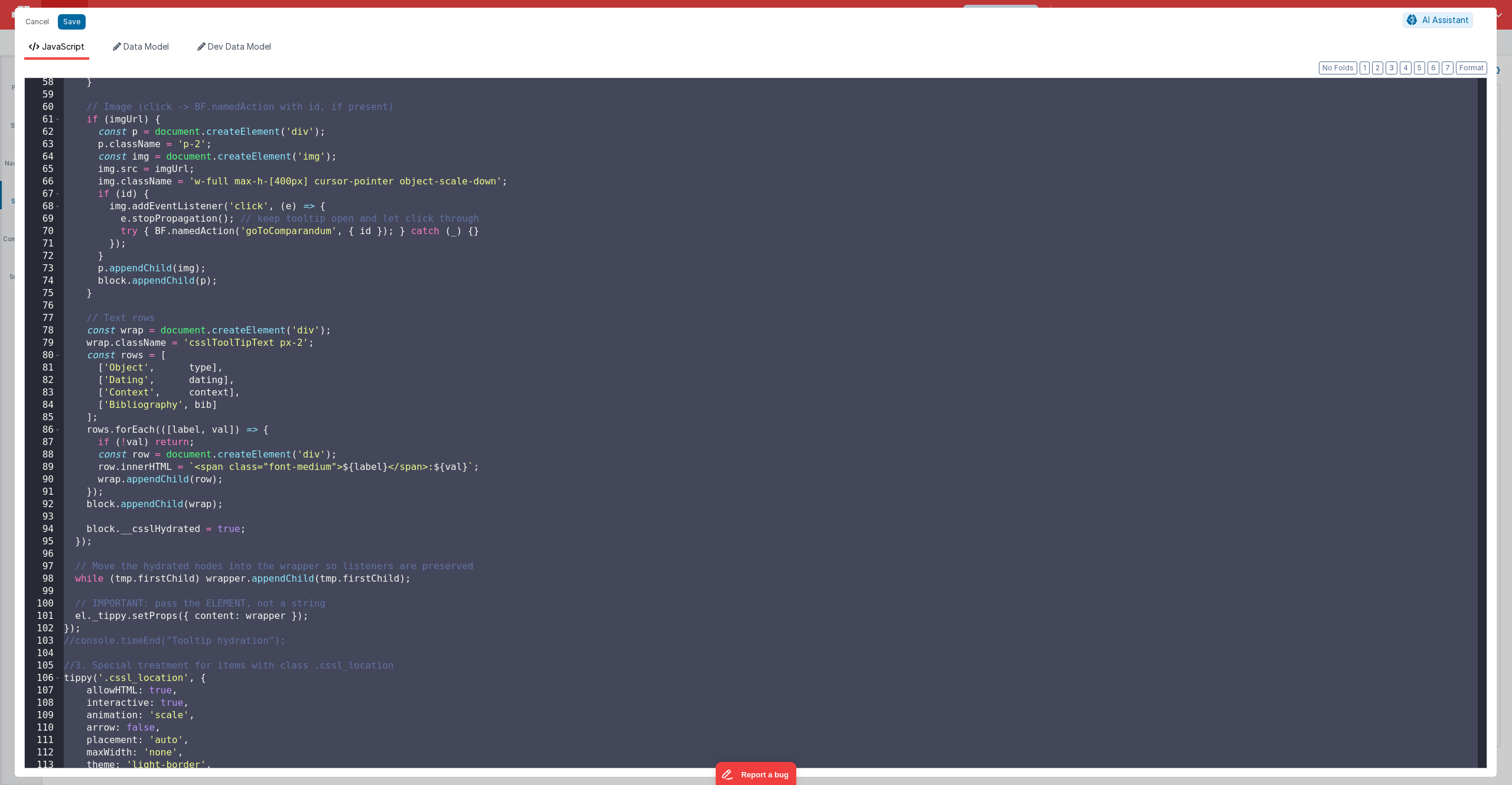
scroll to position [709, 0]
click at [395, 500] on div "} // Image (click -> BF.namedAction with id, if present) if ( imgUrl ) { const …" at bounding box center [770, 433] width 1417 height 715
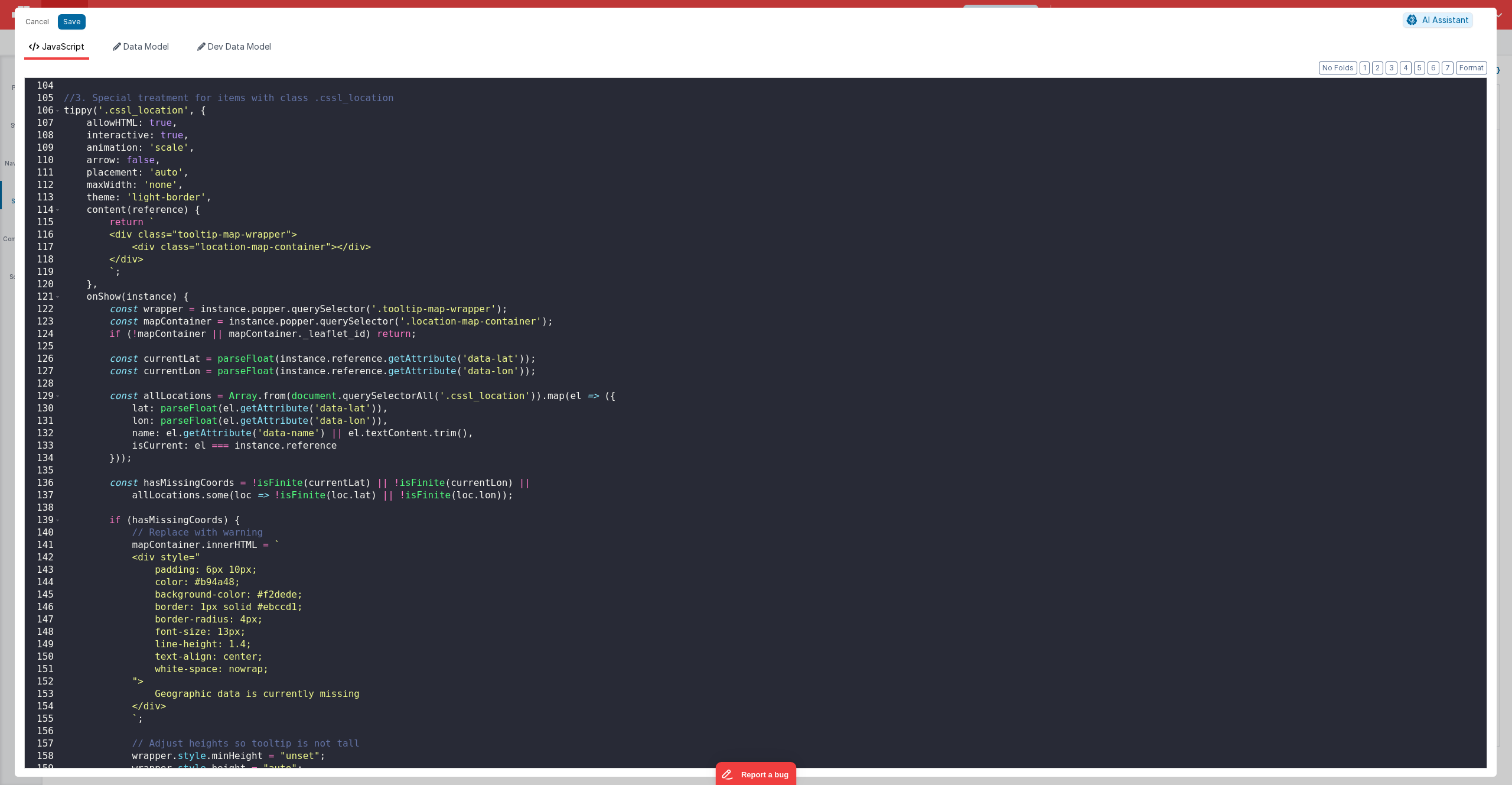
scroll to position [1028, 0]
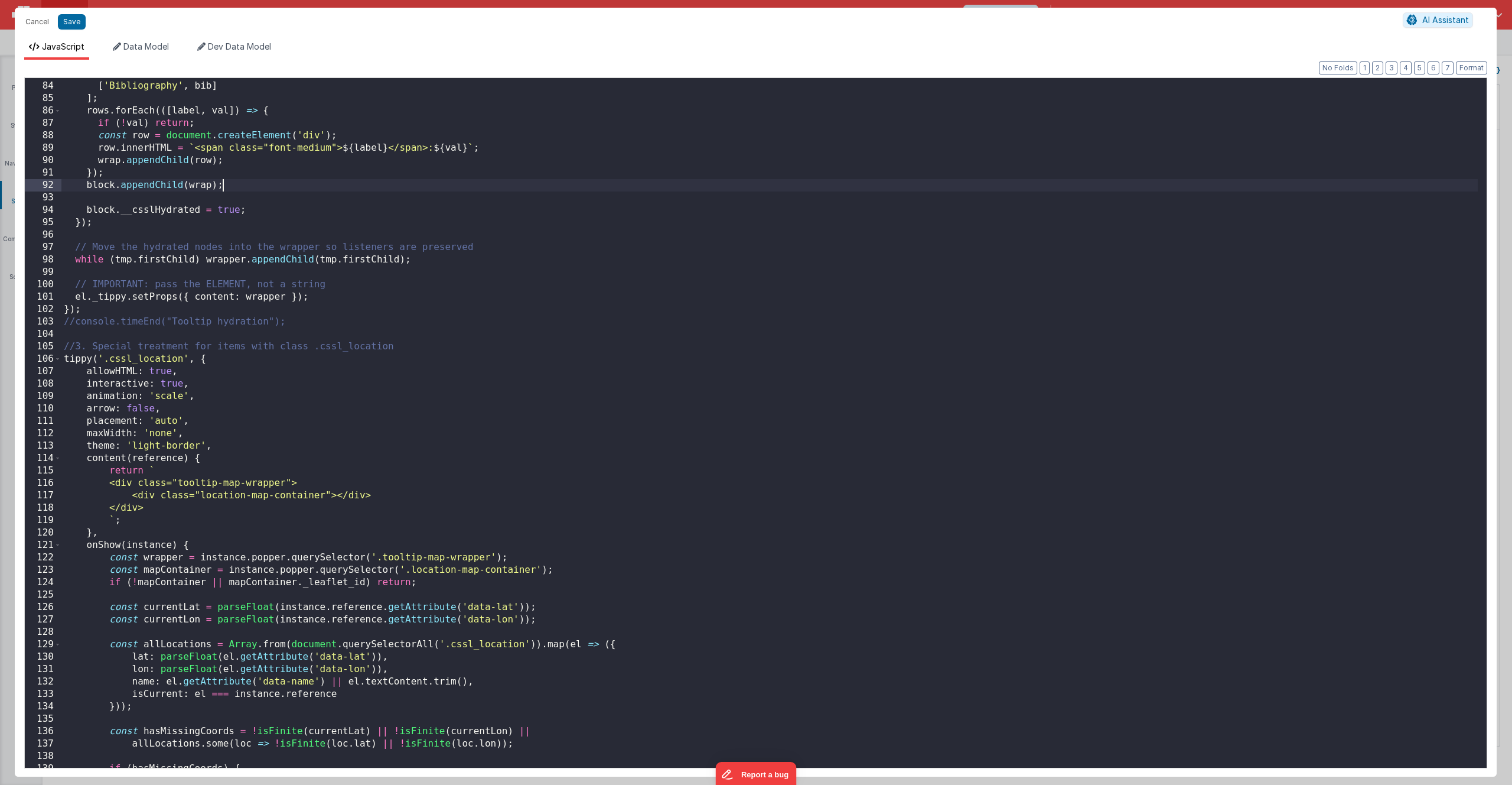
click at [414, 469] on div "[ 'Context' , context ] , [ 'Bibliography' , bib ] ] ; rows . forEach (([ label…" at bounding box center [770, 425] width 1417 height 715
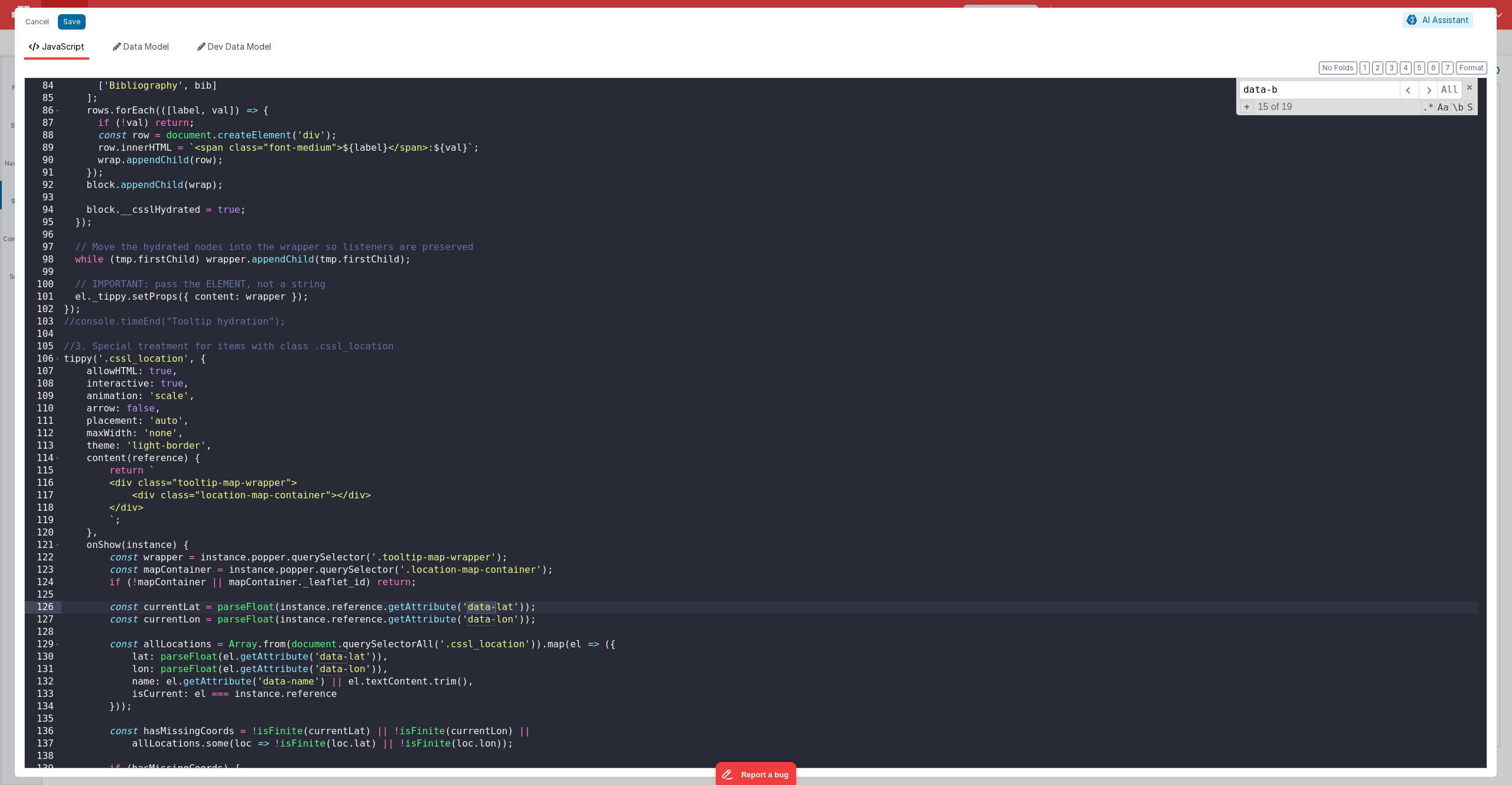
scroll to position [227, 0]
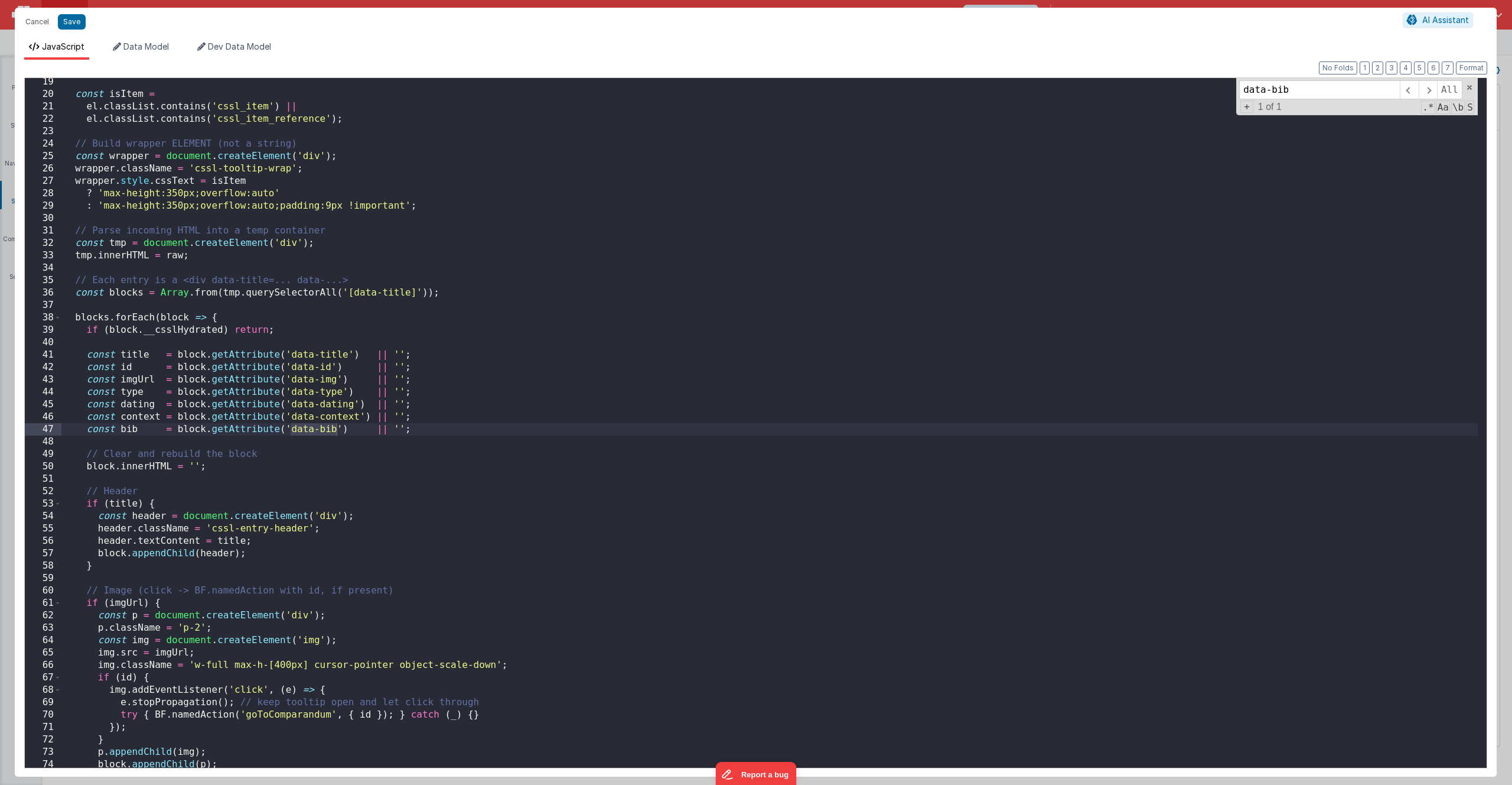
type input "data-bib"
click at [331, 433] on div "const isItem = el . classList . contains ( 'cssl_item' ) || el . classList . co…" at bounding box center [770, 433] width 1417 height 715
click at [128, 431] on div "const isItem = el . classList . contains ( 'cssl_item' ) || el . classList . co…" at bounding box center [770, 433] width 1417 height 715
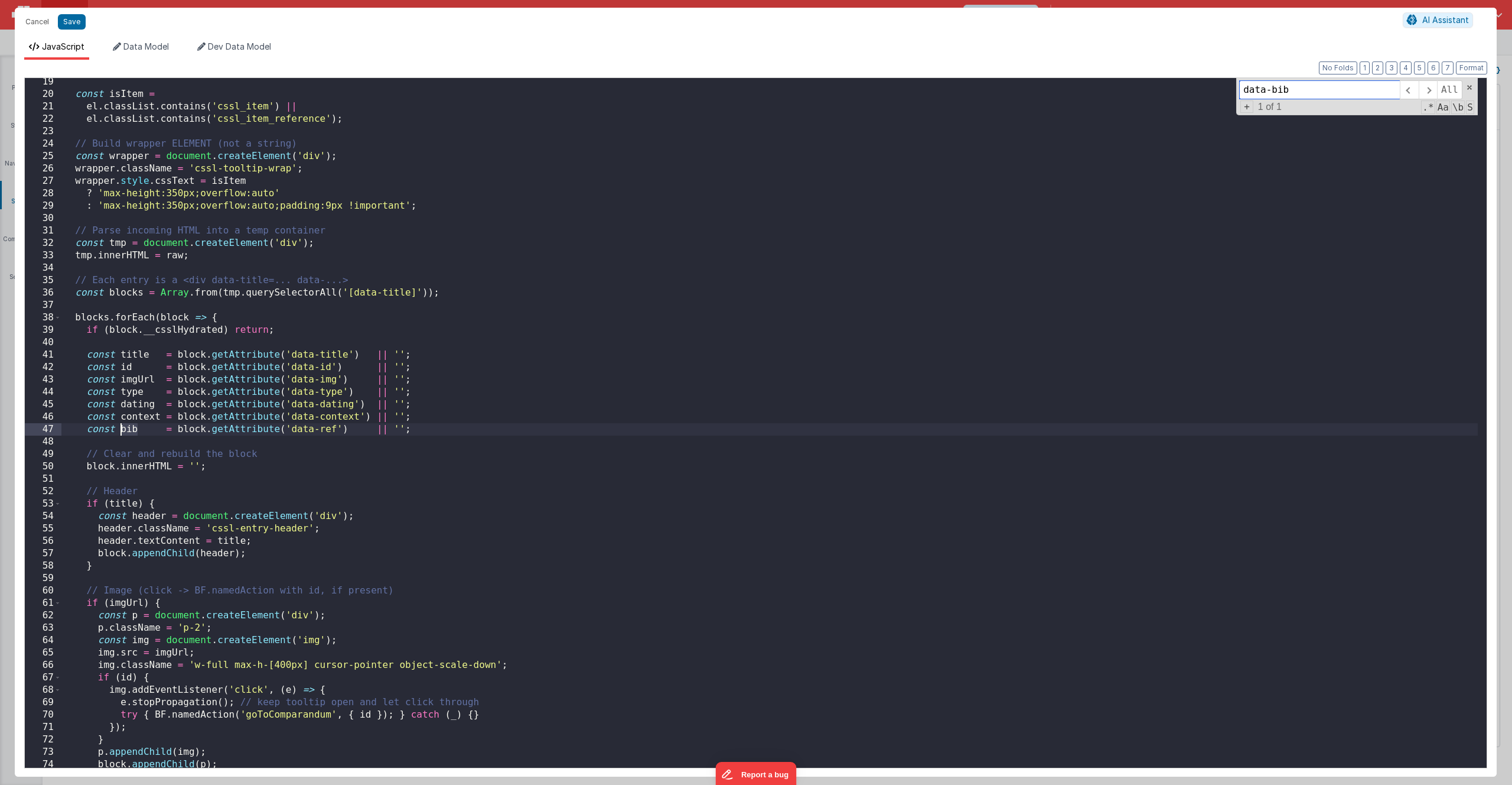
type input "bib"
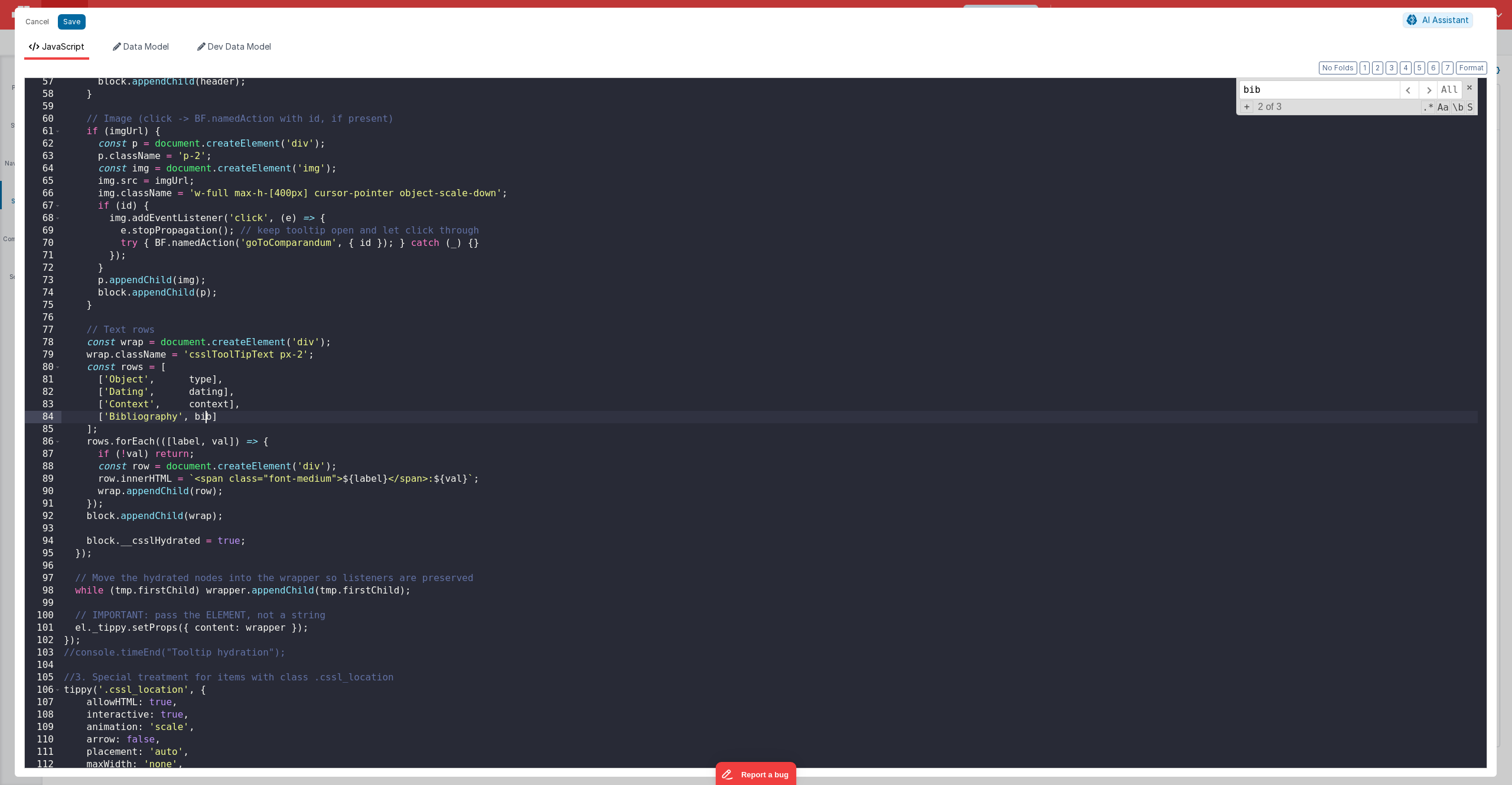
click at [205, 419] on div "block . appendChild ( header ) ; } // Image (click -> BF.namedAction with id, i…" at bounding box center [770, 433] width 1417 height 715
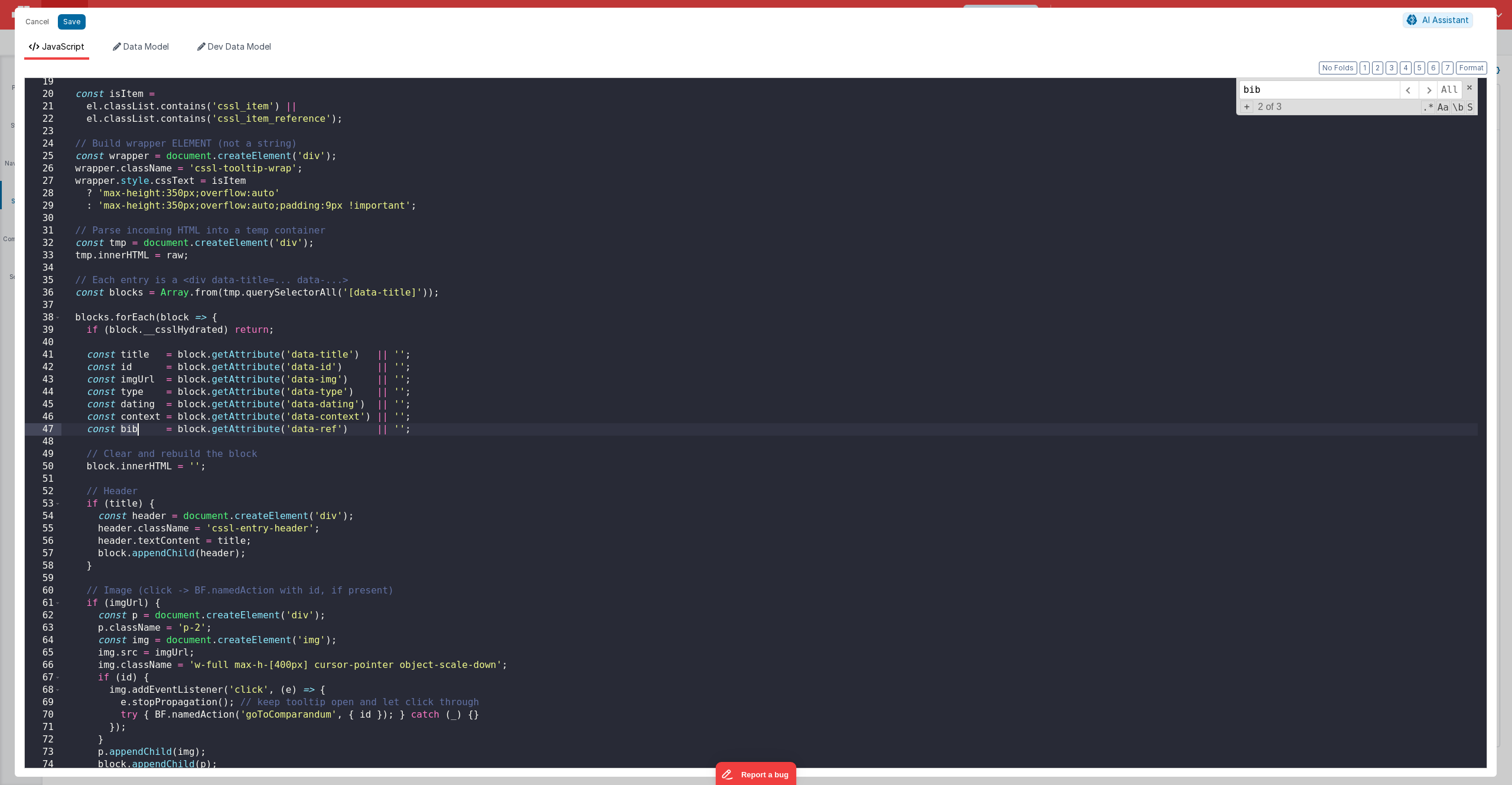
click at [128, 431] on div "const isItem = el . classList . contains ( 'cssl_item' ) || el . classList . co…" at bounding box center [770, 433] width 1417 height 715
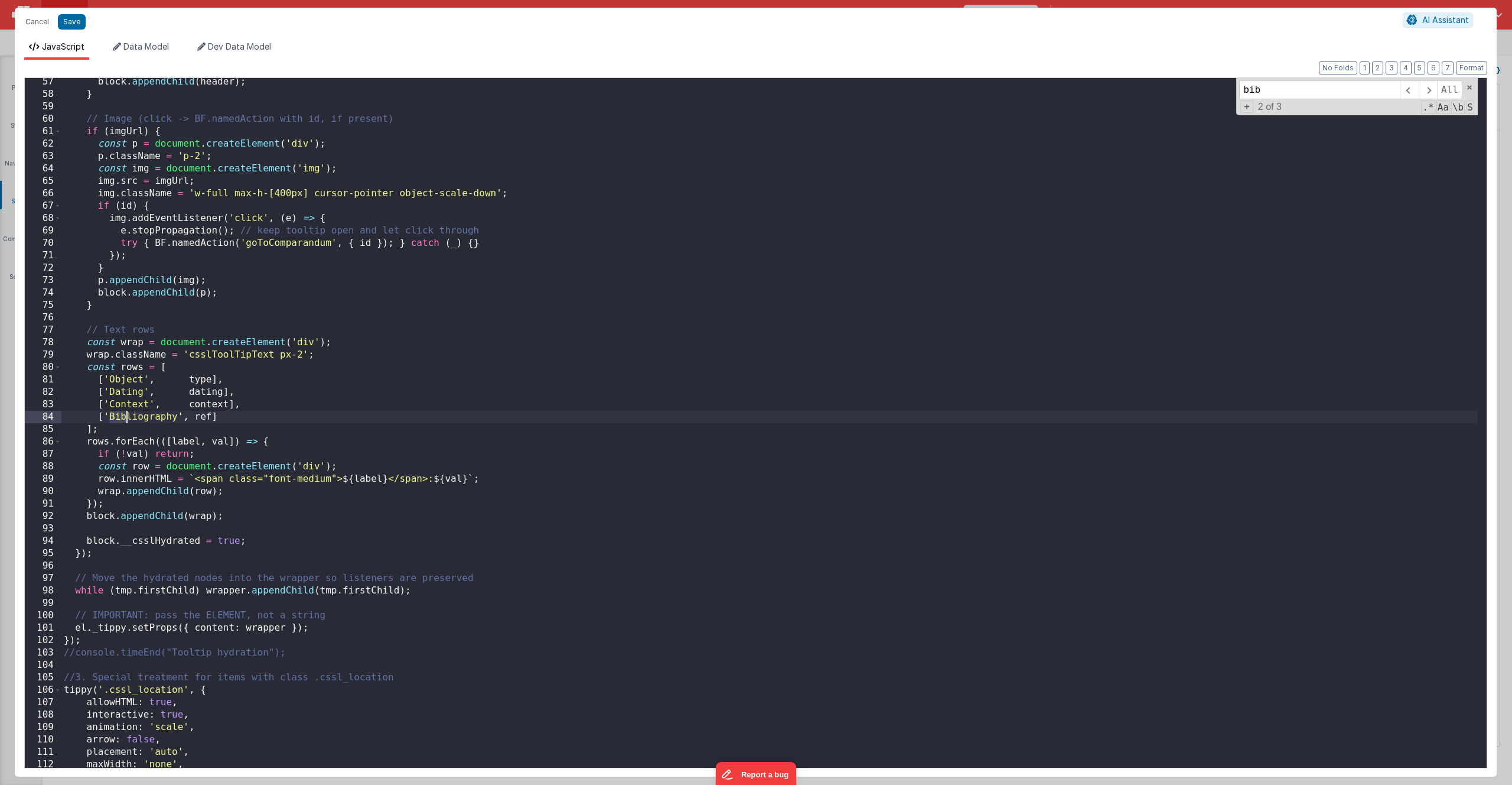
scroll to position [698, 0]
click at [73, 20] on button "Save" at bounding box center [72, 22] width 28 height 16
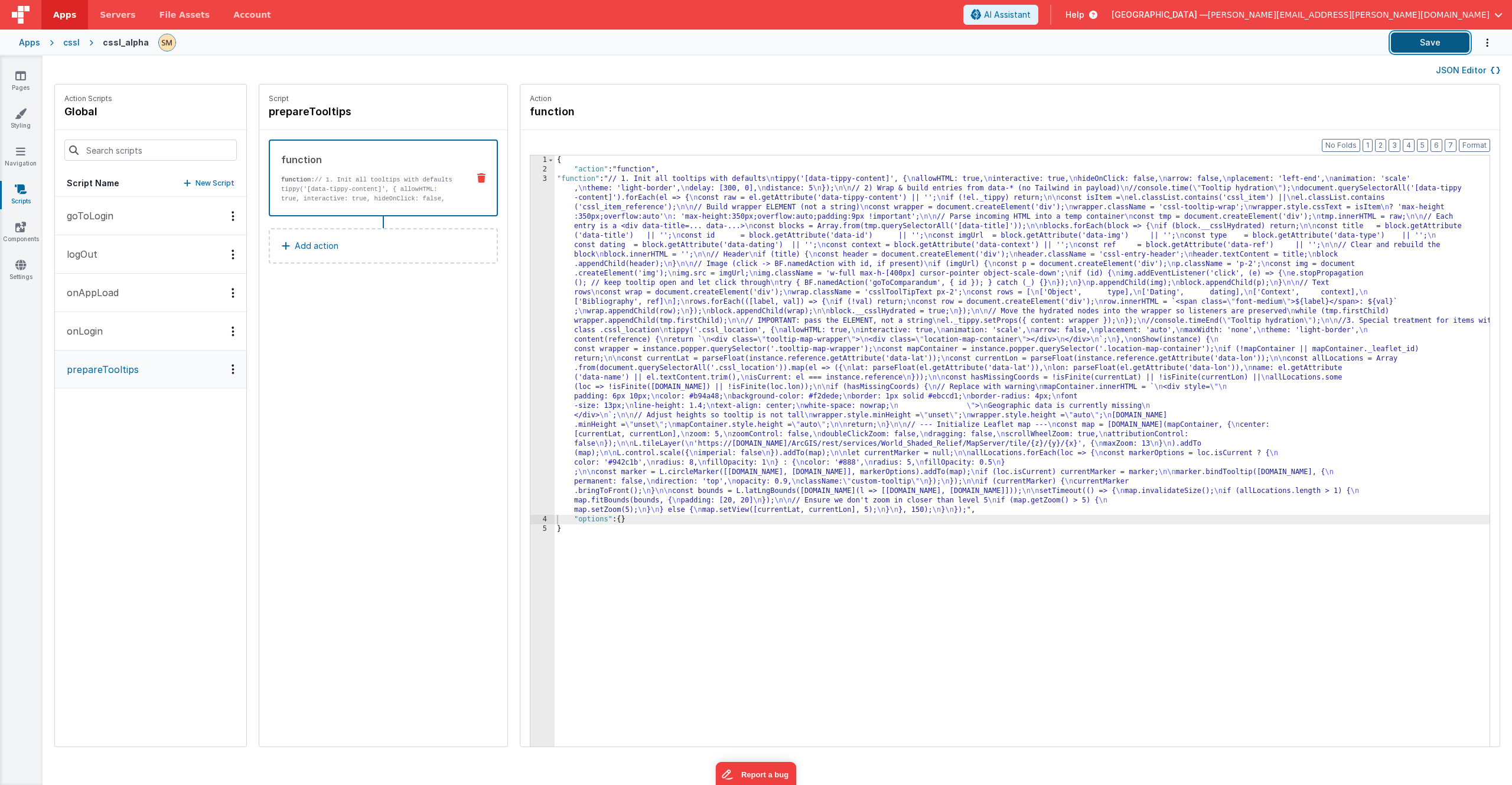
click at [1450, 43] on button "Save" at bounding box center [1430, 43] width 78 height 20
click at [608, 343] on div "{ "action" : "function" , "function" : "// 1. Init all tooltips with defaults \…" at bounding box center [1038, 479] width 966 height 646
click at [531, 340] on div "3" at bounding box center [543, 344] width 24 height 340
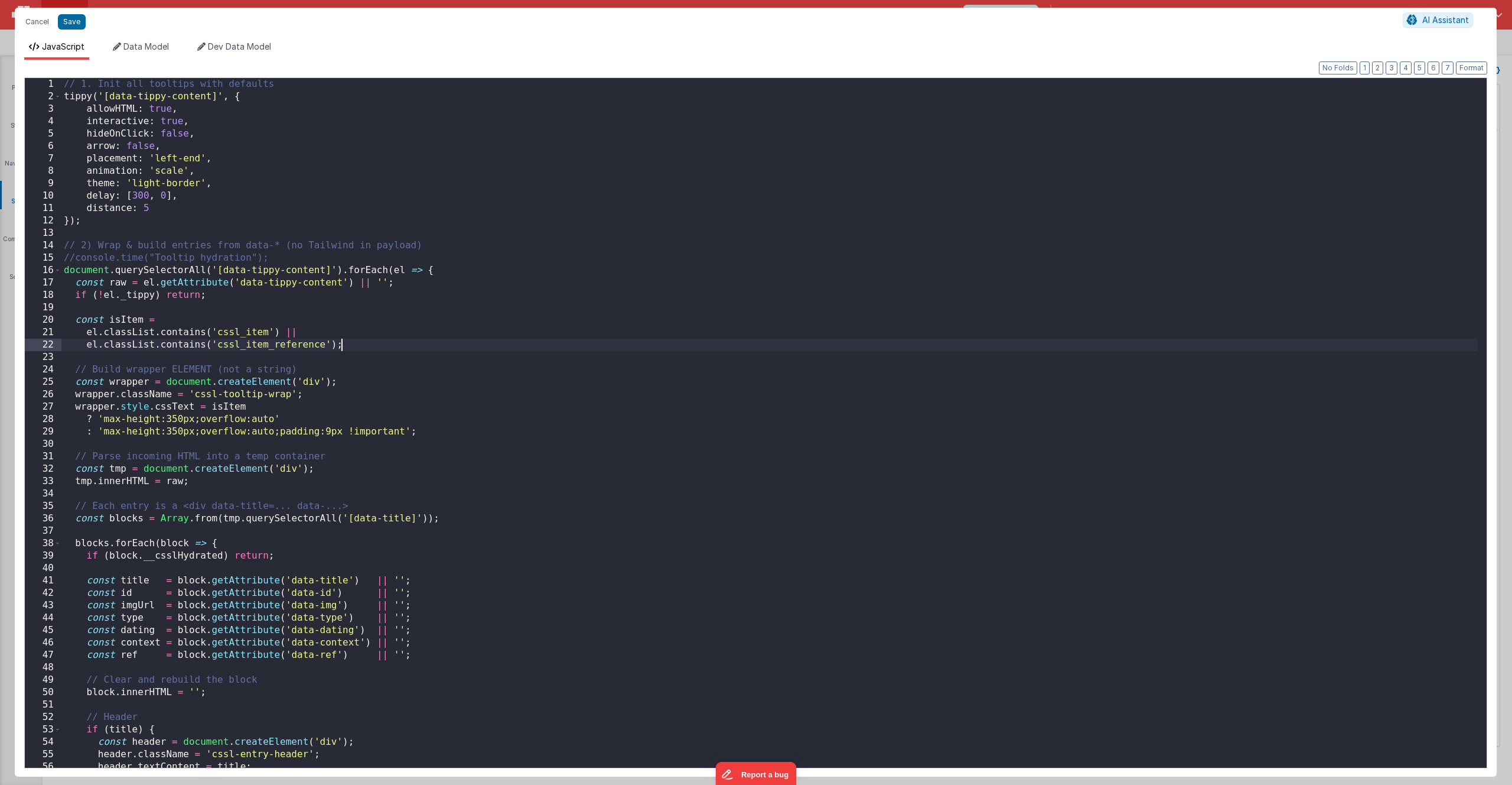
click at [512, 340] on div "// 1. Init all tooltips with defaults tippy ( '[data-tippy-content]' , { allowH…" at bounding box center [770, 435] width 1417 height 715
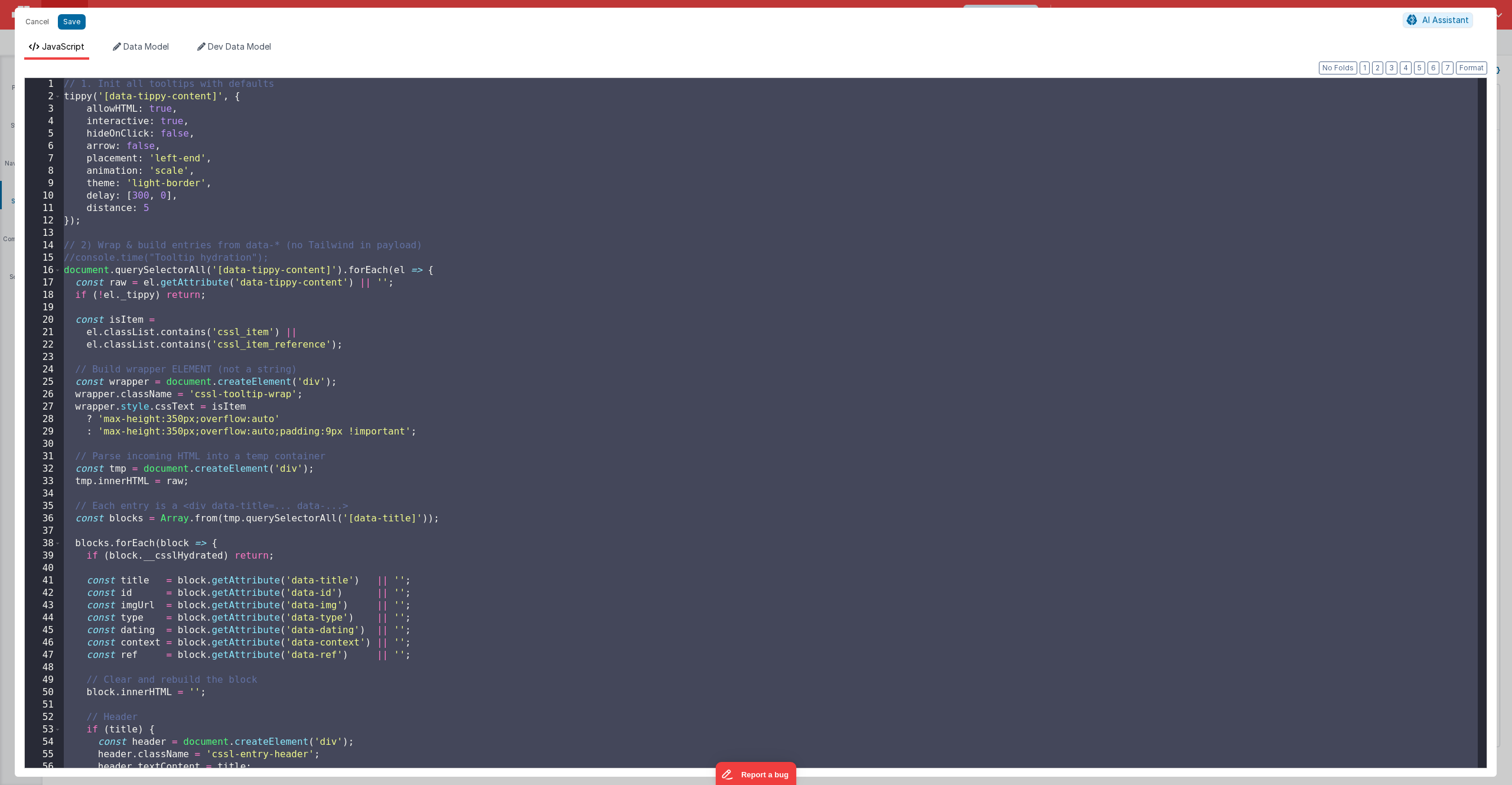
scroll to position [2437, 0]
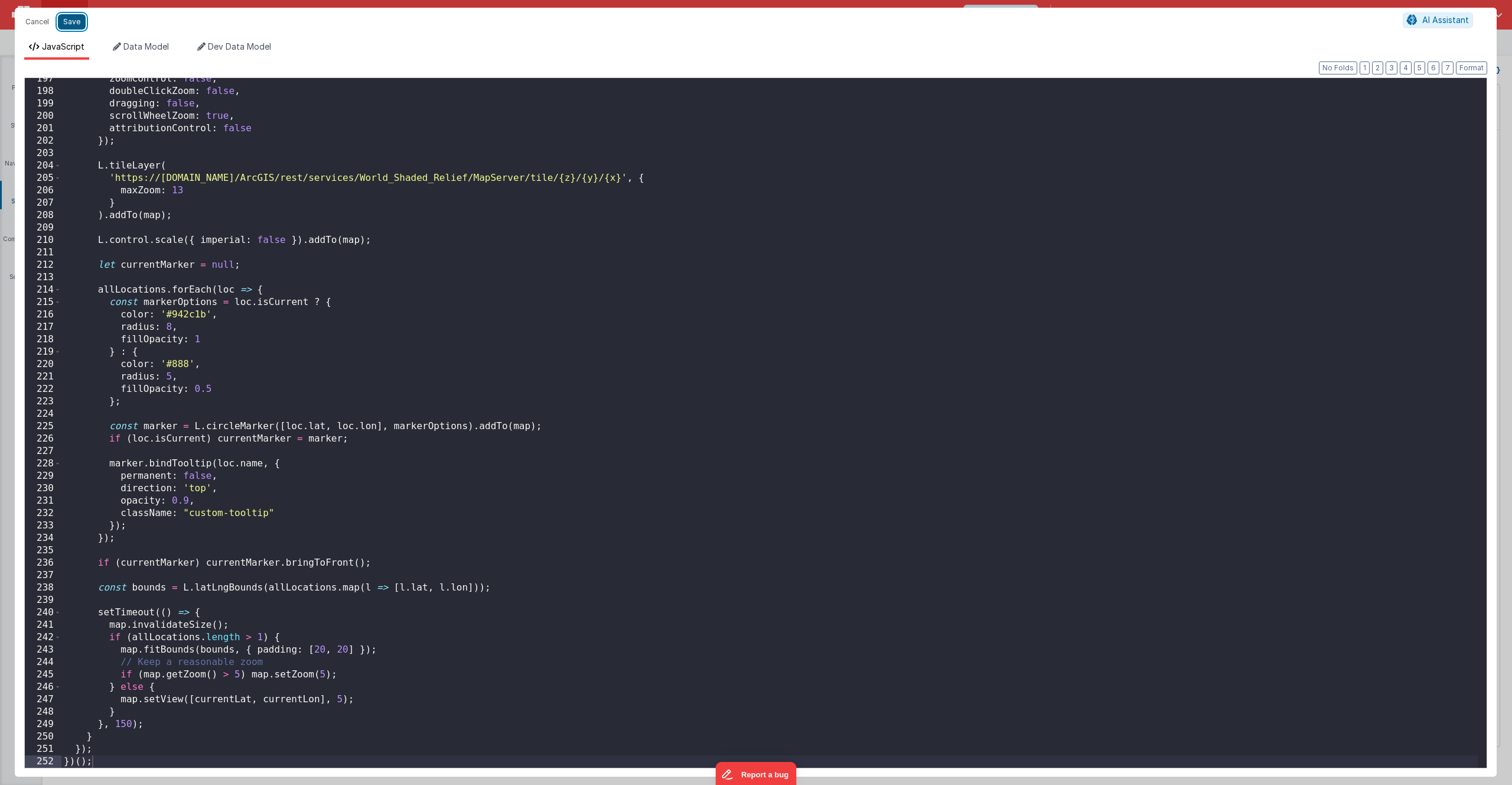
click at [78, 23] on button "Save" at bounding box center [72, 22] width 28 height 16
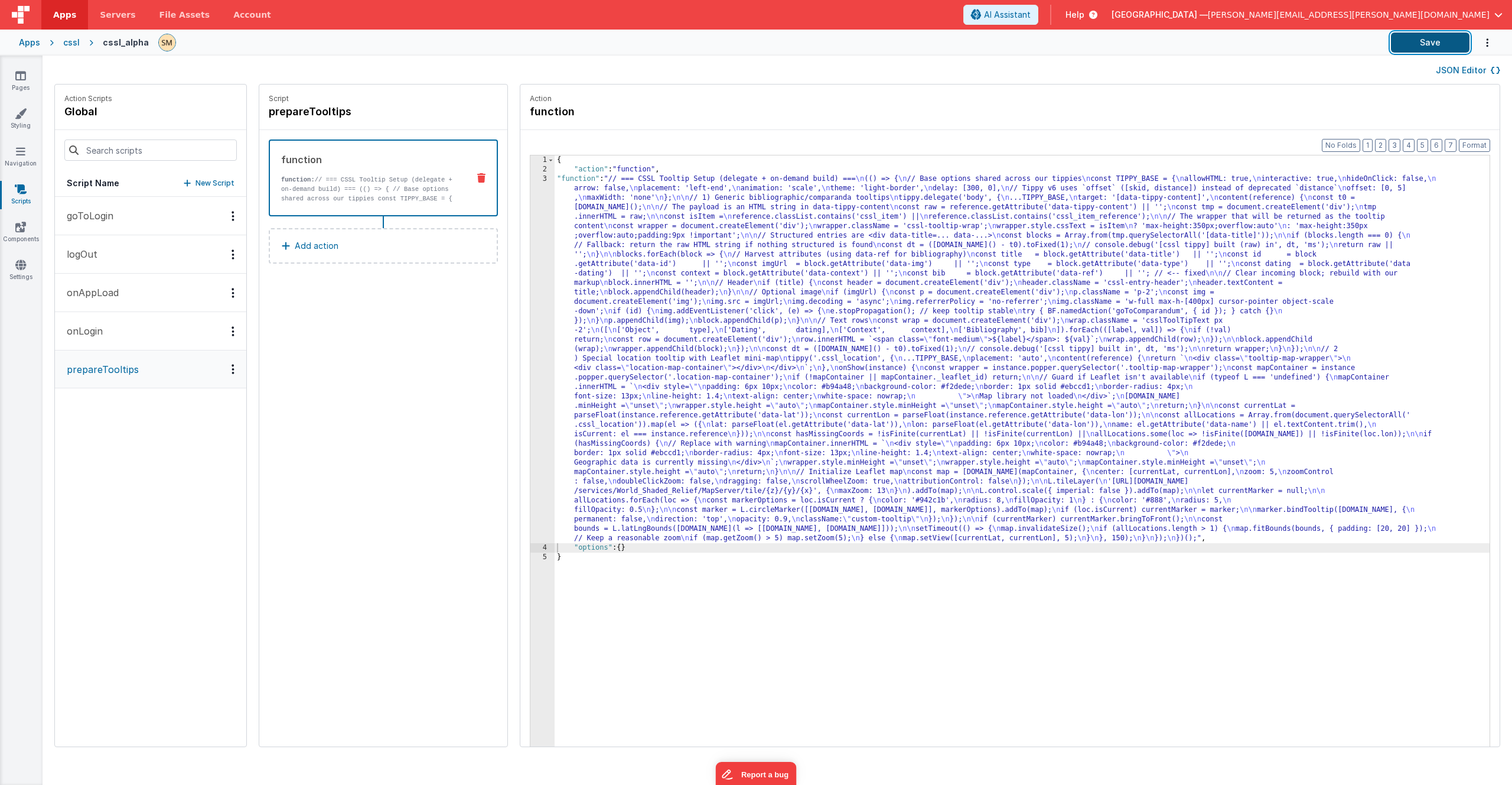
click at [1438, 45] on button "Save" at bounding box center [1430, 43] width 78 height 20
click at [726, 288] on div "{ "action" : "function" , "function" : "// === CSSL Tooltip Setup (delegate + o…" at bounding box center [1038, 479] width 966 height 646
click at [531, 298] on div "3" at bounding box center [543, 358] width 24 height 368
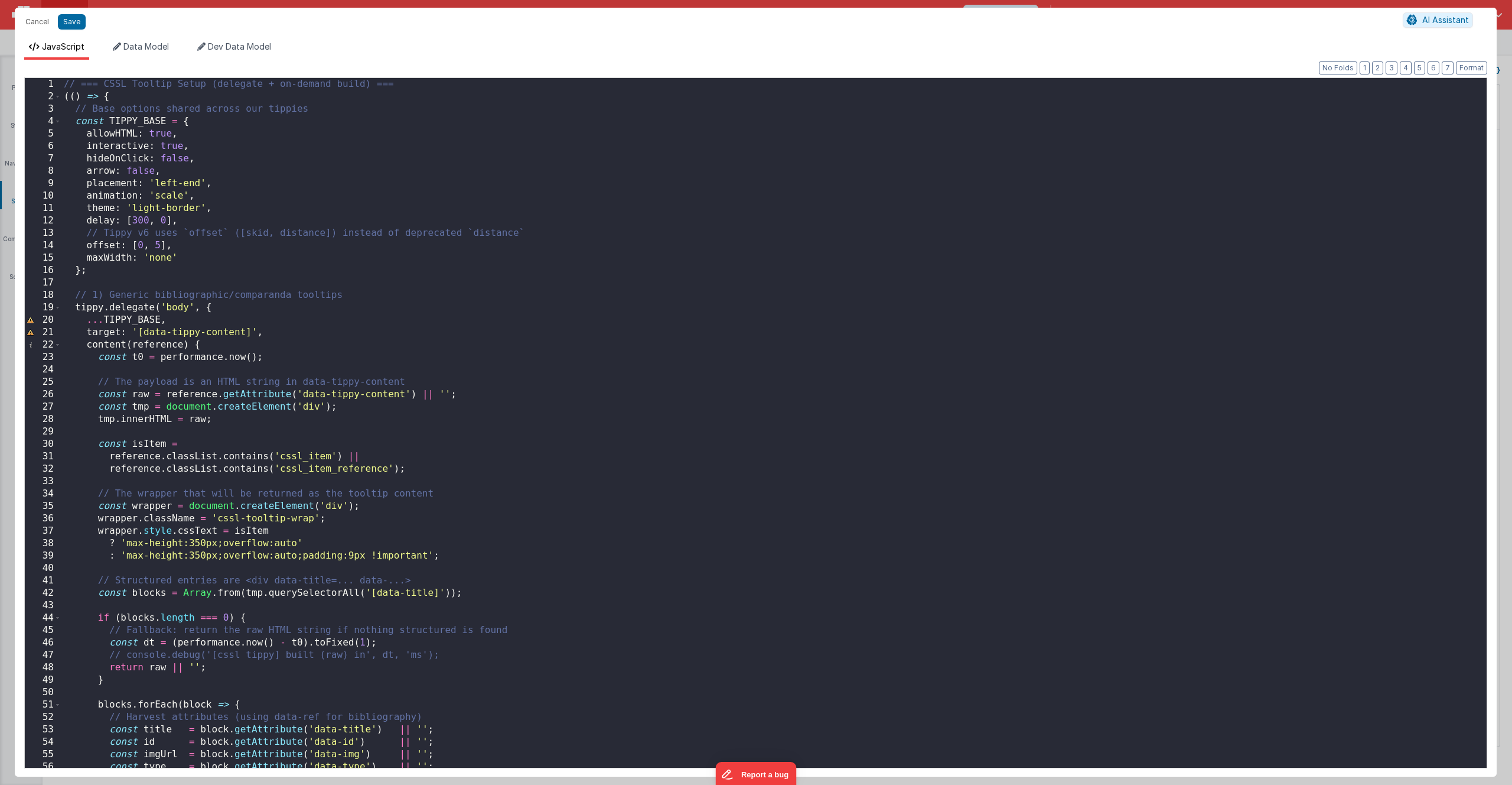
click at [465, 171] on div "// === CSSL Tooltip Setup (delegate + on-demand build) === (( ) => { // Base op…" at bounding box center [770, 435] width 1417 height 715
type input "distance: 5"
click at [251, 126] on div "// === CSSL Tooltip Setup (delegate + on-demand build) === (( ) => { // Base op…" at bounding box center [770, 435] width 1417 height 715
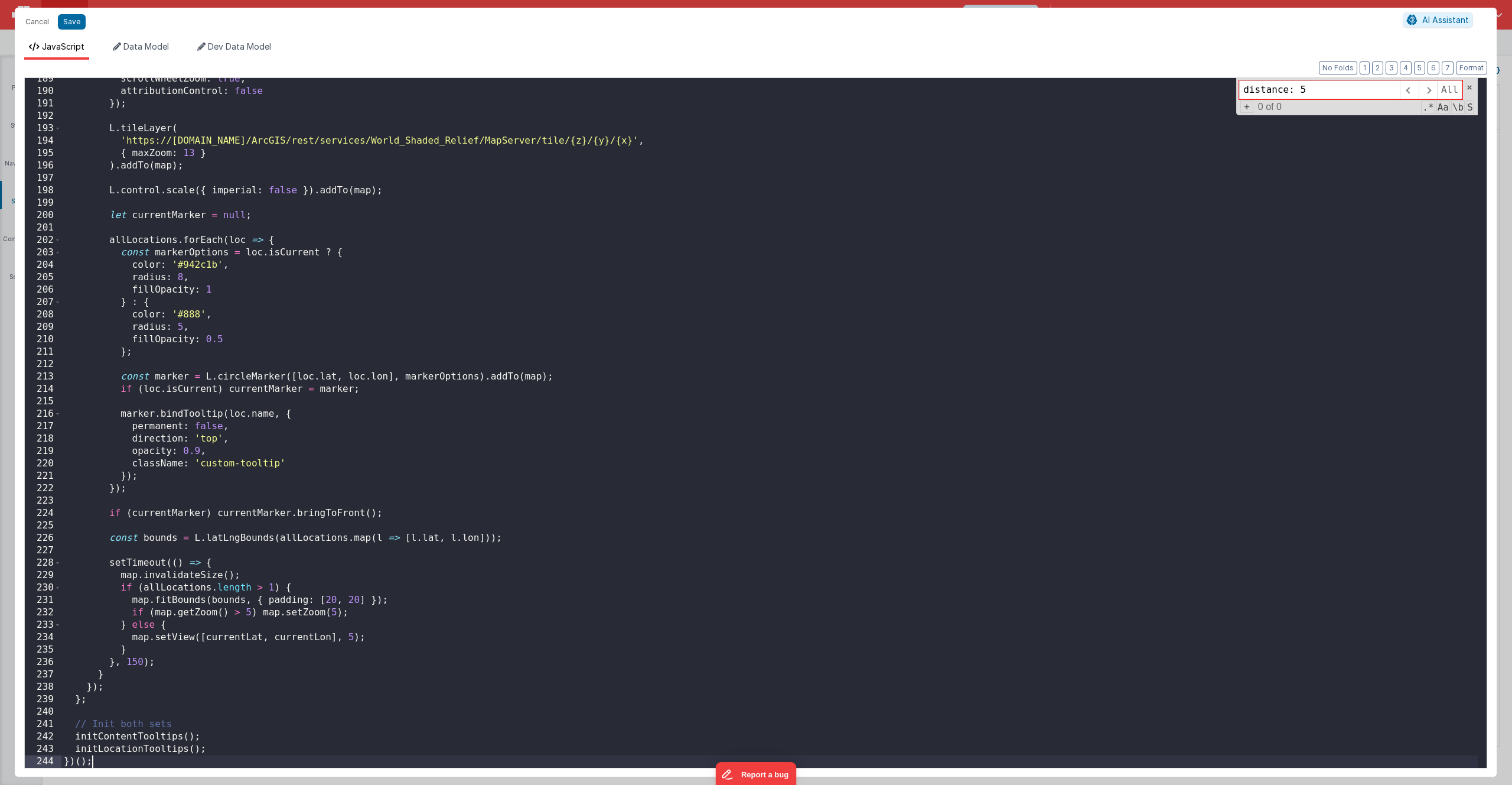
scroll to position [2338, 0]
click at [68, 20] on button "Save" at bounding box center [72, 22] width 28 height 16
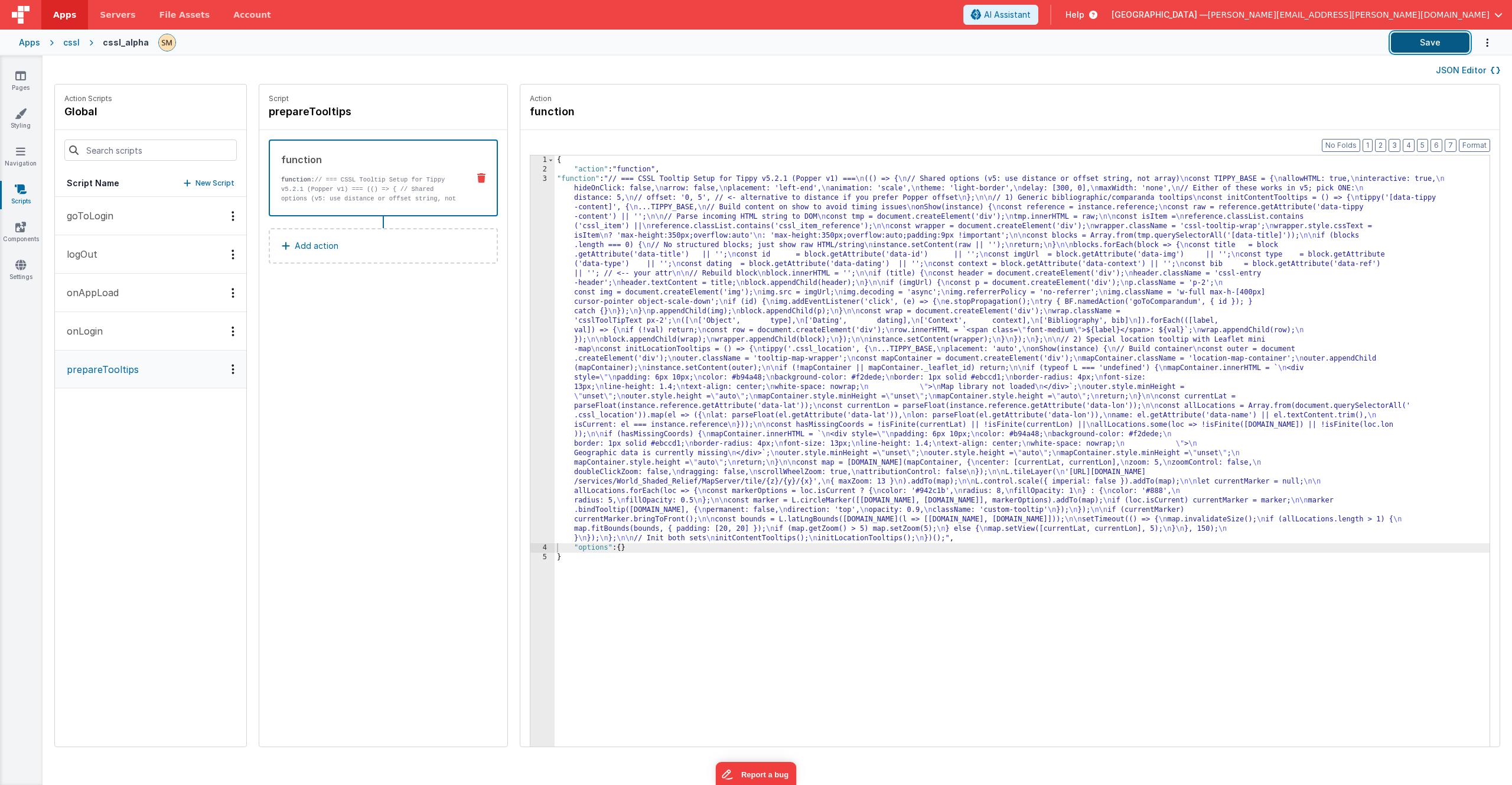
click at [1432, 47] on button "Save" at bounding box center [1430, 43] width 78 height 20
click at [734, 335] on div "{ "action" : "function" , "function" : "// === CSSL Tooltip Setup for Tippy v5.…" at bounding box center [1038, 479] width 966 height 646
click at [531, 345] on div "3" at bounding box center [543, 358] width 24 height 368
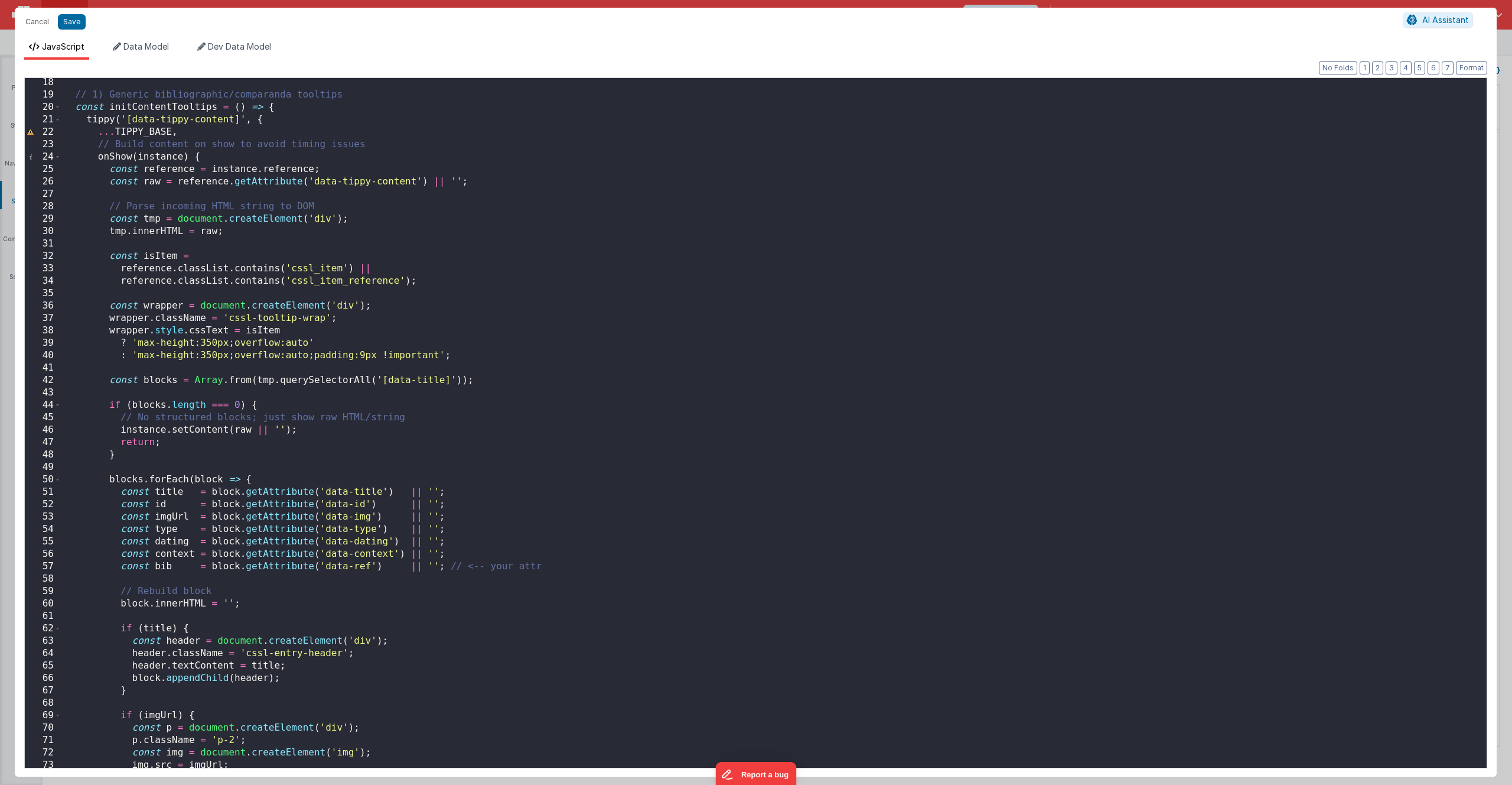
scroll to position [248, 0]
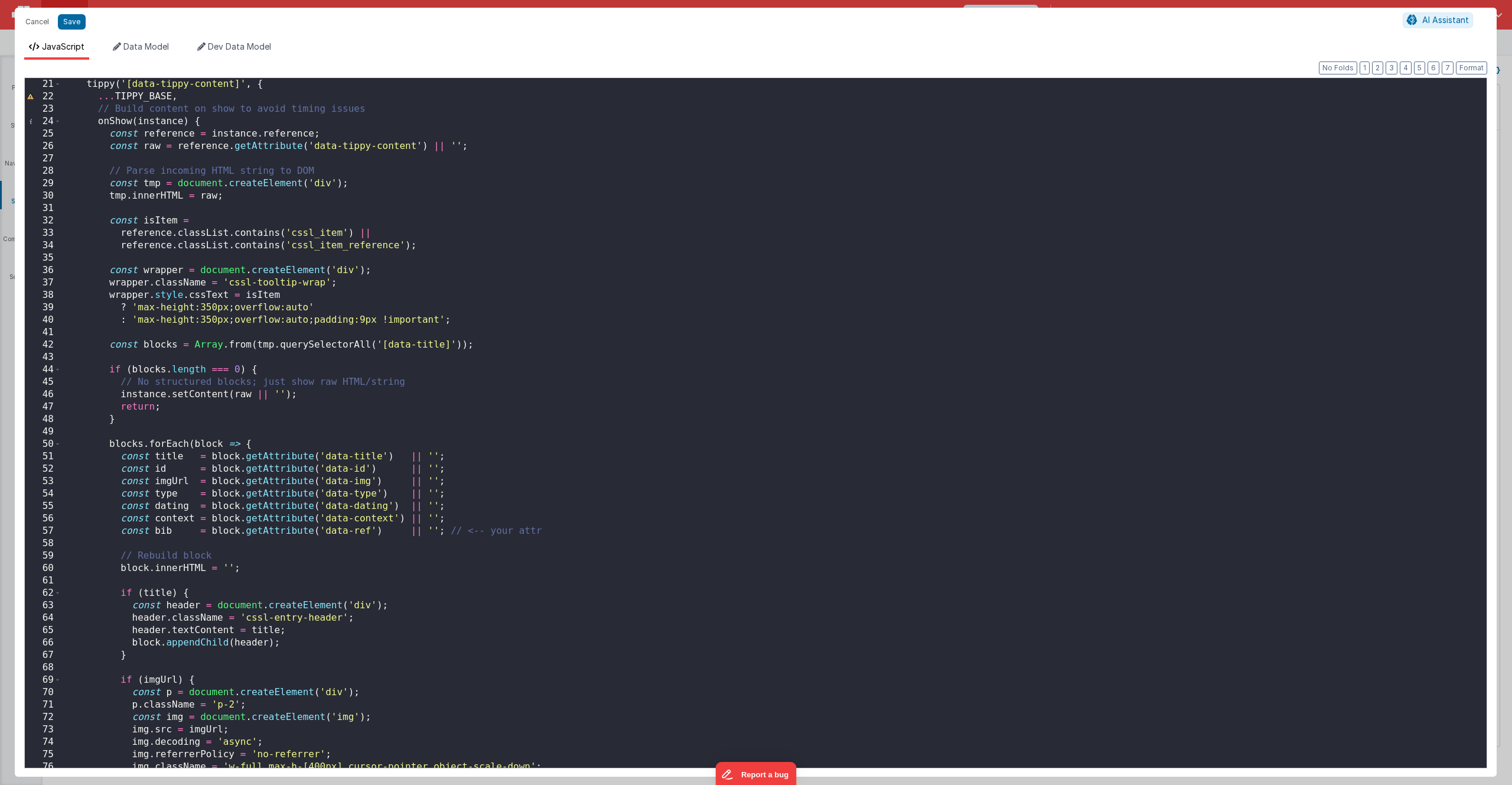
click at [268, 298] on div "tippy ( '[data-tippy-content]' , { ... TIPPY_BASE , // Build content on show to…" at bounding box center [770, 435] width 1417 height 715
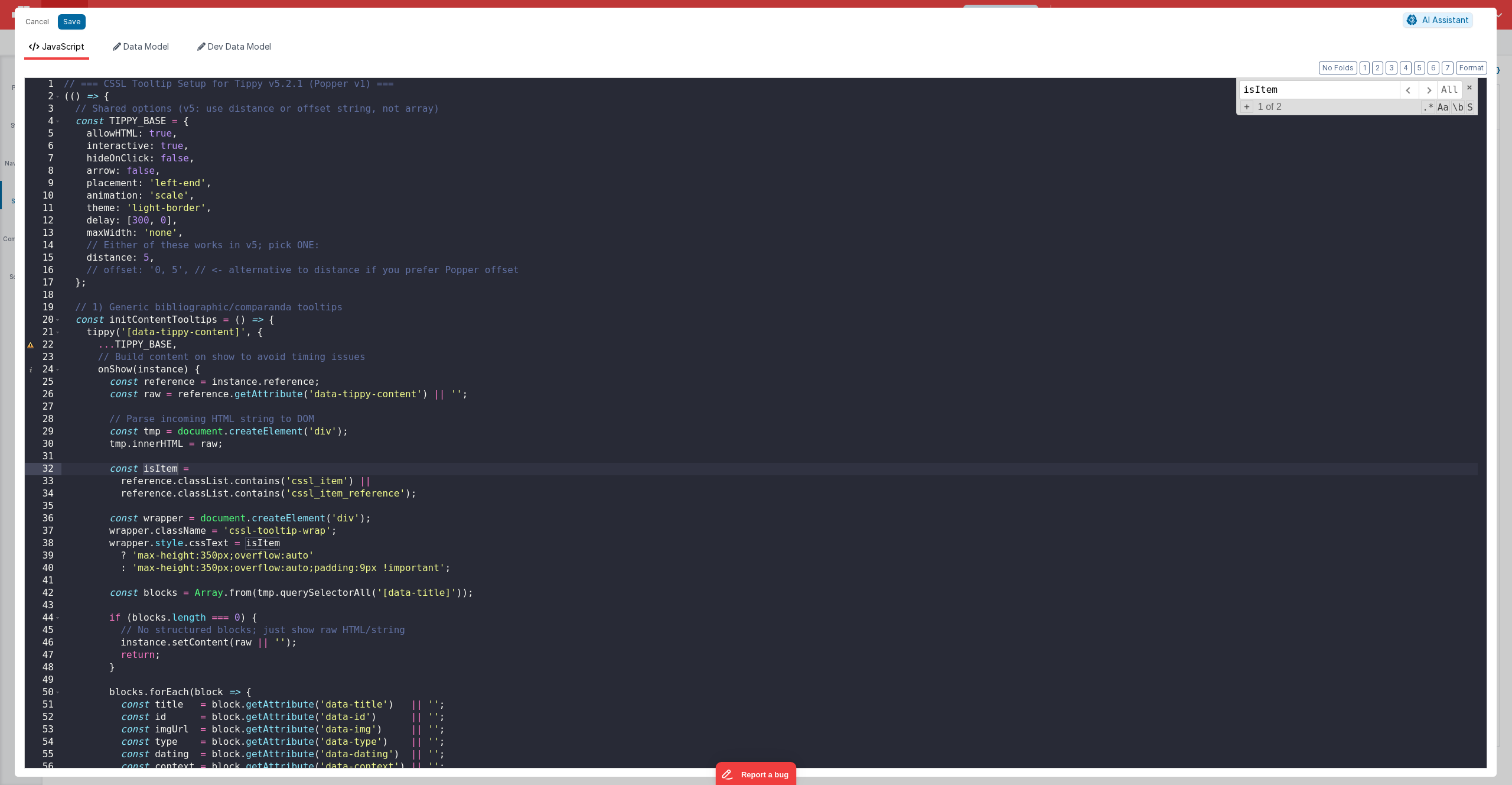
scroll to position [0, 0]
click at [166, 236] on div "// === CSSL Tooltip Setup for Tippy v5.2.1 (Popper v1) === (( ) => { // Shared …" at bounding box center [770, 435] width 1417 height 715
click at [166, 234] on div "// === CSSL Tooltip Setup for Tippy v5.2.1 (Popper v1) === (( ) => { // Shared …" at bounding box center [770, 435] width 1417 height 715
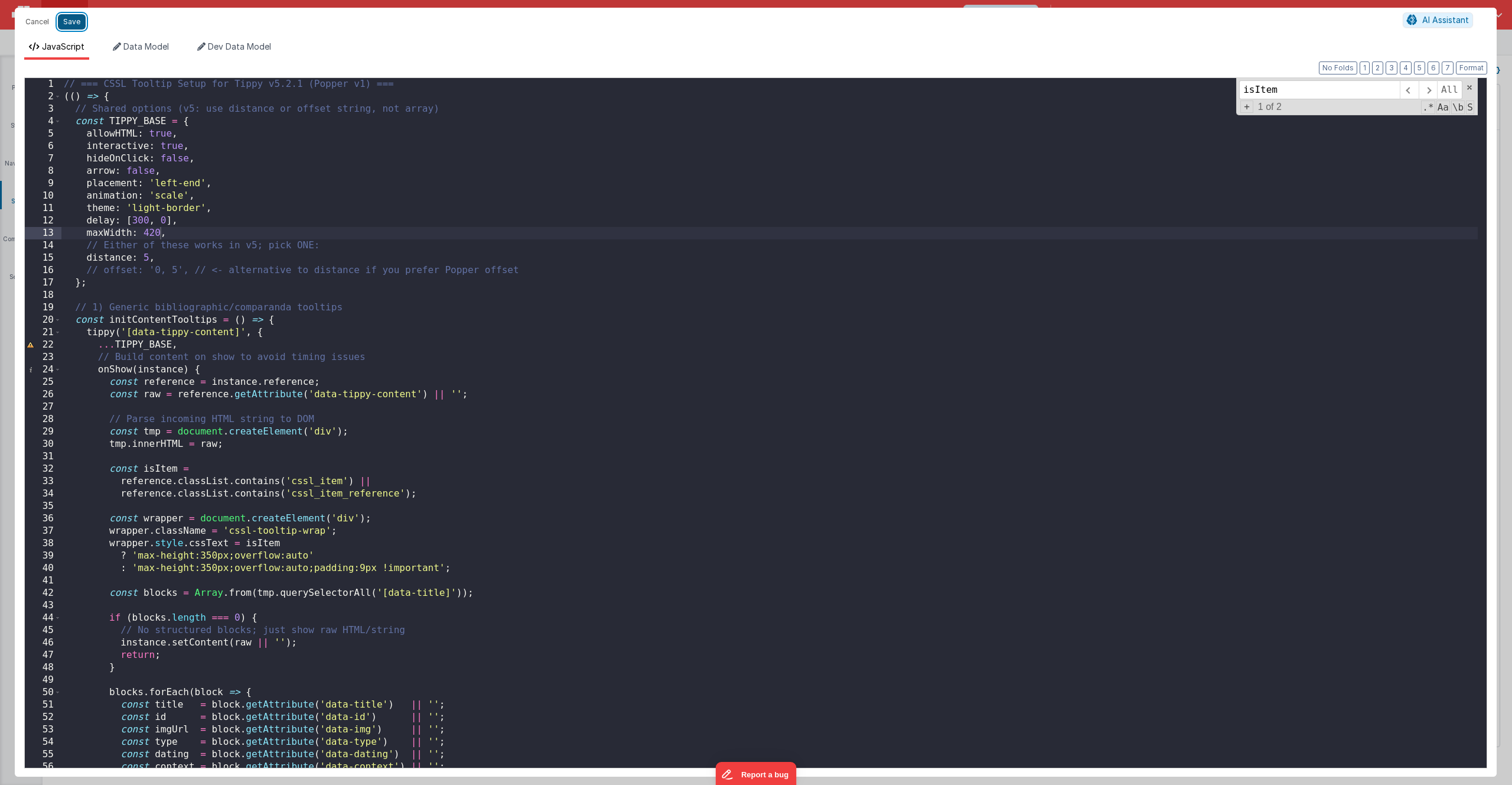
click at [73, 26] on button "Save" at bounding box center [72, 22] width 28 height 16
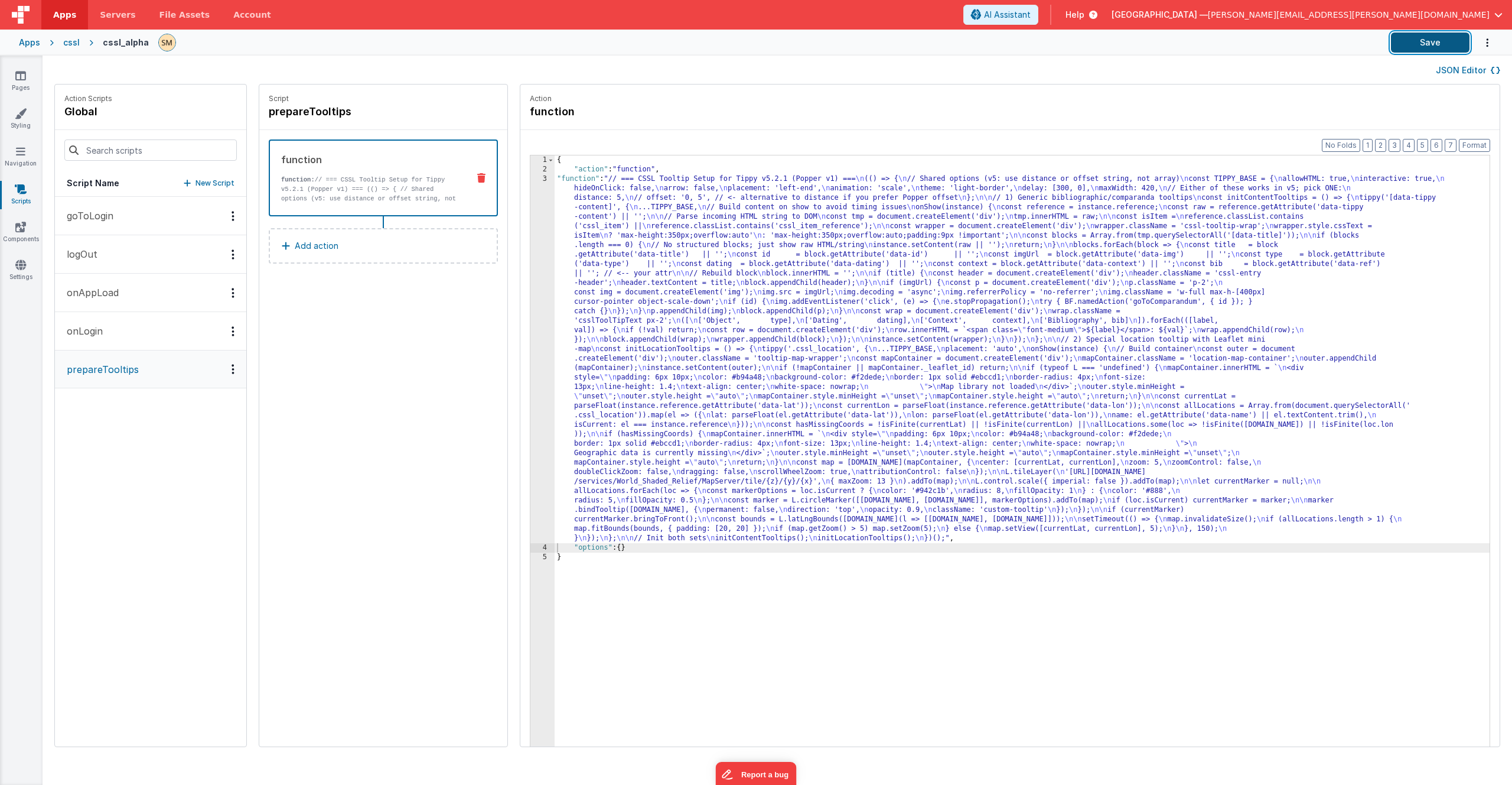
click at [1438, 43] on button "Save" at bounding box center [1430, 43] width 78 height 20
